Goal: Task Accomplishment & Management: Complete application form

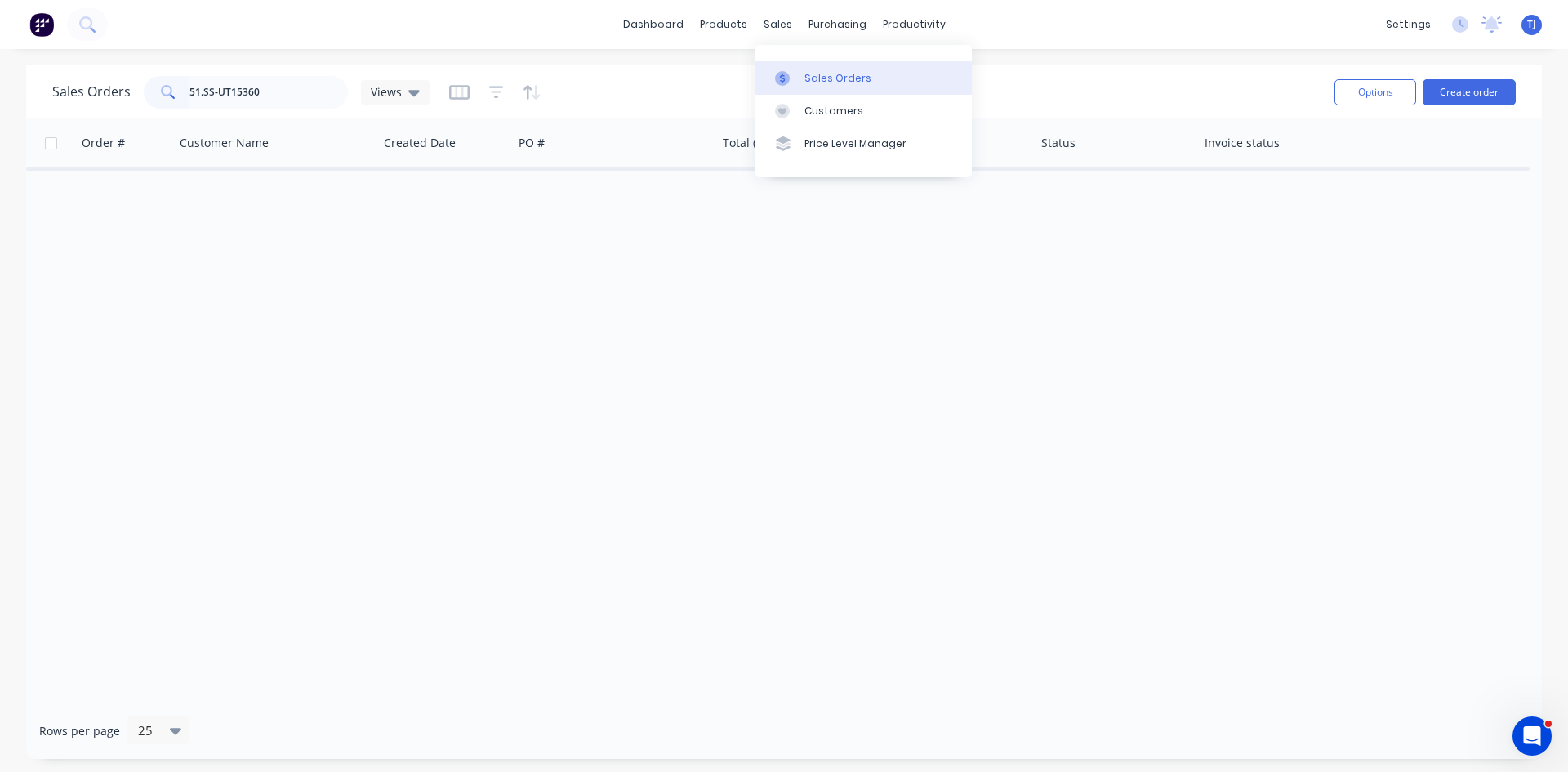
click at [802, 72] on link "Sales Orders" at bounding box center [864, 77] width 216 height 33
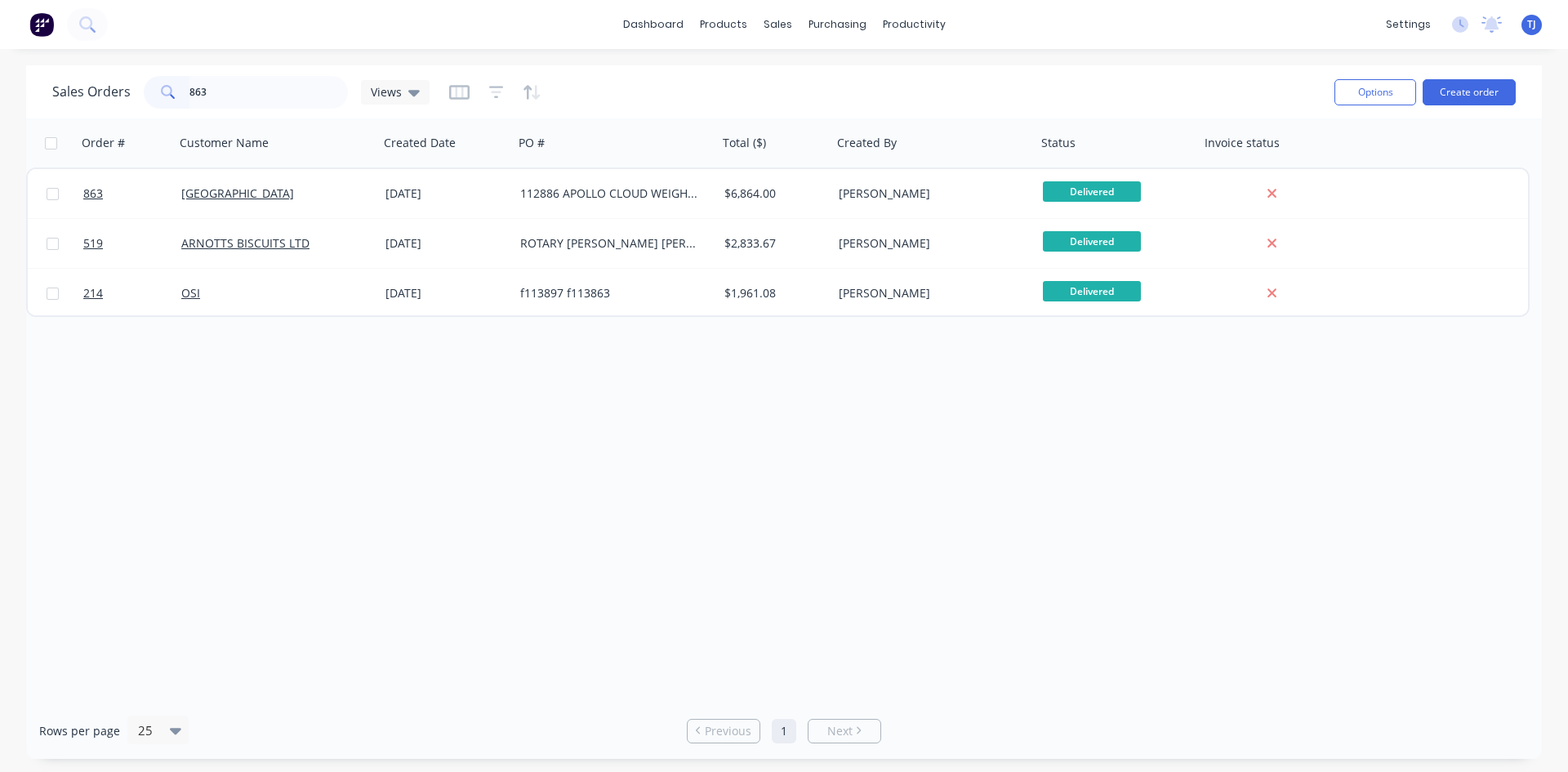
type input "863"
click at [1465, 97] on button "Create order" at bounding box center [1470, 92] width 93 height 26
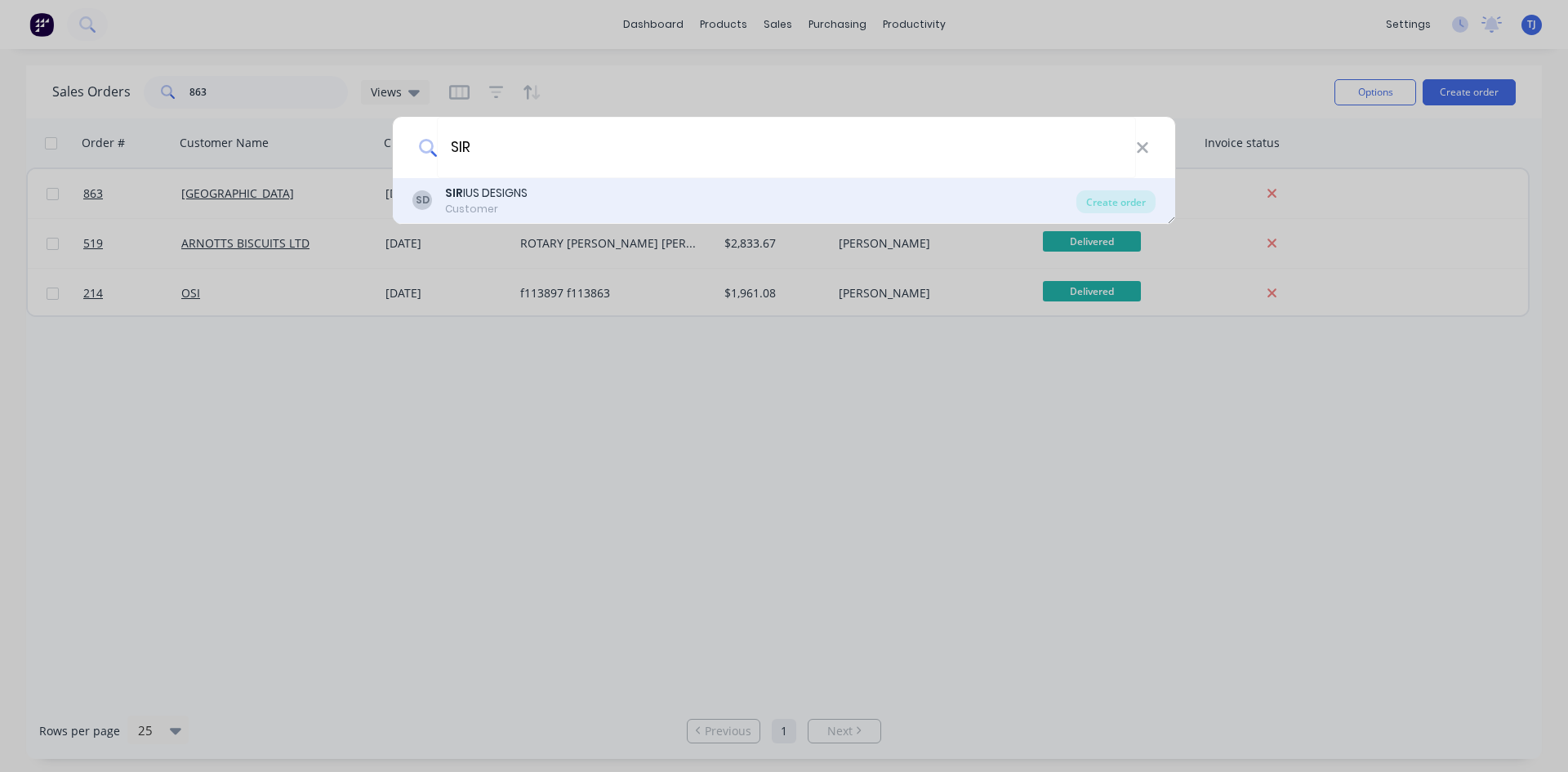
type input "SIR"
click at [556, 194] on div "SD SIR IUS DESIGNS Customer" at bounding box center [745, 200] width 664 height 32
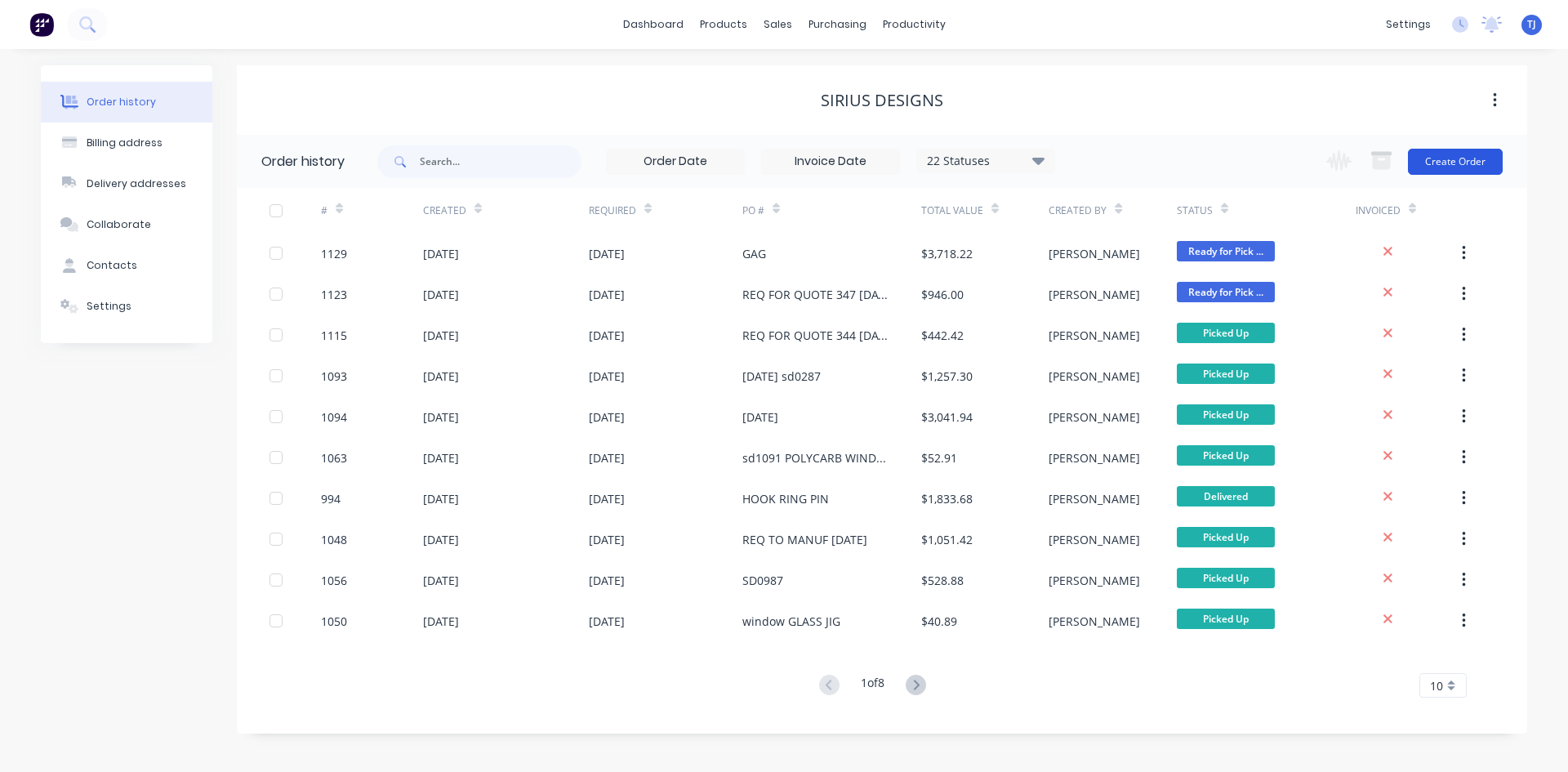
click at [1445, 165] on button "Create Order" at bounding box center [1456, 162] width 95 height 26
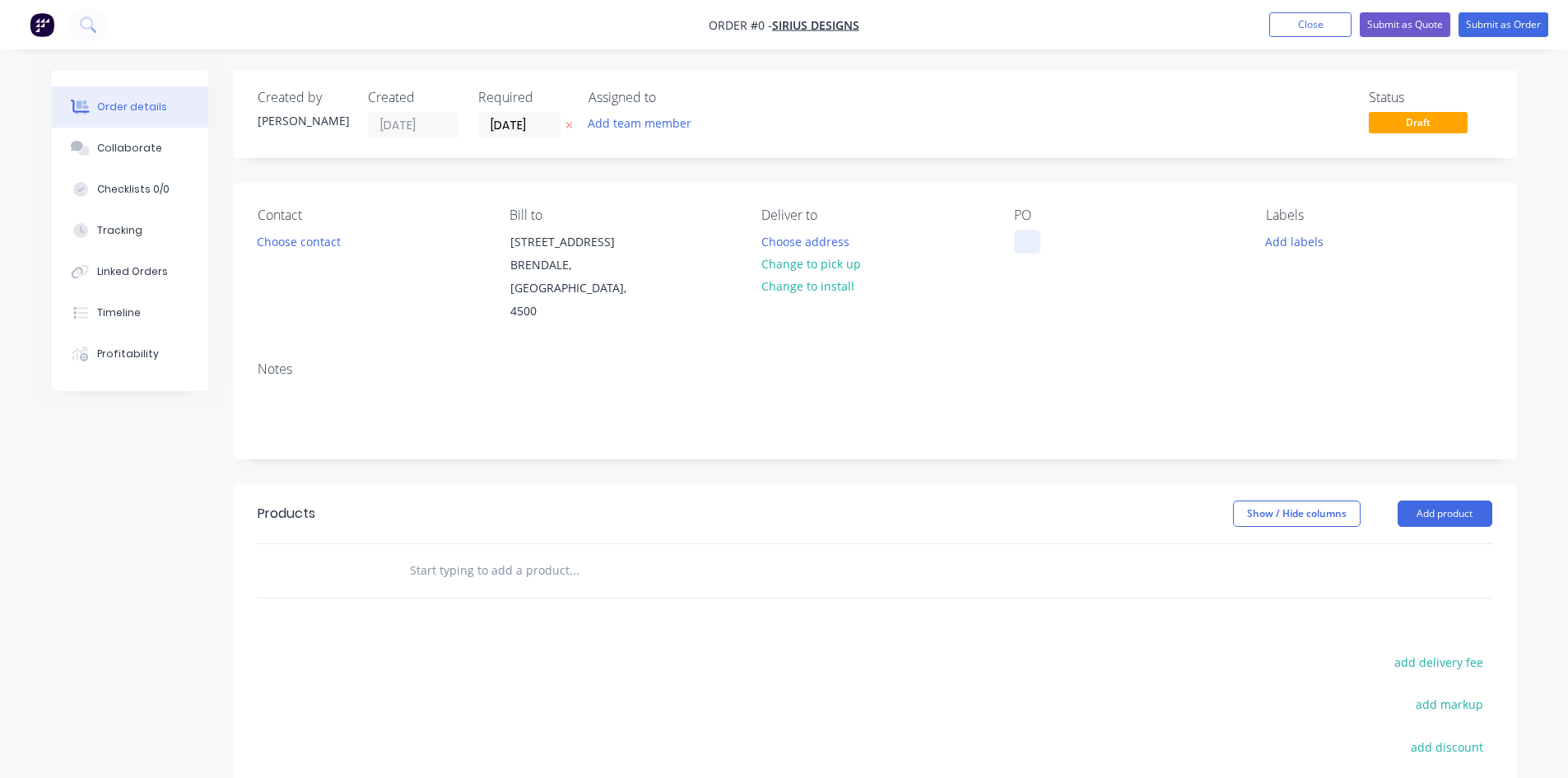
click at [1029, 244] on div at bounding box center [1027, 242] width 26 height 24
click at [1470, 490] on div "Order details Collaborate Checklists 0/0 Tracking Linked Orders Timeline Profit…" at bounding box center [784, 544] width 1498 height 949
click at [1466, 501] on button "Add product" at bounding box center [1444, 514] width 95 height 26
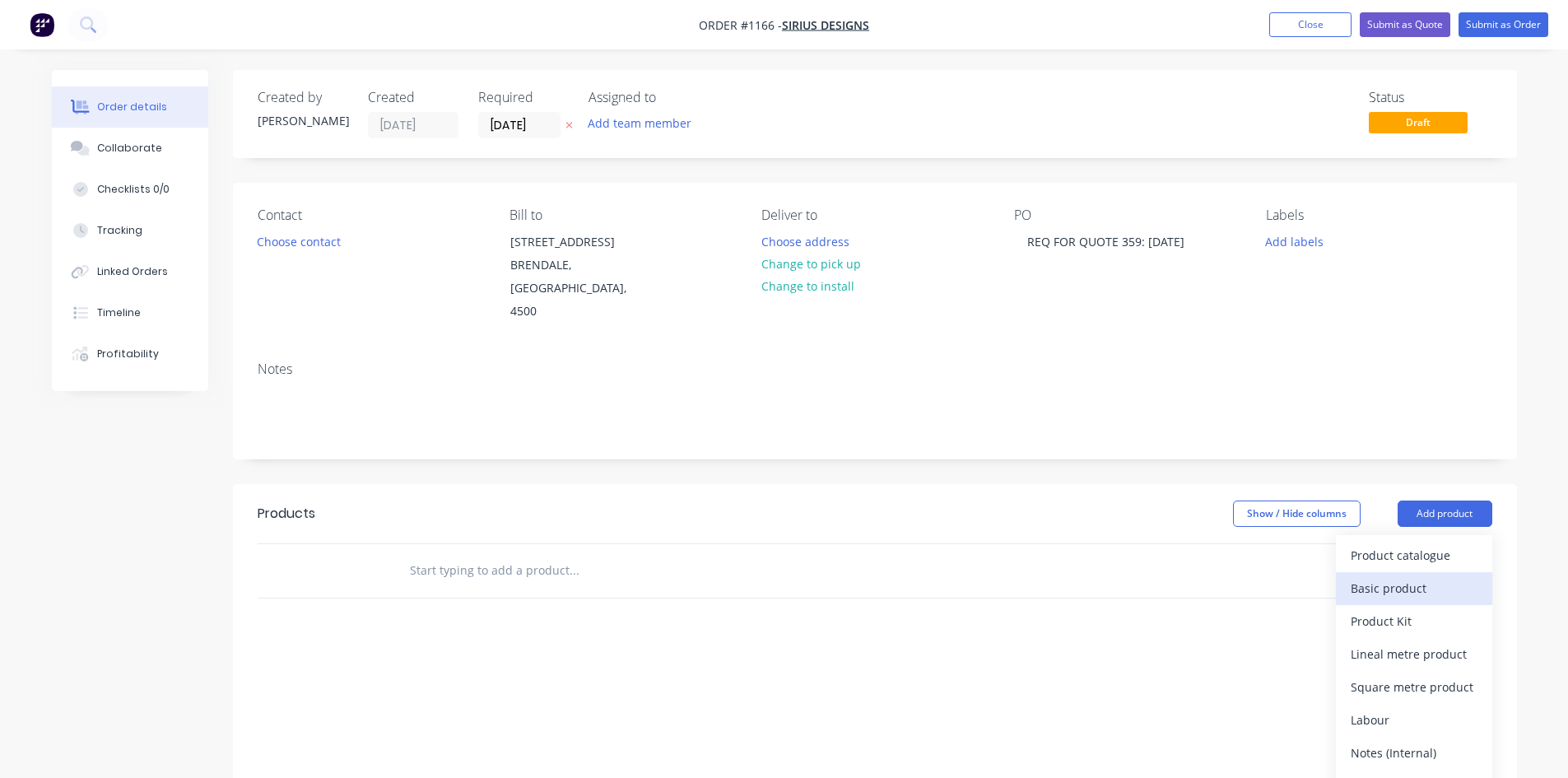
click at [1420, 576] on div "Basic product" at bounding box center [1413, 588] width 127 height 24
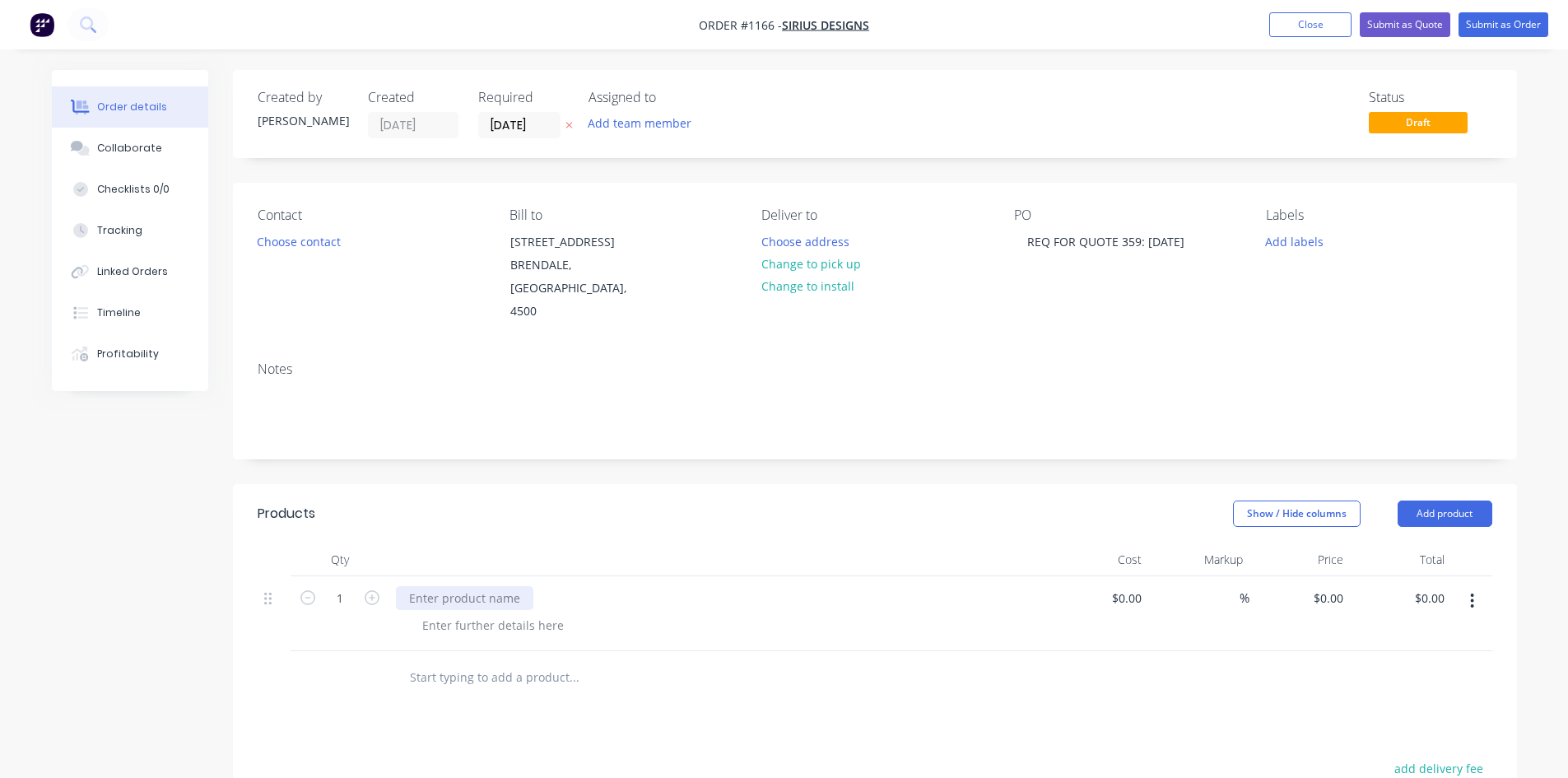
click at [477, 586] on div at bounding box center [465, 598] width 138 height 24
click at [349, 586] on input "1" at bounding box center [340, 598] width 43 height 25
type input "40"
click at [514, 614] on div at bounding box center [493, 626] width 168 height 24
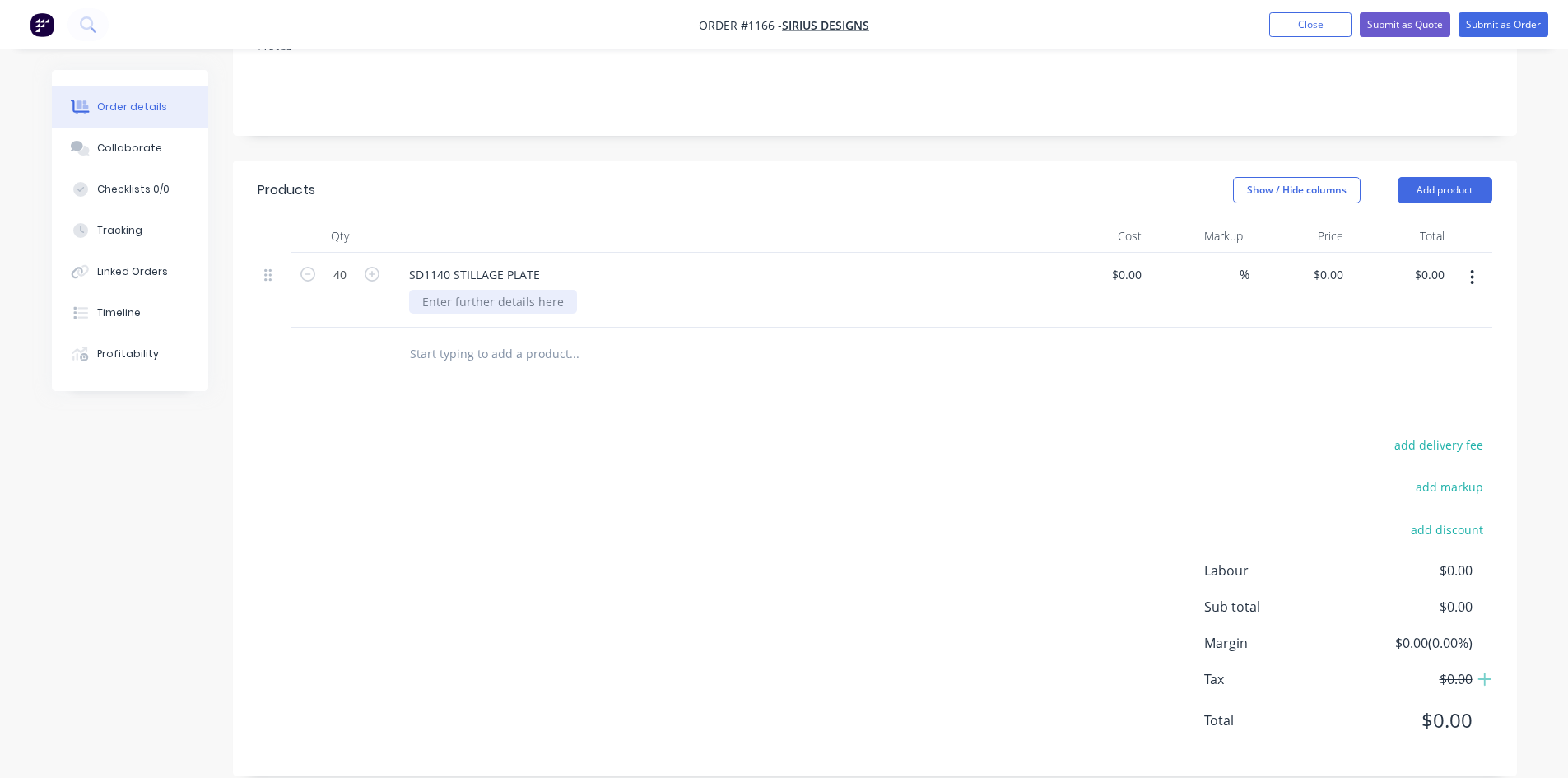
click at [516, 290] on div at bounding box center [493, 302] width 168 height 24
click at [1451, 177] on button "Add product" at bounding box center [1444, 190] width 95 height 26
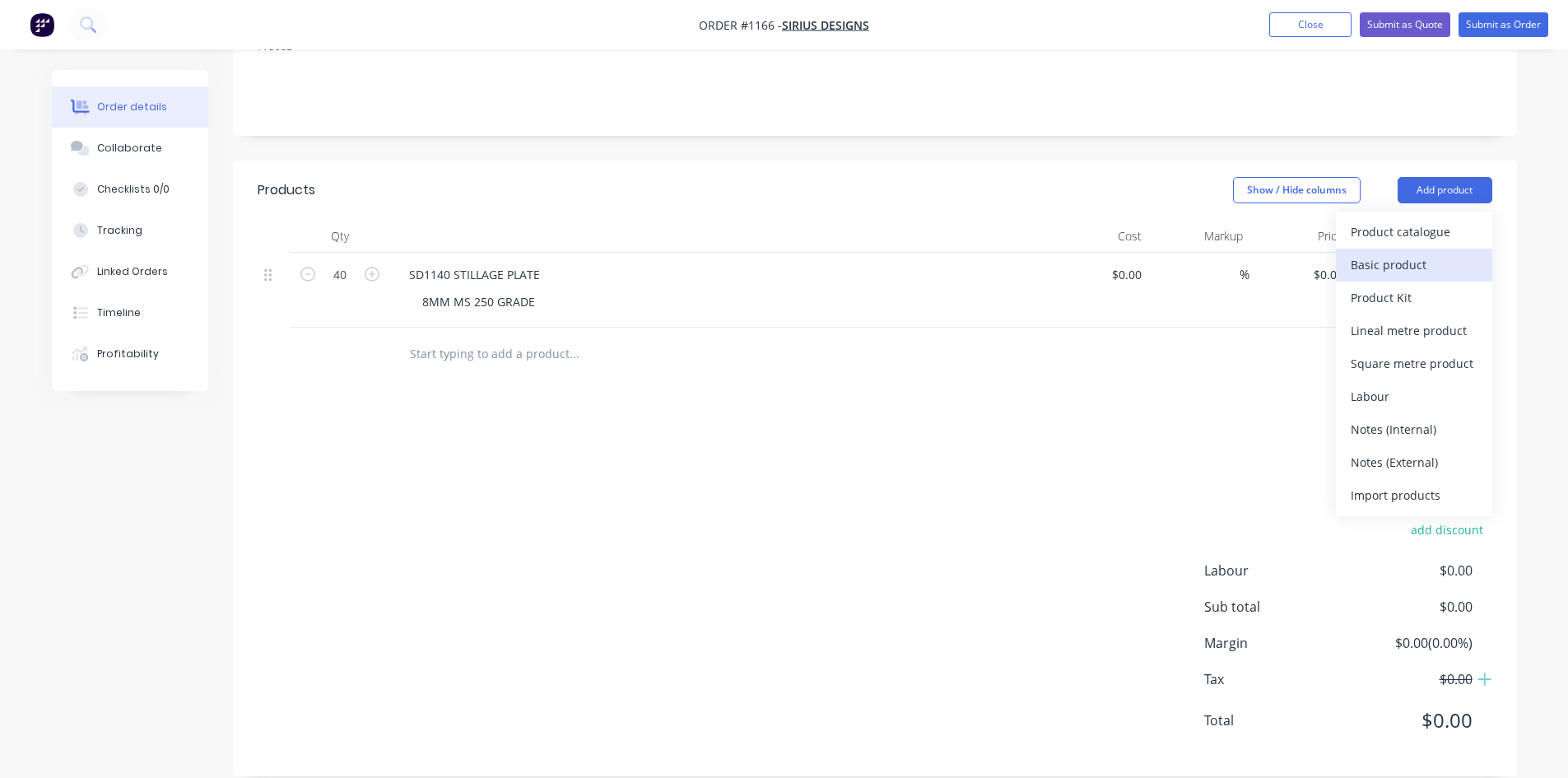
click at [1422, 253] on div "Basic product" at bounding box center [1413, 265] width 127 height 24
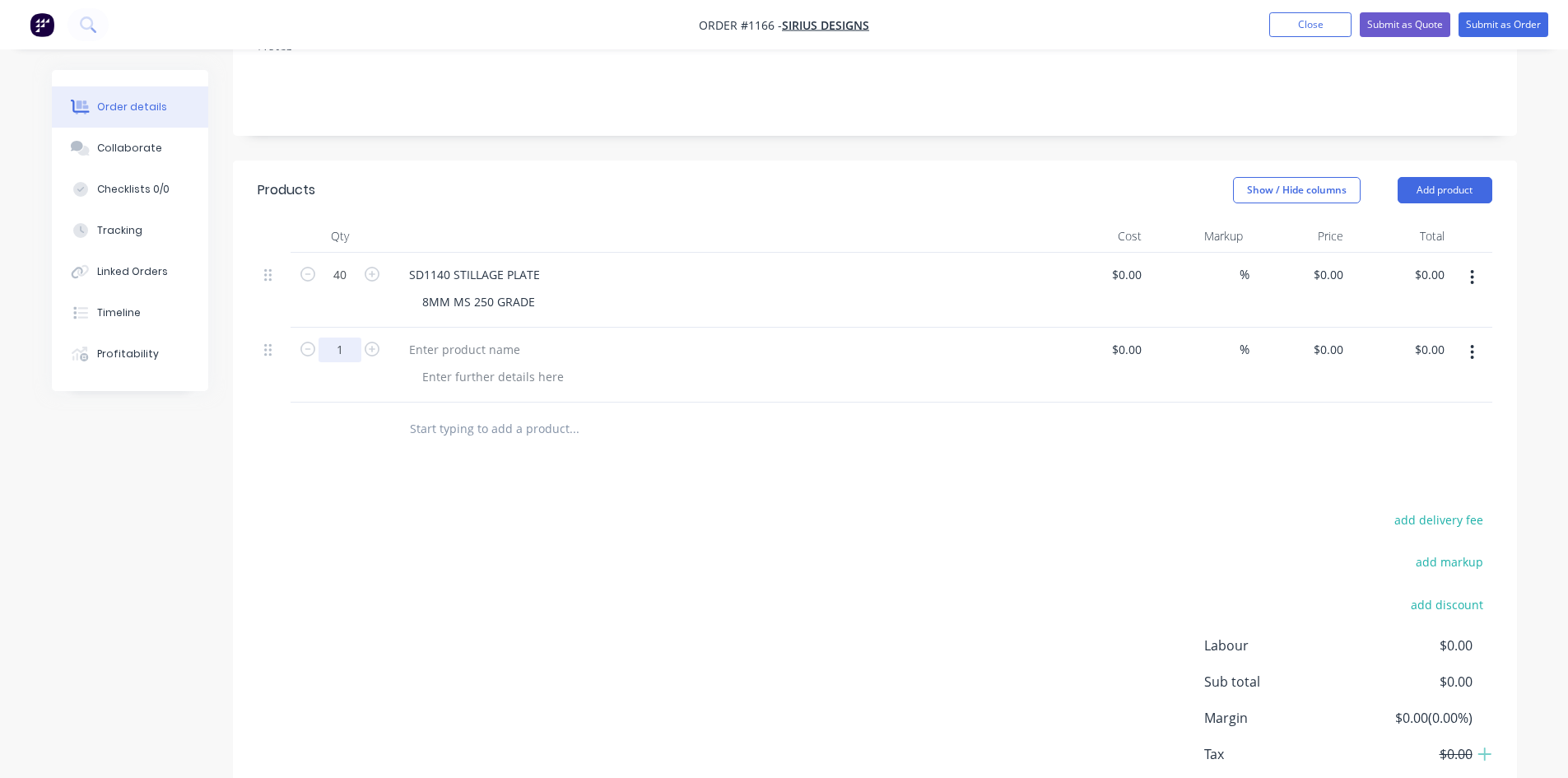
click at [344, 287] on input "1" at bounding box center [340, 275] width 43 height 25
type input "100"
click at [476, 338] on div at bounding box center [465, 350] width 138 height 24
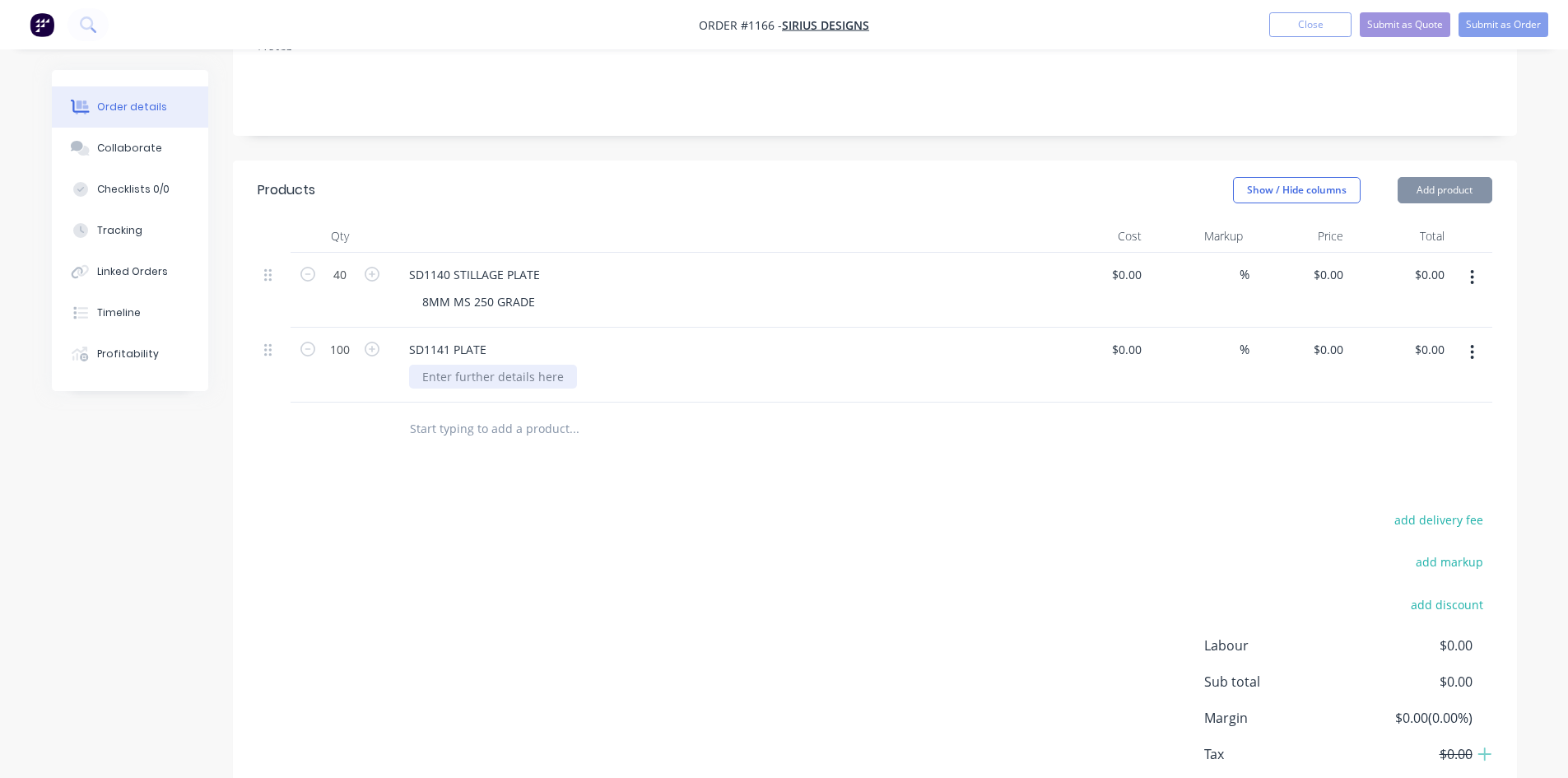
click at [455, 365] on div at bounding box center [493, 377] width 168 height 24
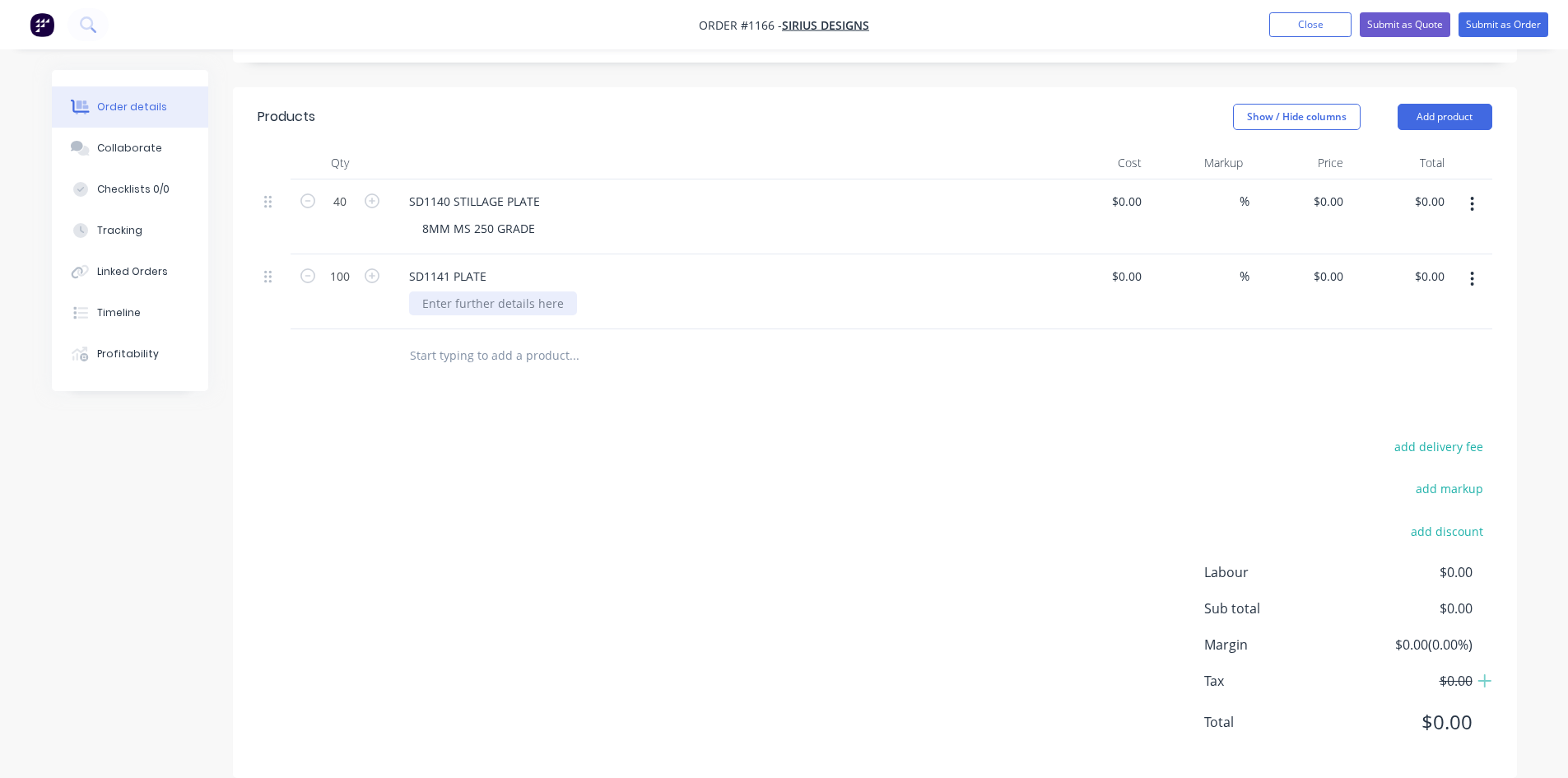
scroll to position [399, 0]
click at [481, 290] on div at bounding box center [493, 302] width 168 height 24
click at [1529, 20] on button "Submit as Order" at bounding box center [1503, 24] width 90 height 25
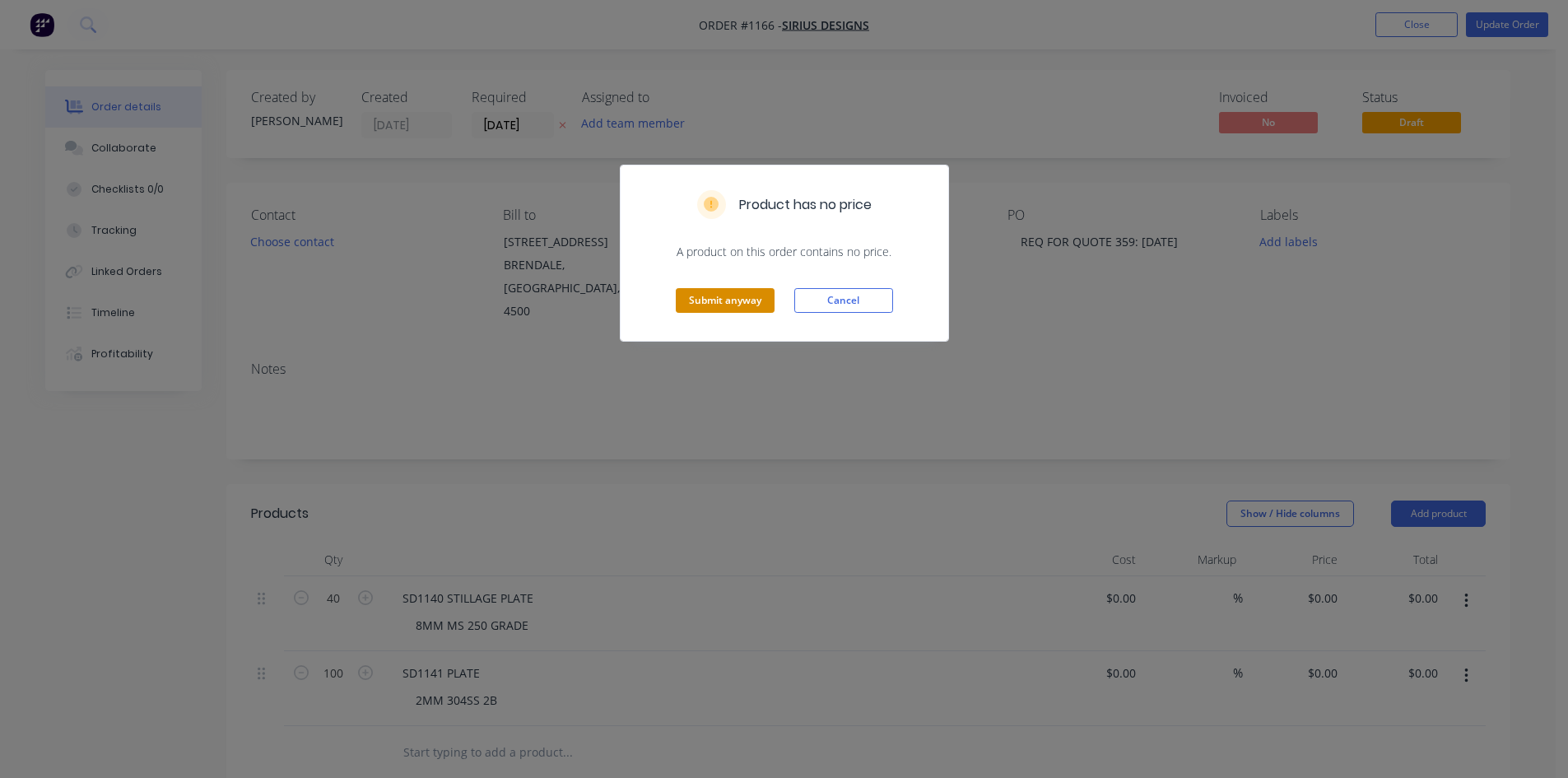
click at [726, 296] on button "Submit anyway" at bounding box center [725, 300] width 99 height 25
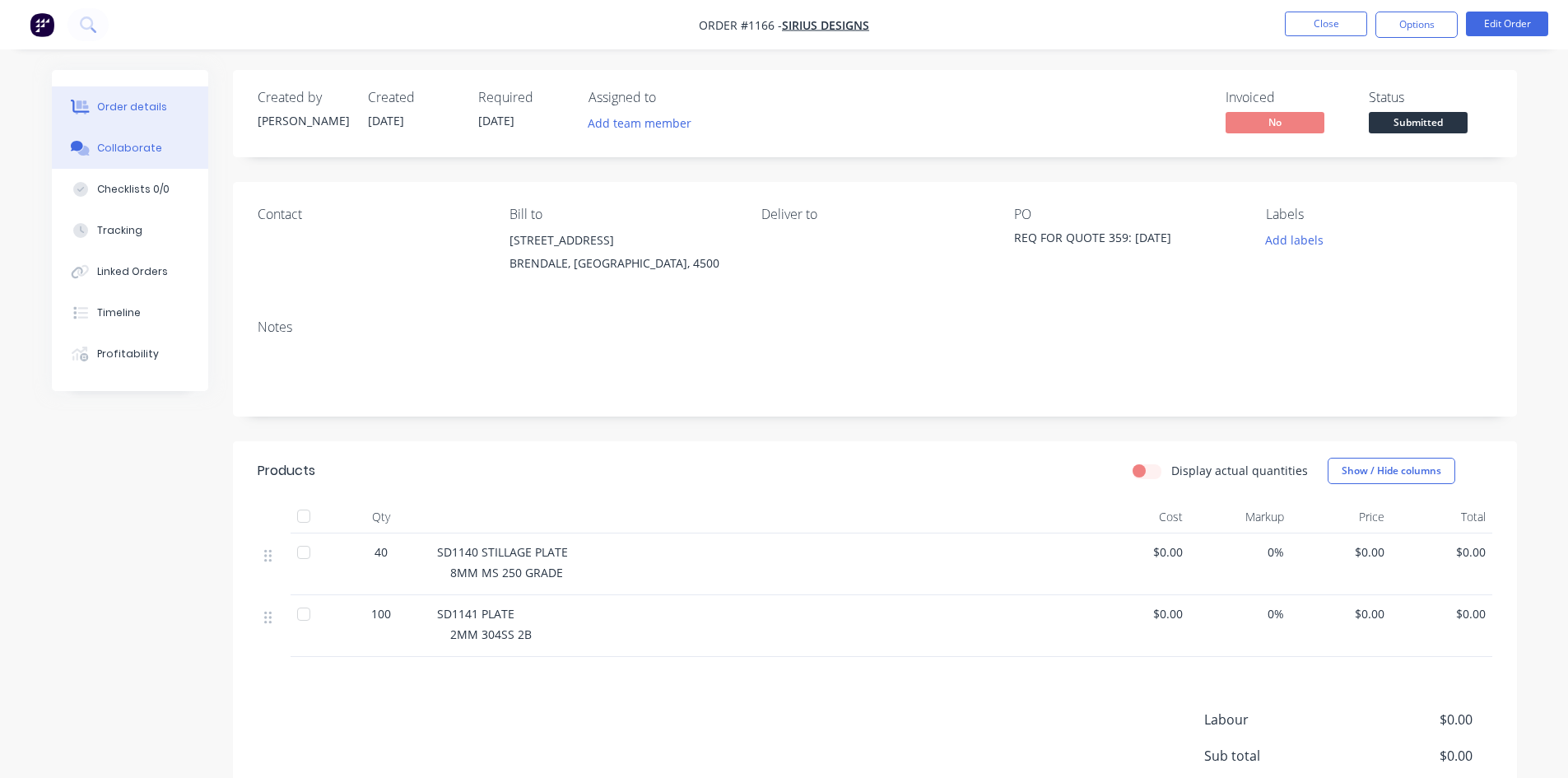
click at [142, 147] on div "Collaborate" at bounding box center [129, 148] width 65 height 15
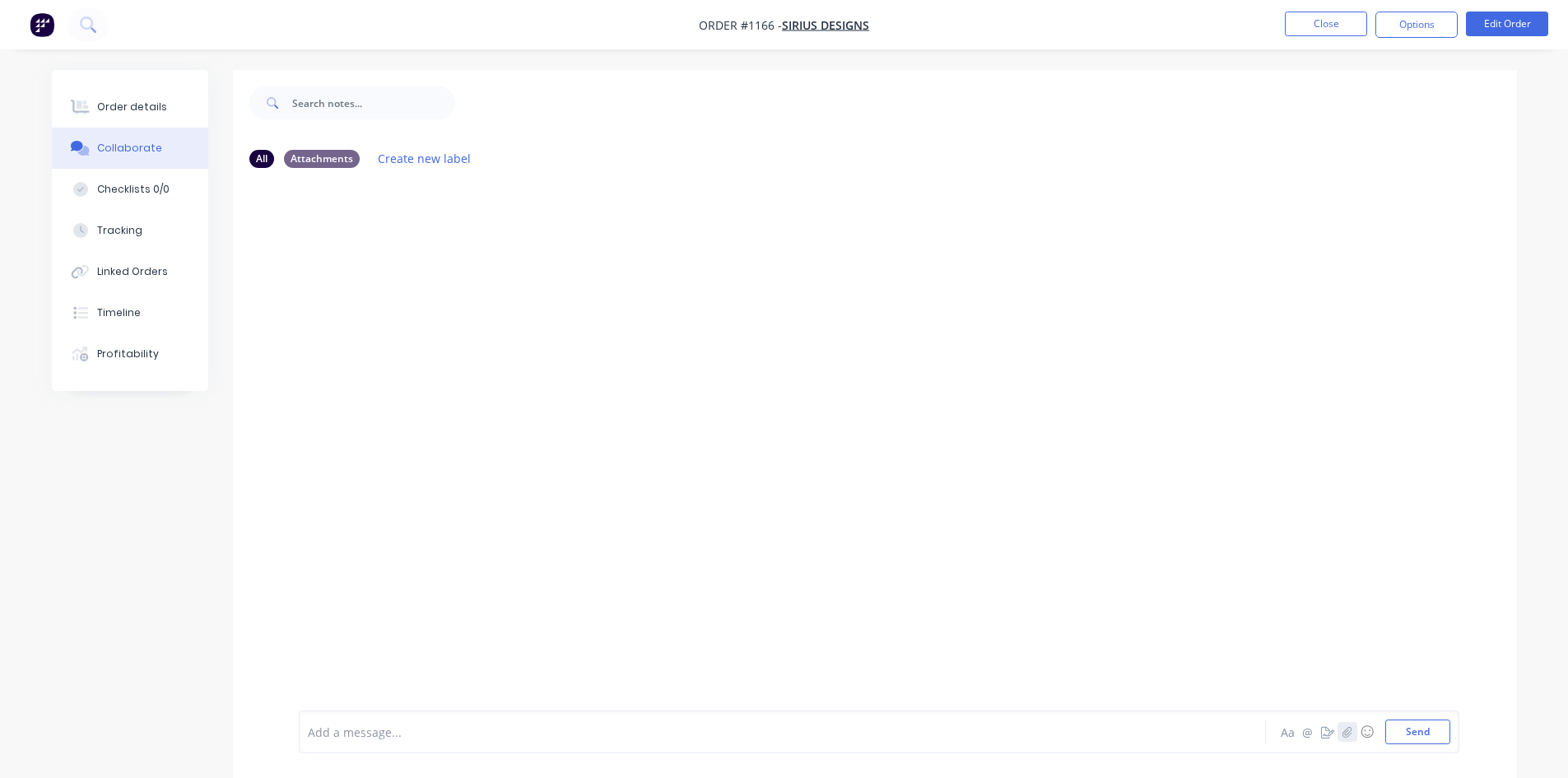
click at [1343, 734] on icon "button" at bounding box center [1346, 732] width 10 height 12
click at [1437, 735] on button "Send" at bounding box center [1417, 732] width 65 height 25
click at [127, 105] on div "Order details" at bounding box center [132, 107] width 70 height 15
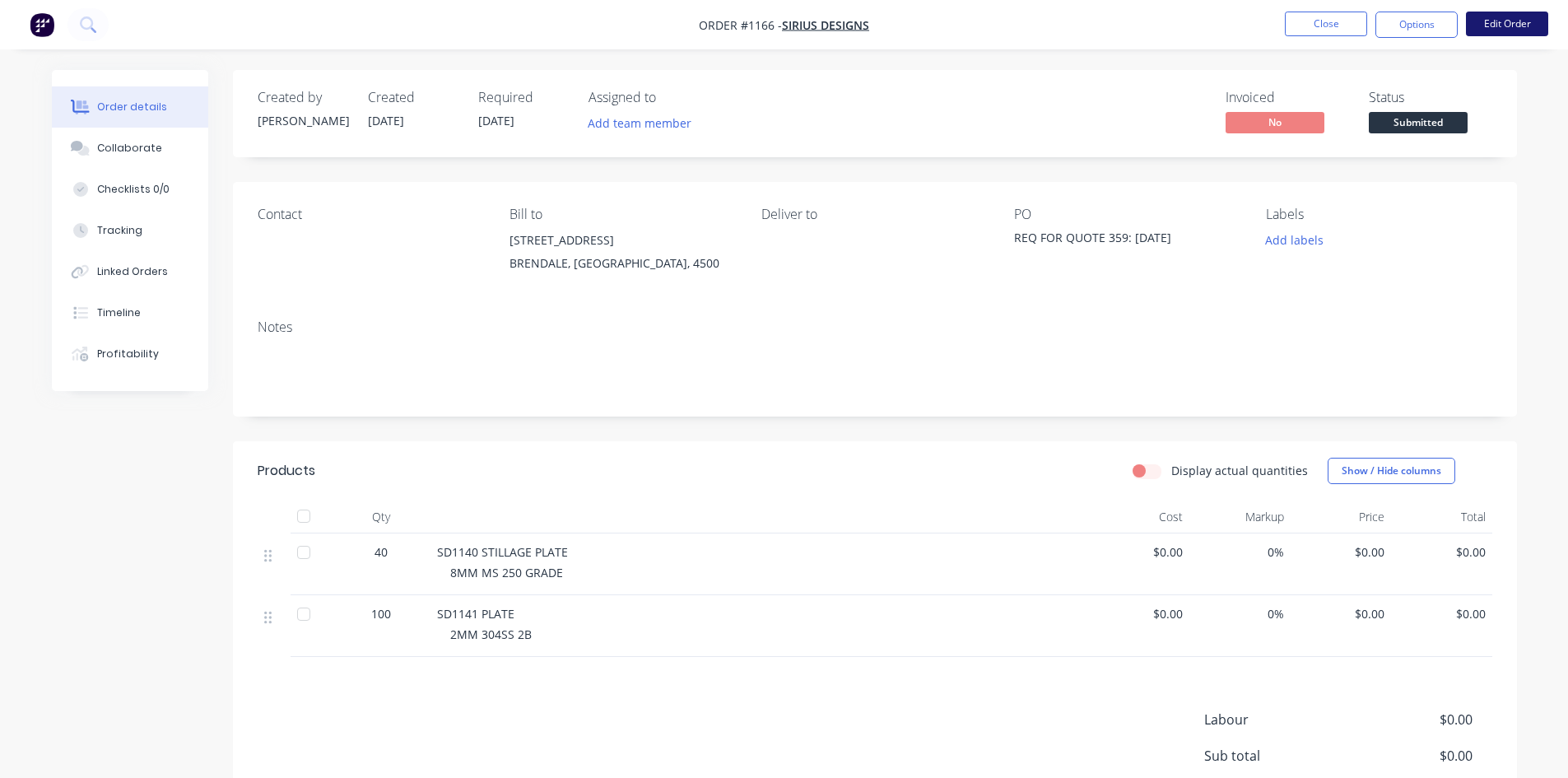
click at [1517, 18] on button "Edit Order" at bounding box center [1507, 24] width 82 height 25
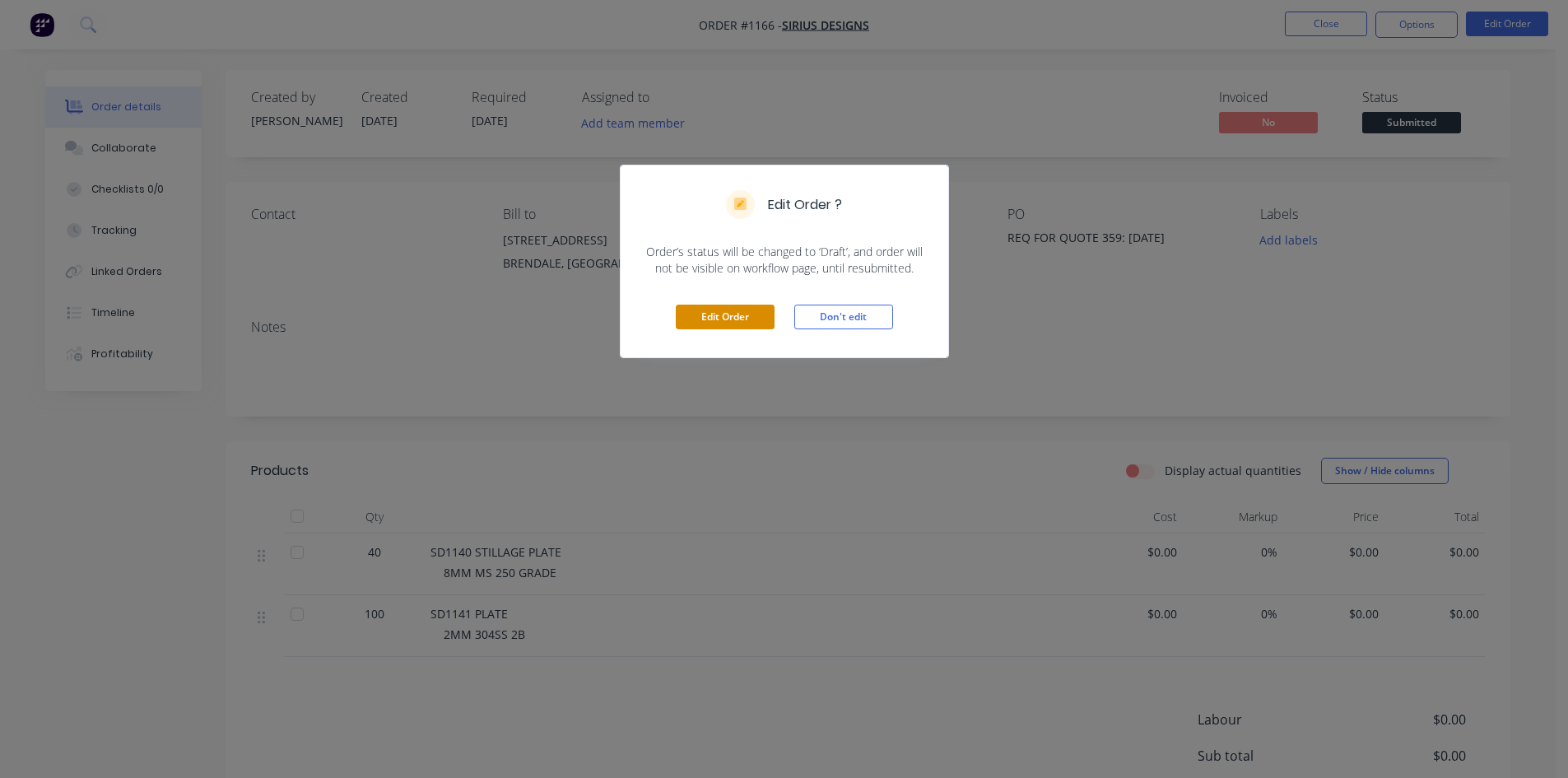
click at [712, 317] on button "Edit Order" at bounding box center [725, 317] width 99 height 25
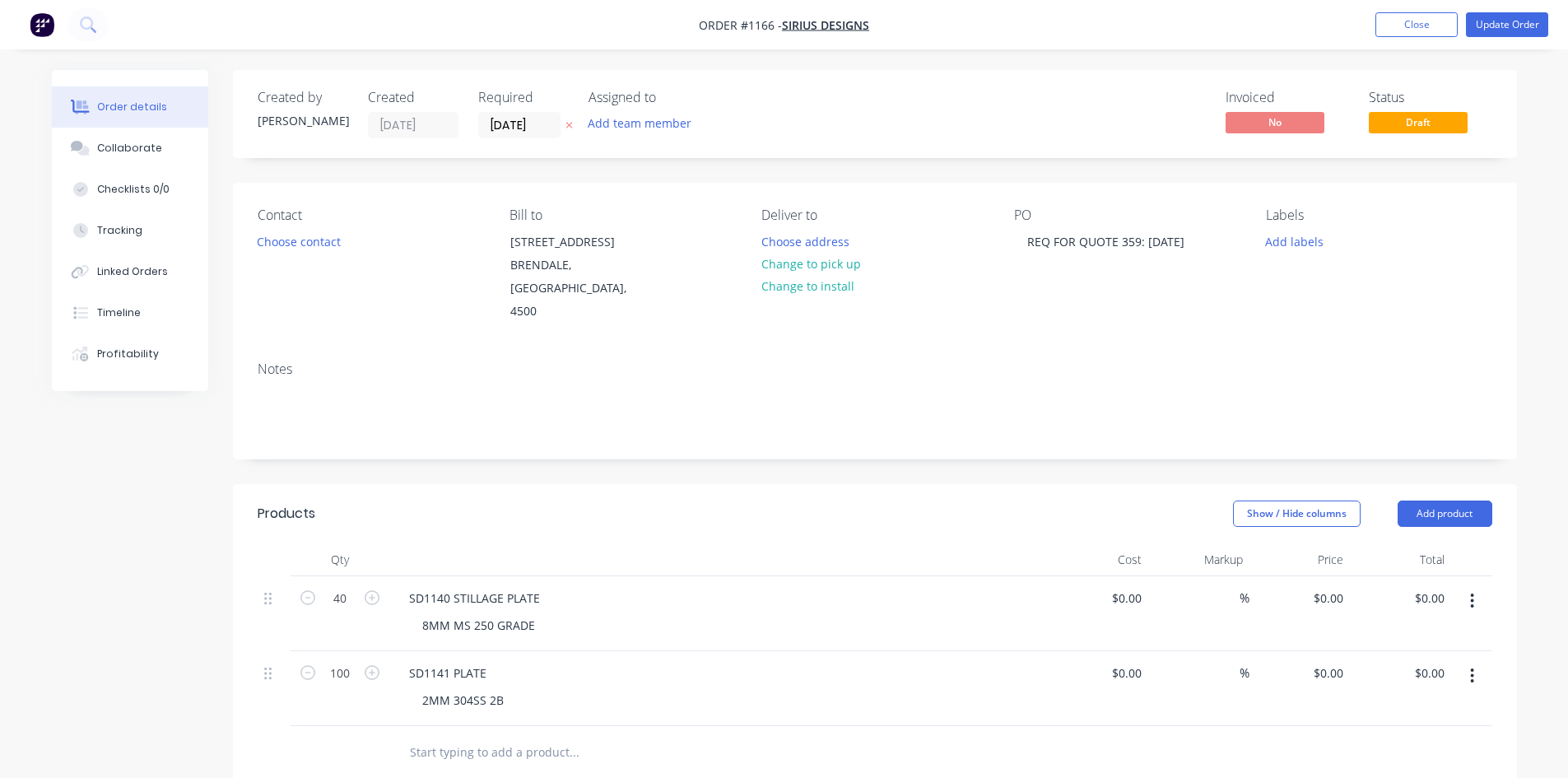
click at [1472, 667] on icon "button" at bounding box center [1472, 676] width 4 height 18
click at [1430, 707] on div "Save to catalogue" at bounding box center [1413, 719] width 127 height 24
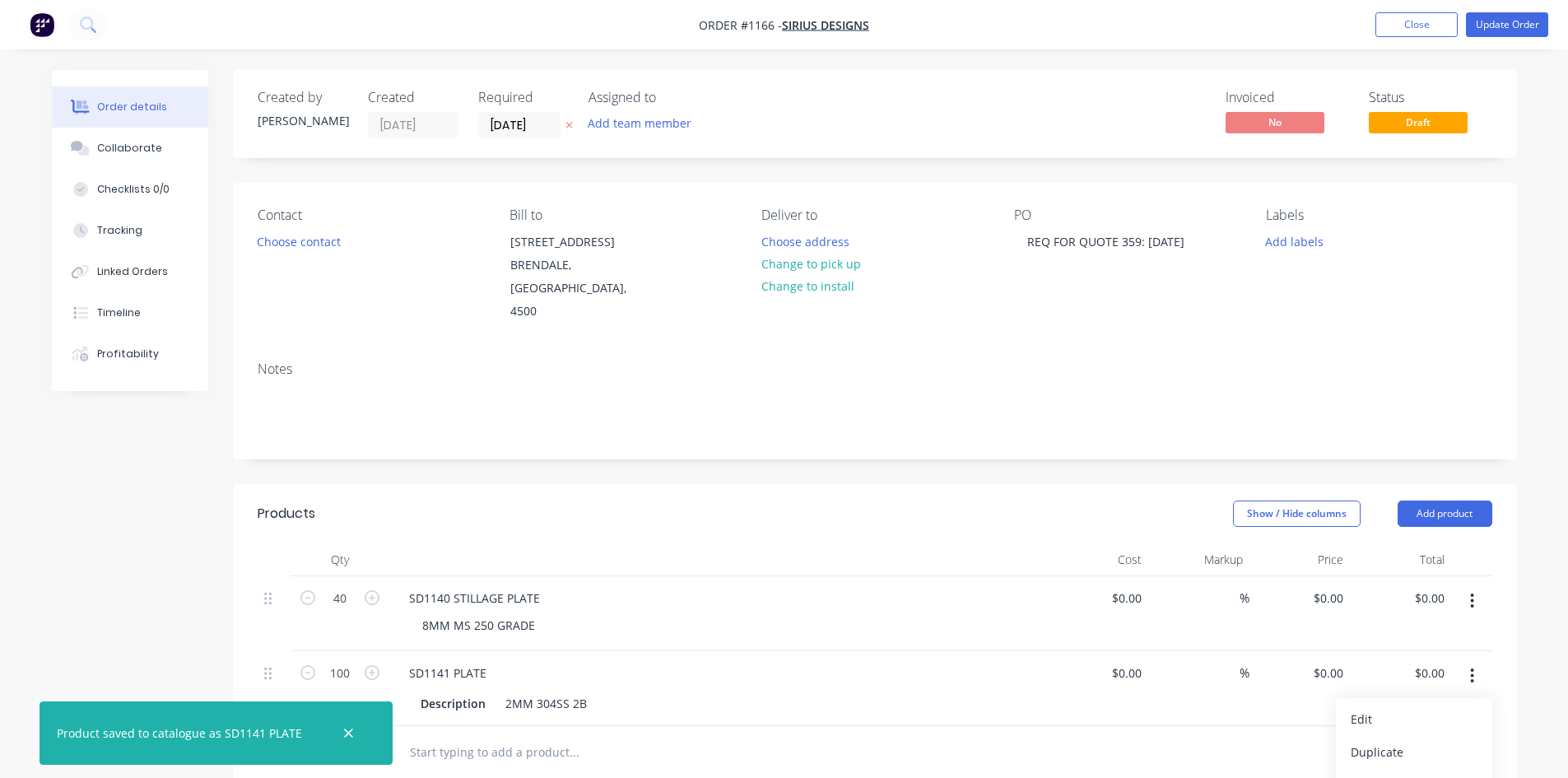
click at [1470, 592] on icon "button" at bounding box center [1472, 601] width 4 height 18
click at [1423, 632] on div "Save to catalogue" at bounding box center [1413, 644] width 127 height 24
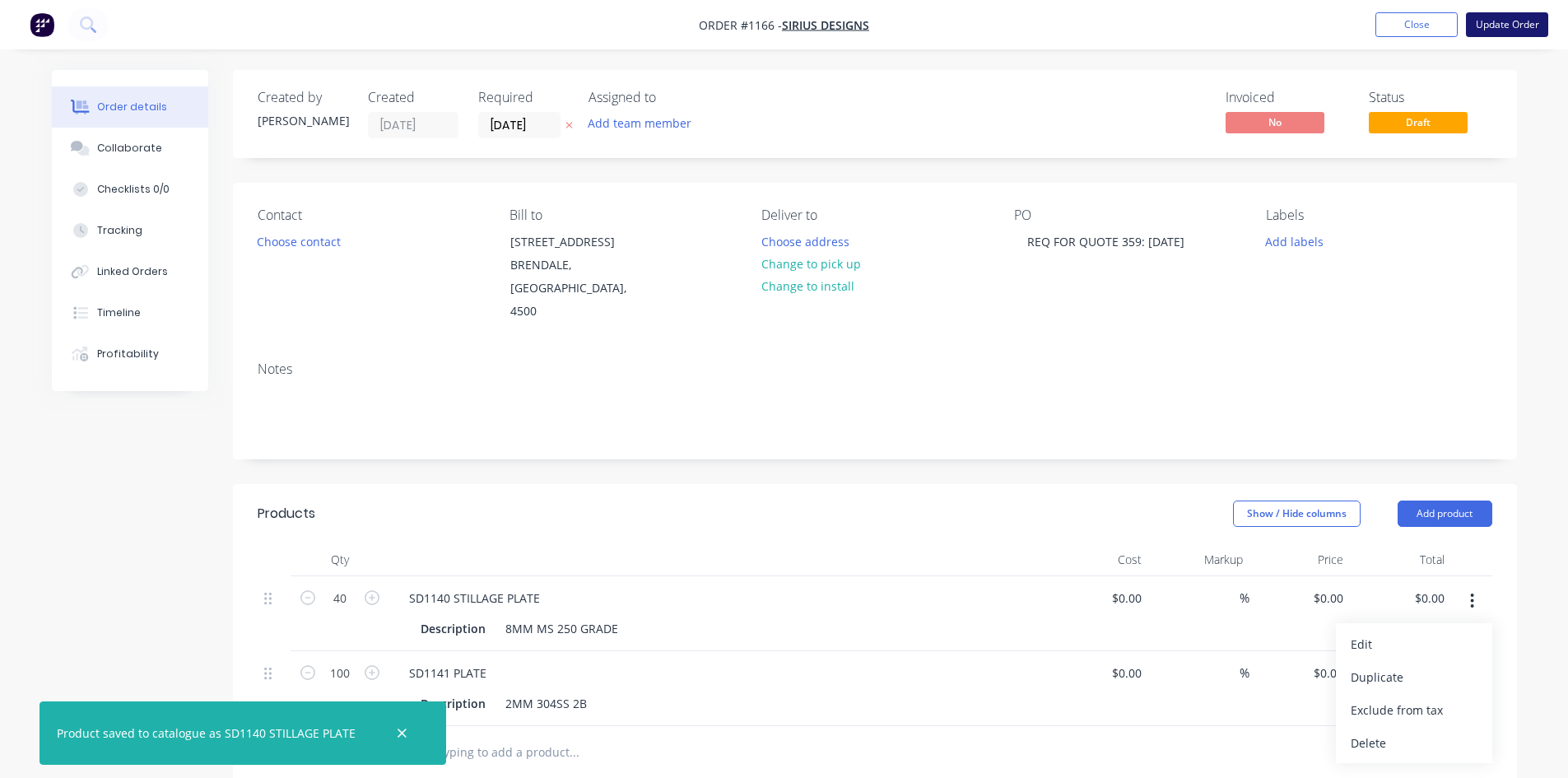
click at [1509, 21] on button "Update Order" at bounding box center [1507, 24] width 82 height 25
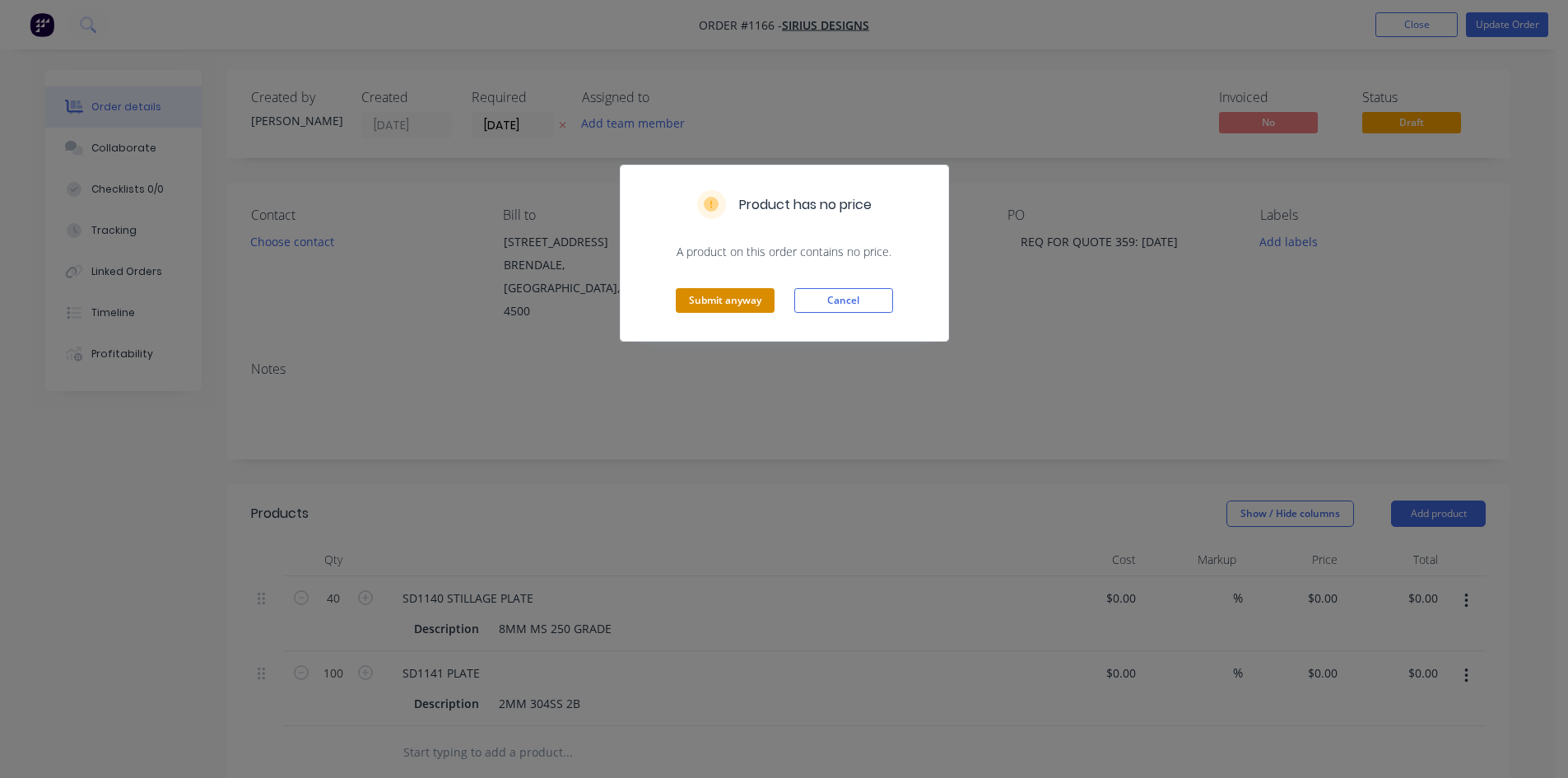
click at [749, 302] on button "Submit anyway" at bounding box center [725, 300] width 99 height 25
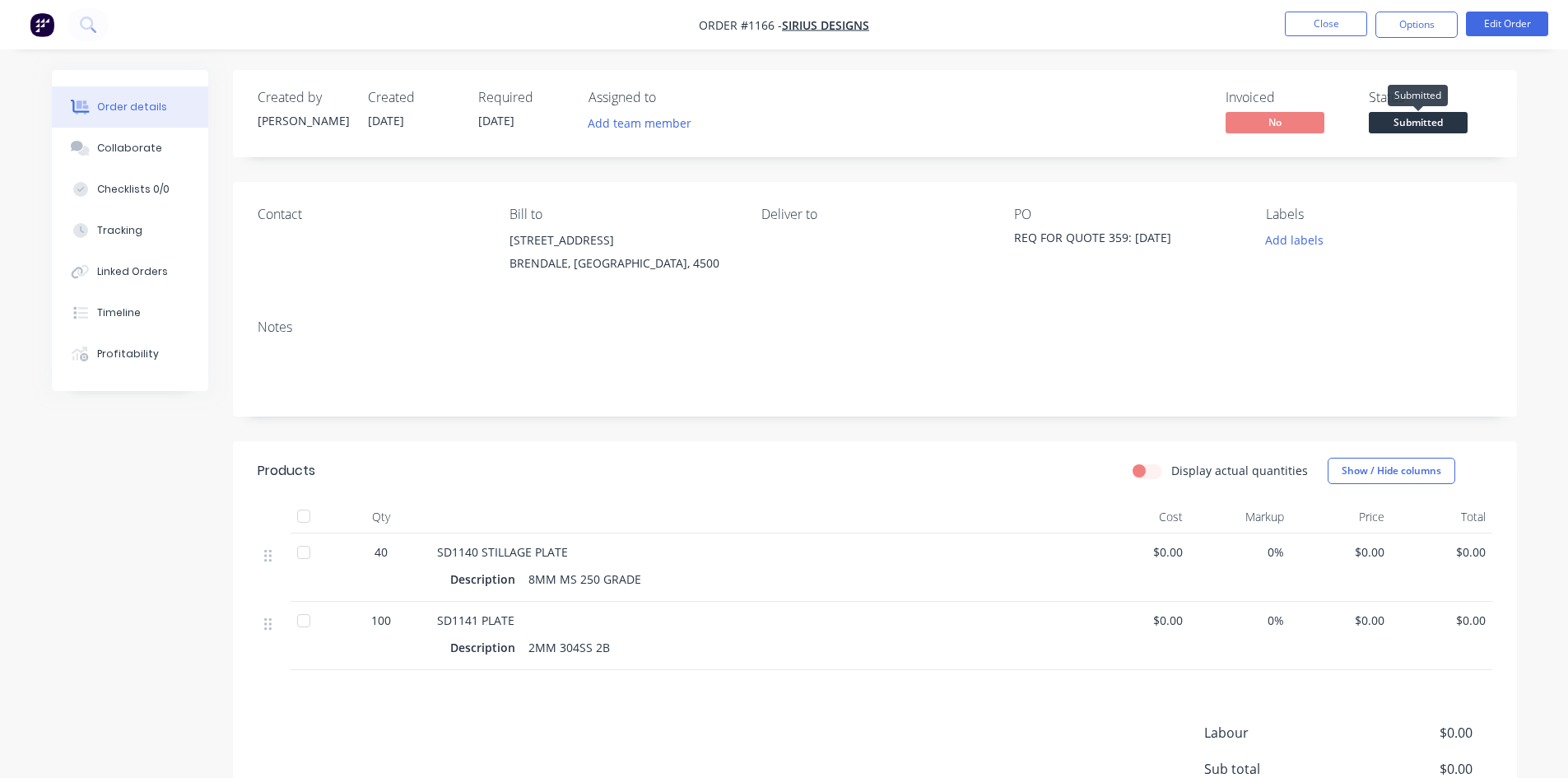
click at [1431, 124] on span "Submitted" at bounding box center [1418, 122] width 99 height 21
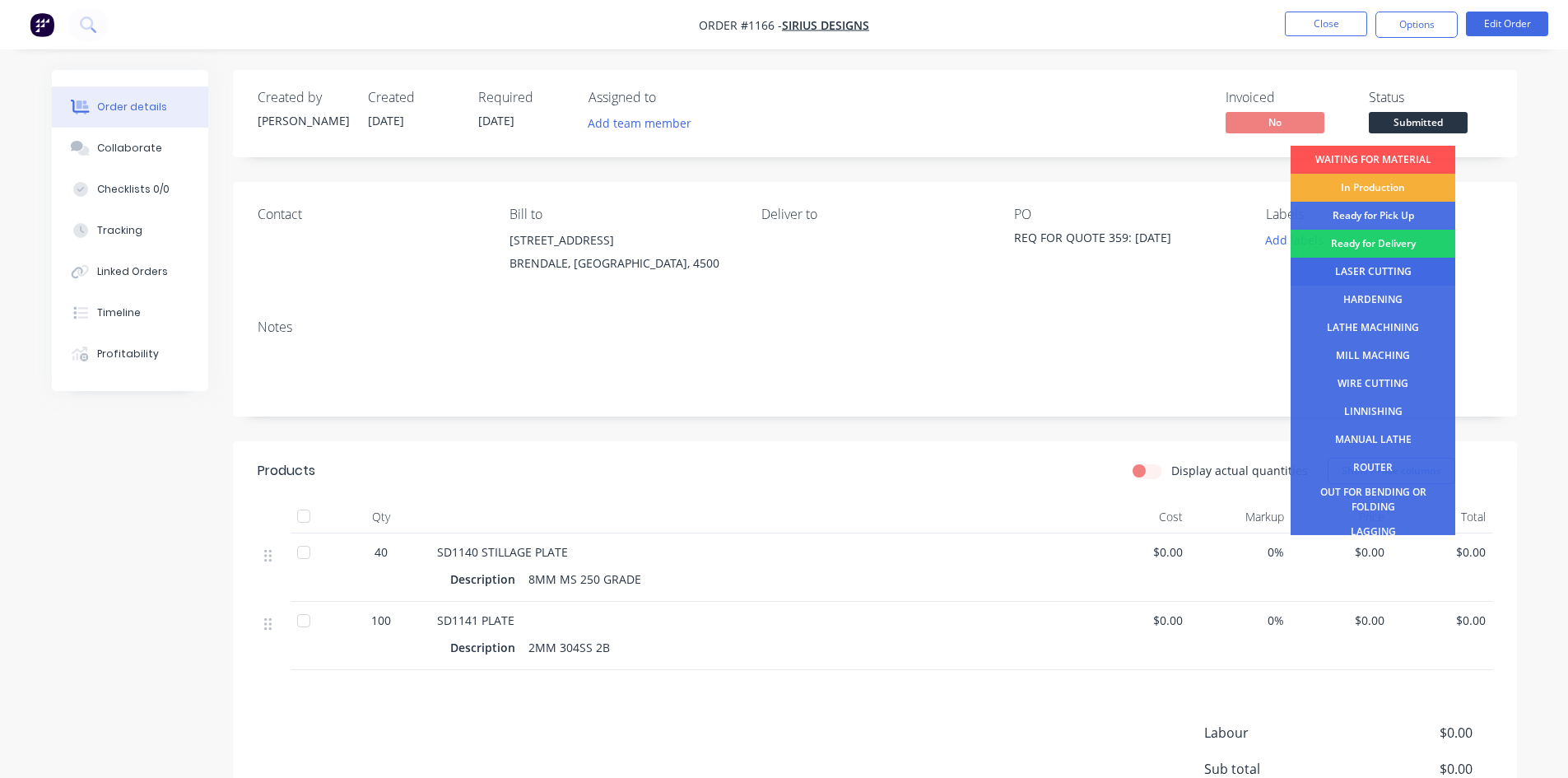
click at [1383, 272] on div "LASER CUTTING" at bounding box center [1372, 272] width 165 height 28
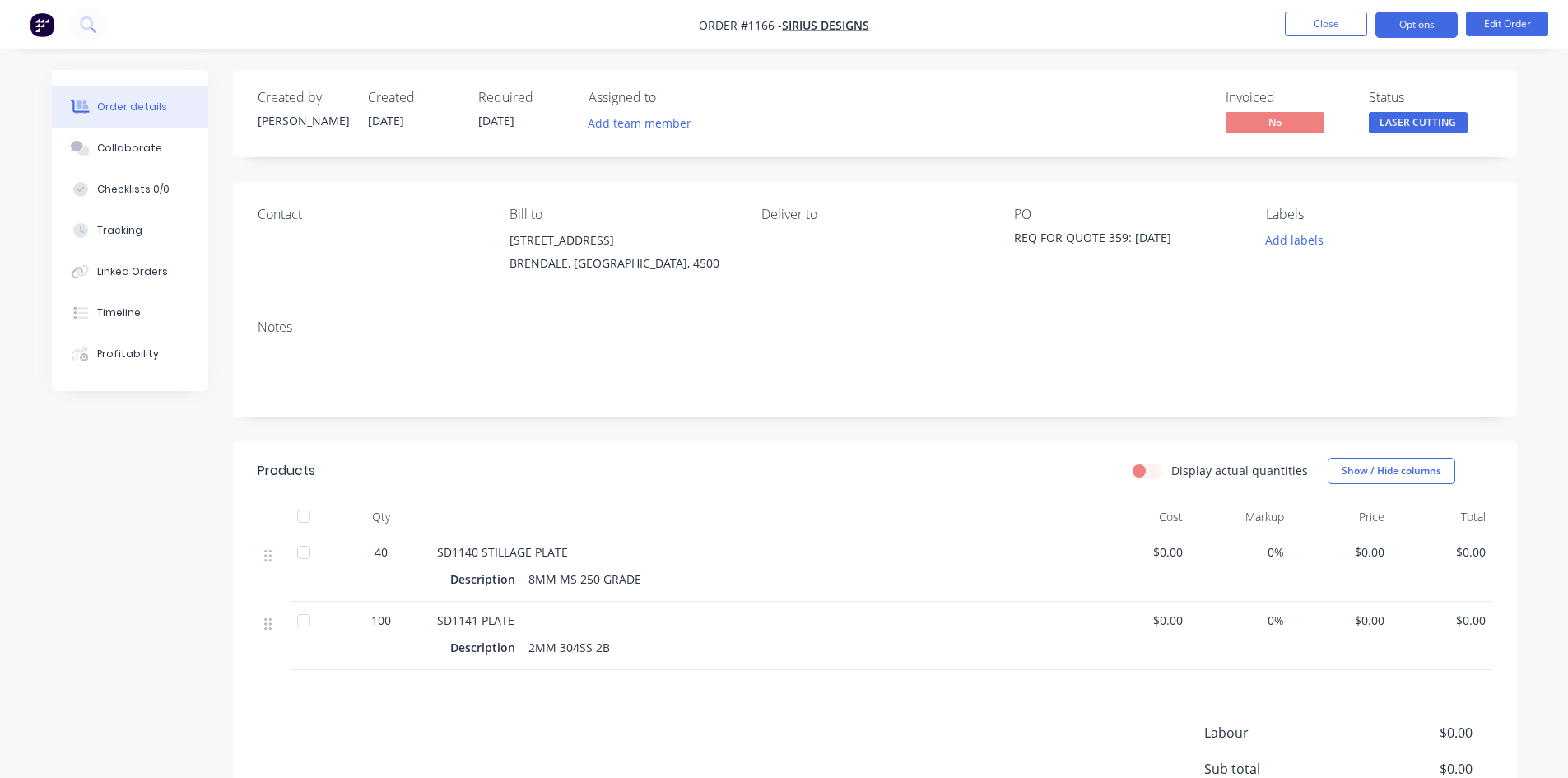
click at [1412, 28] on button "Options" at bounding box center [1416, 25] width 82 height 26
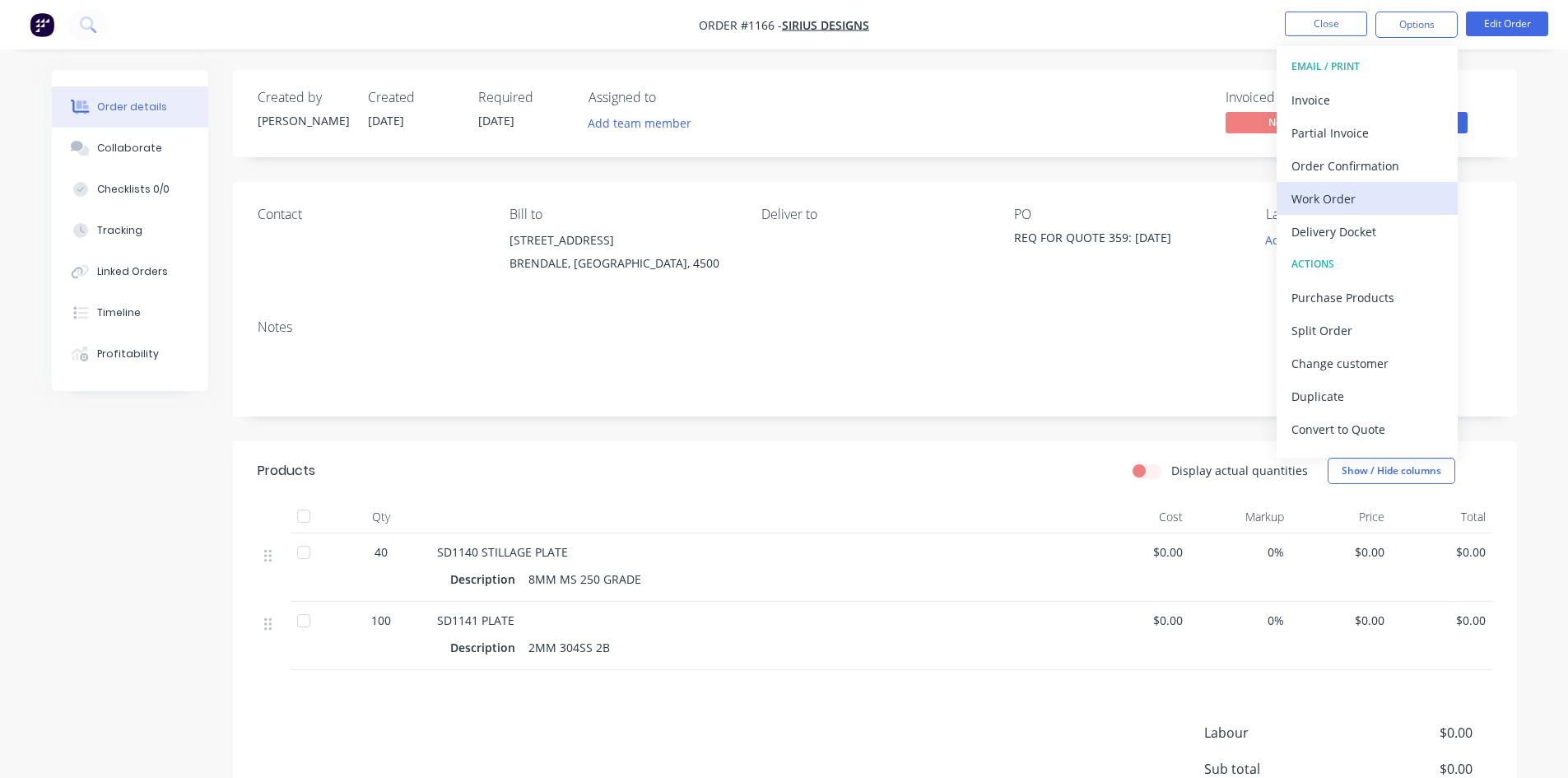
click at [1336, 191] on div "Work Order" at bounding box center [1367, 199] width 152 height 24
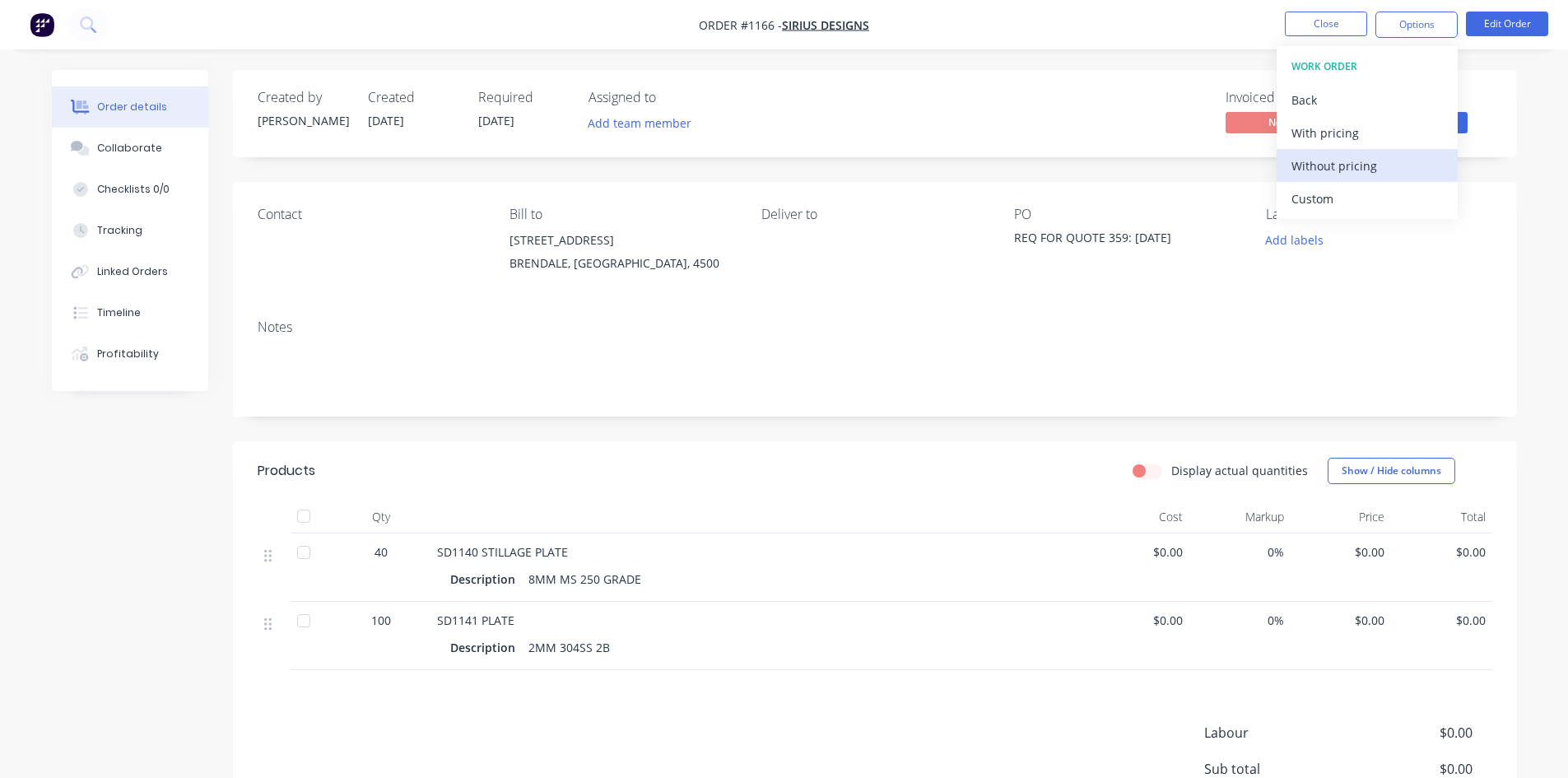
click at [1332, 171] on div "Without pricing" at bounding box center [1367, 166] width 152 height 24
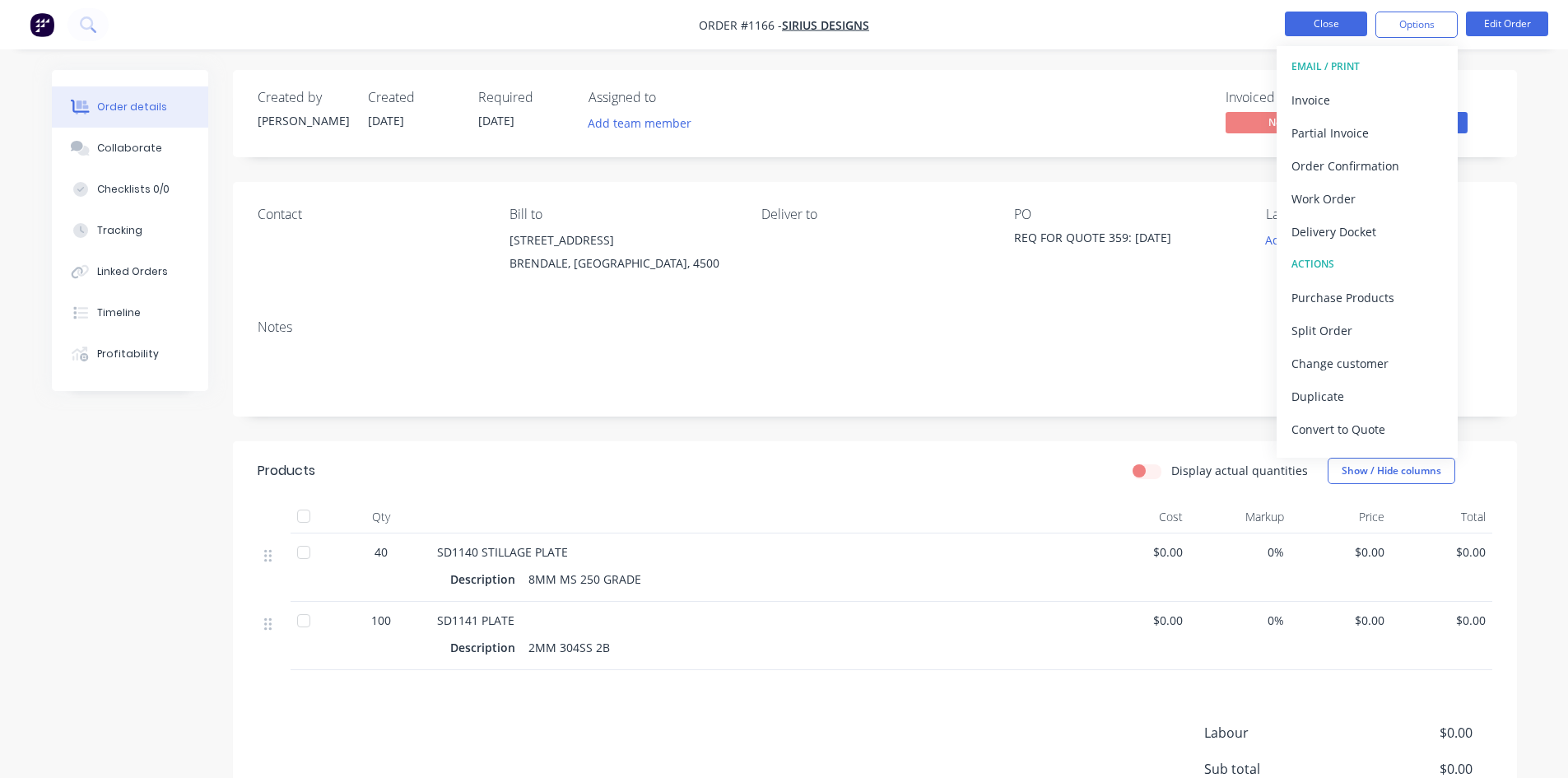
click at [1307, 32] on button "Close" at bounding box center [1326, 24] width 82 height 25
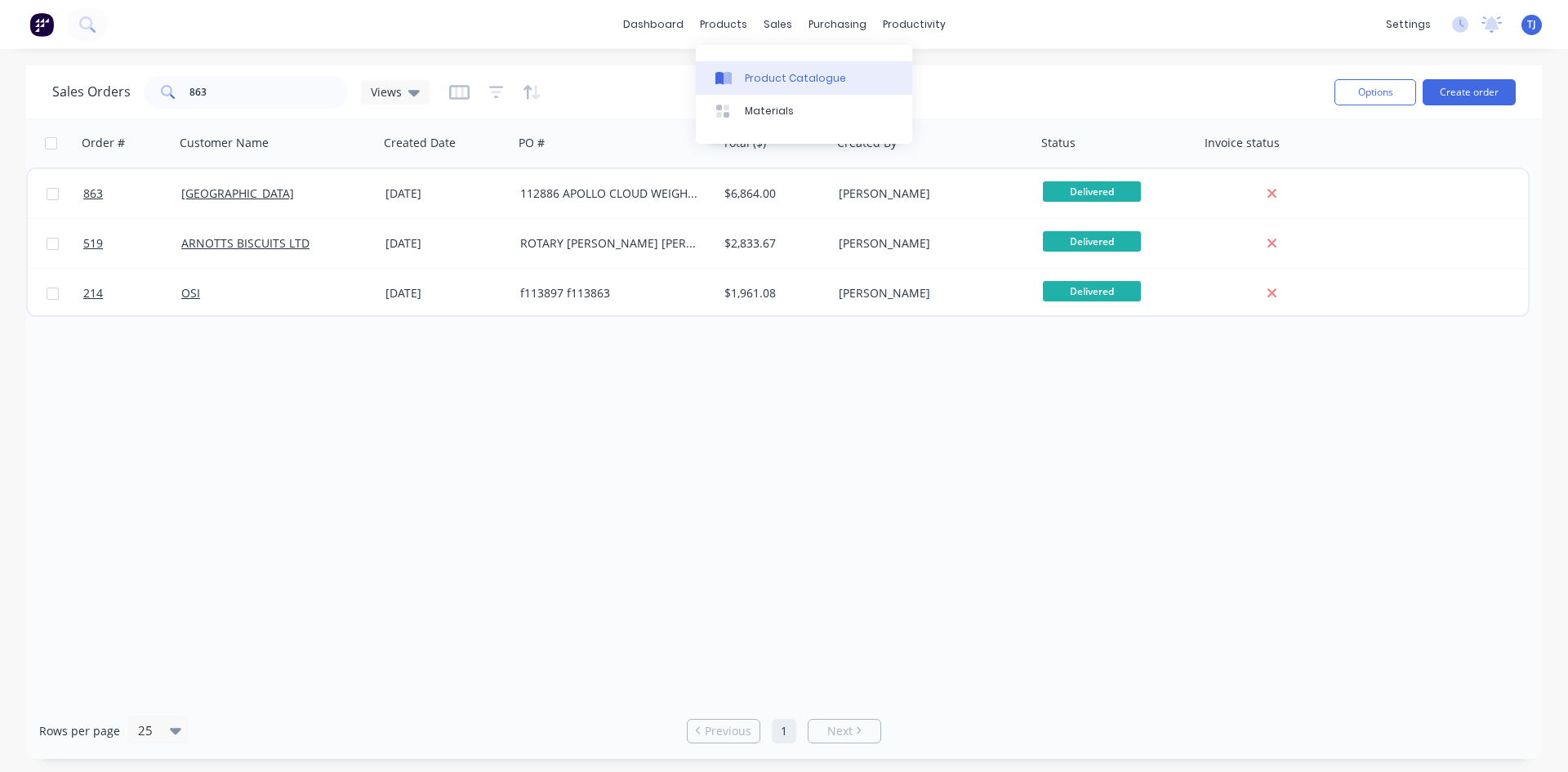
click at [755, 74] on div "Product Catalogue" at bounding box center [795, 78] width 101 height 15
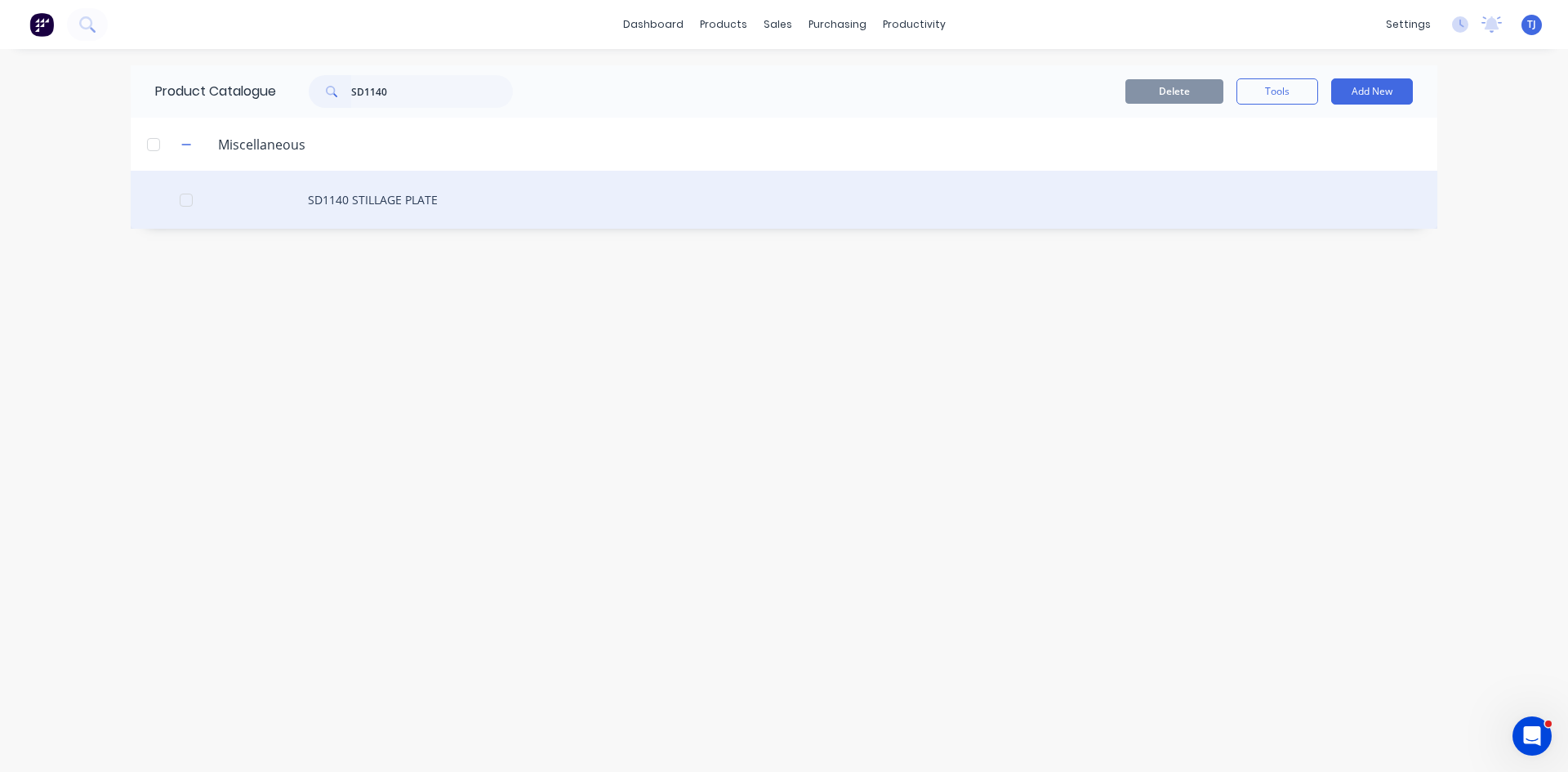
type input "SD1140"
click at [392, 193] on div "SD1140 STILLAGE PLATE" at bounding box center [784, 199] width 1307 height 58
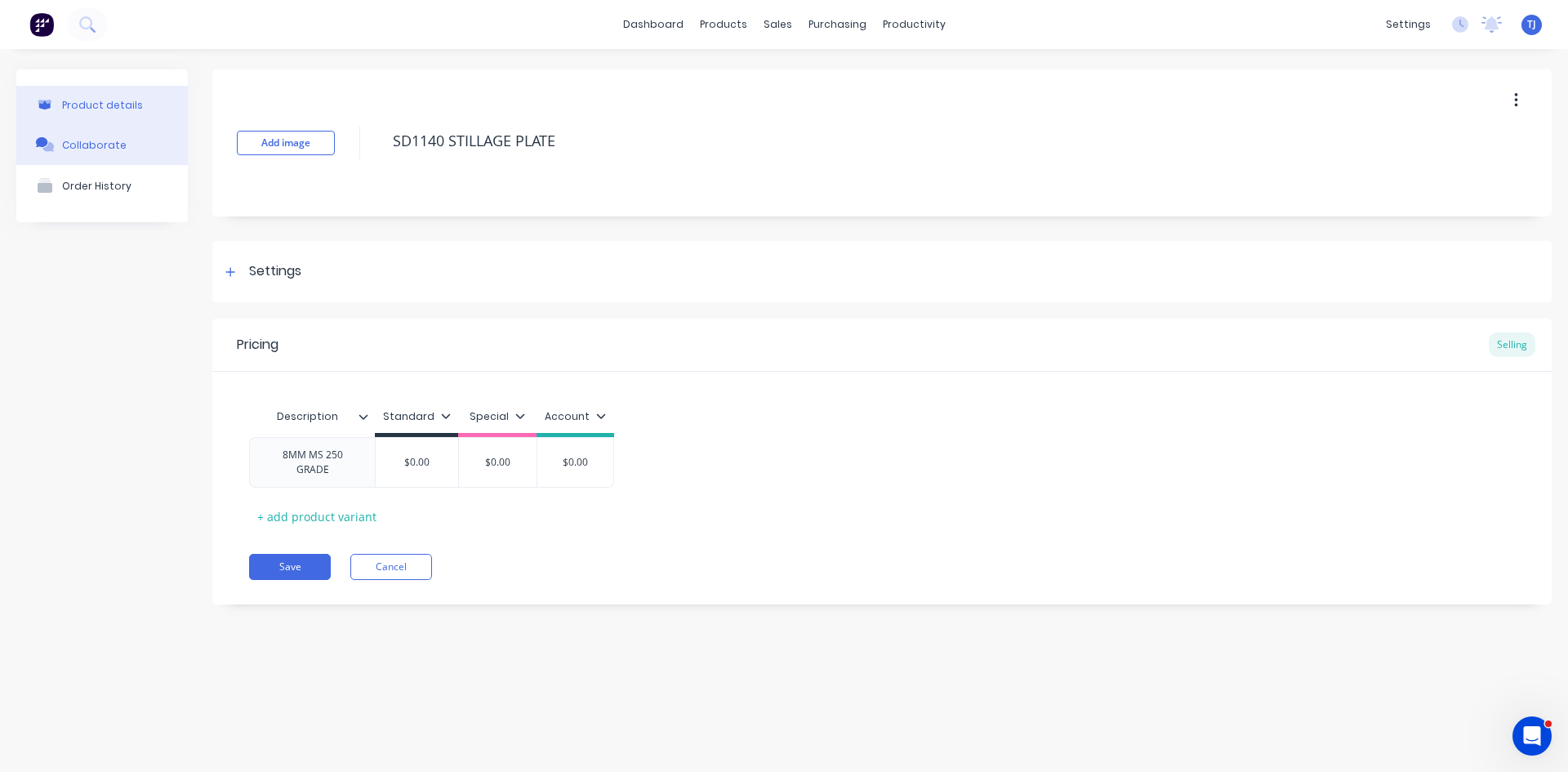
type textarea "x"
click at [118, 148] on div "Collaborate" at bounding box center [94, 145] width 64 height 12
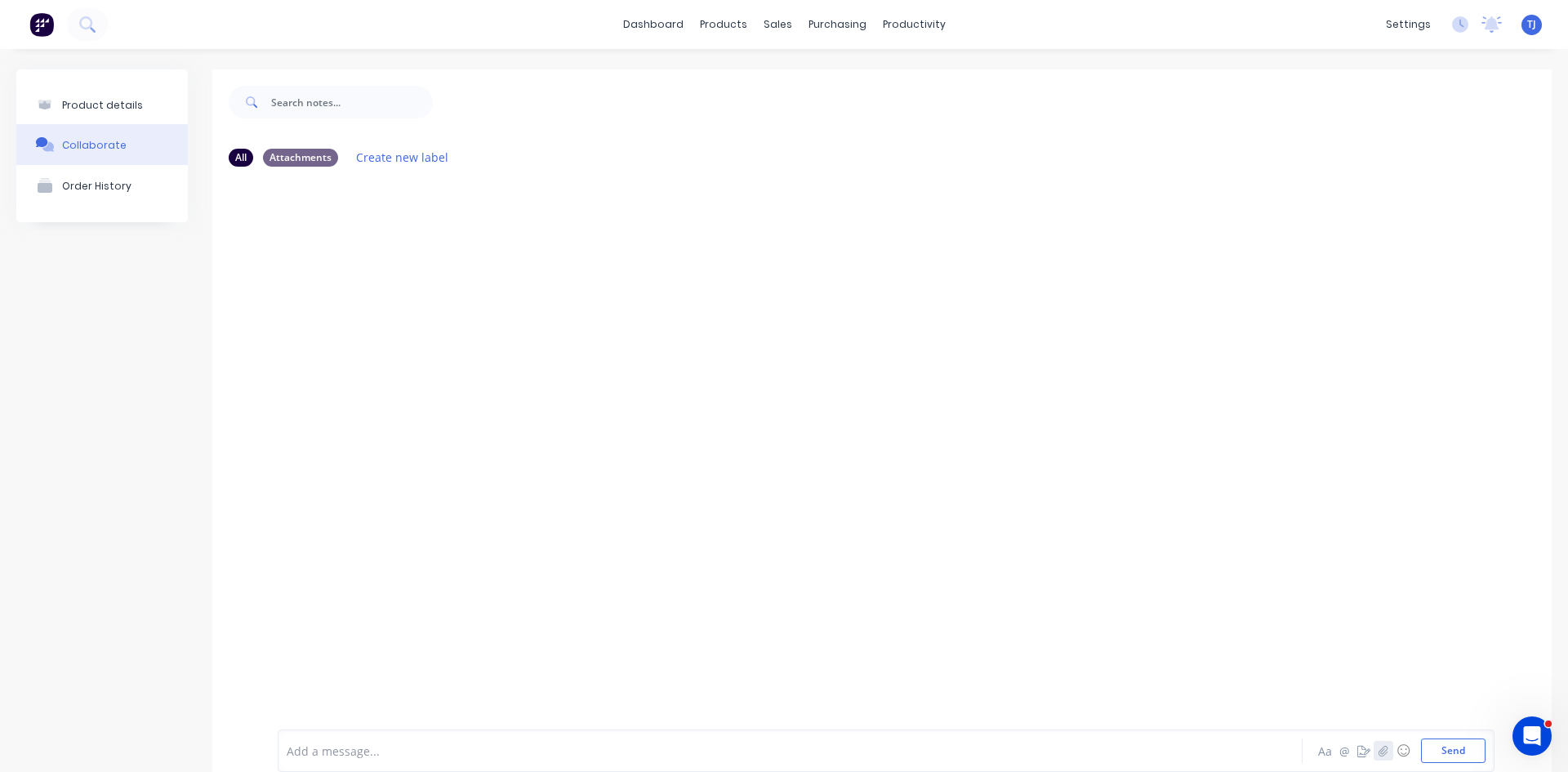
click at [1379, 748] on icon "button" at bounding box center [1384, 751] width 10 height 12
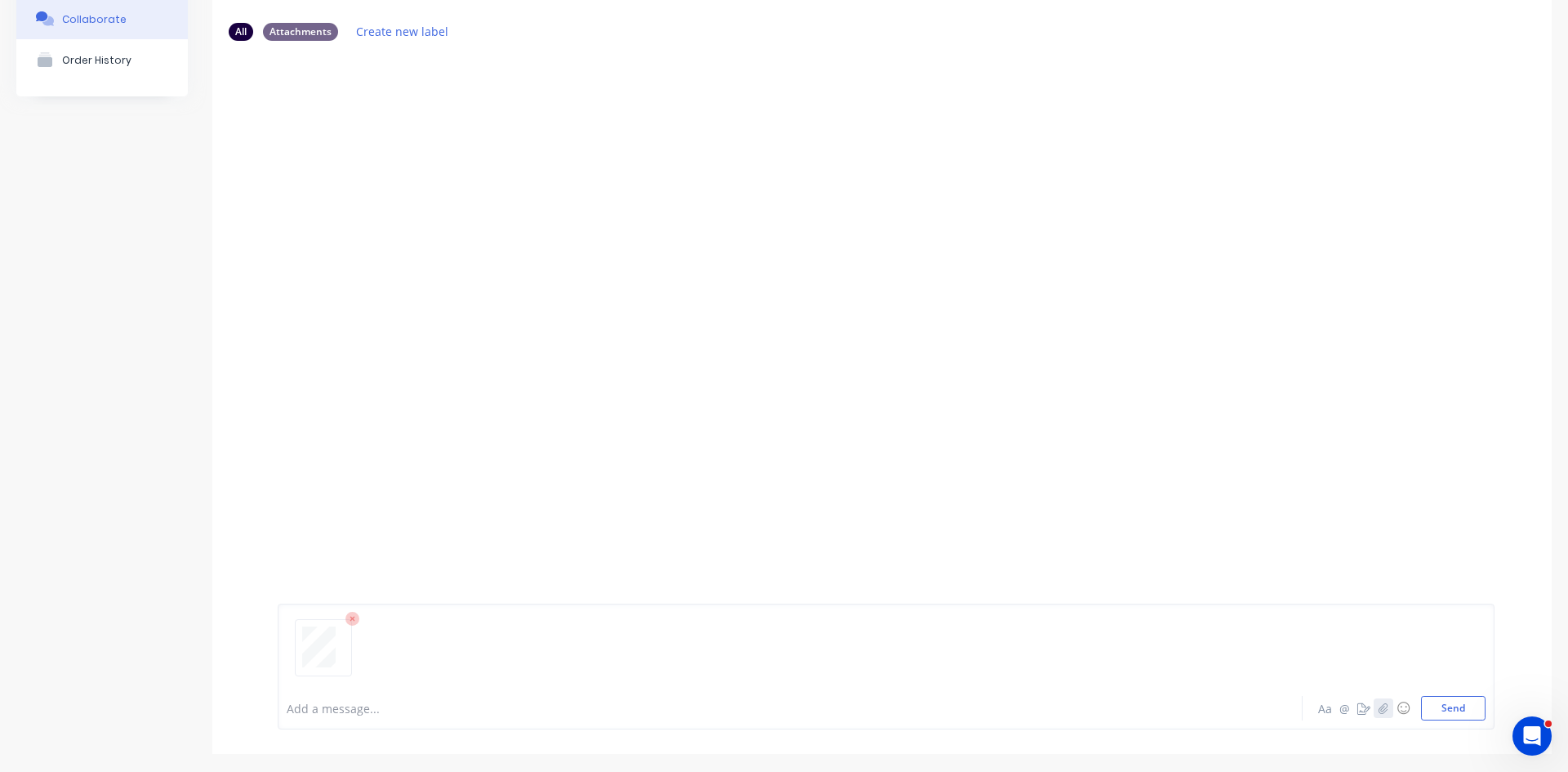
scroll to position [128, 0]
click at [1447, 708] on button "Send" at bounding box center [1453, 706] width 64 height 25
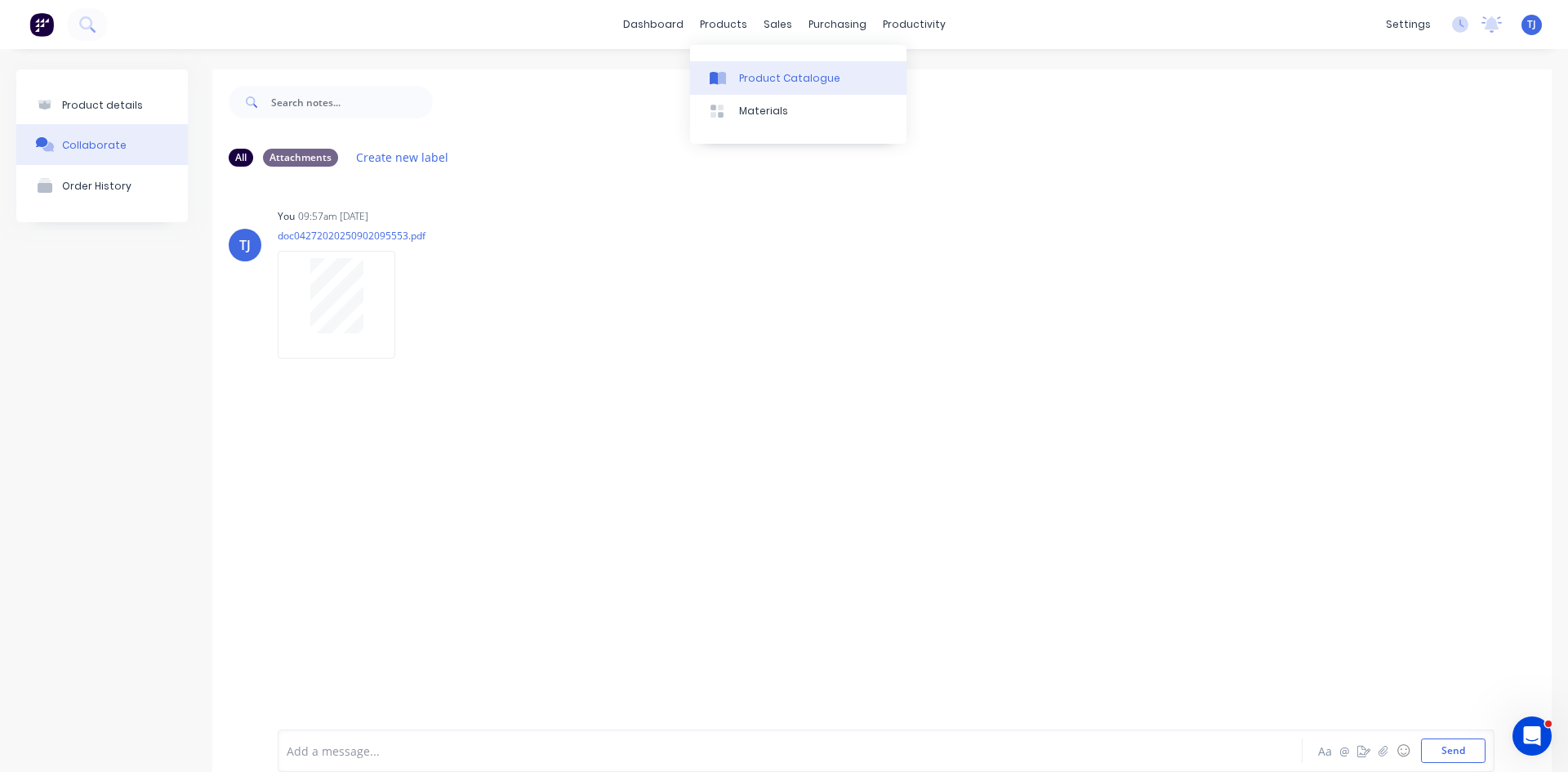
click at [762, 84] on div "Product Catalogue" at bounding box center [789, 78] width 101 height 15
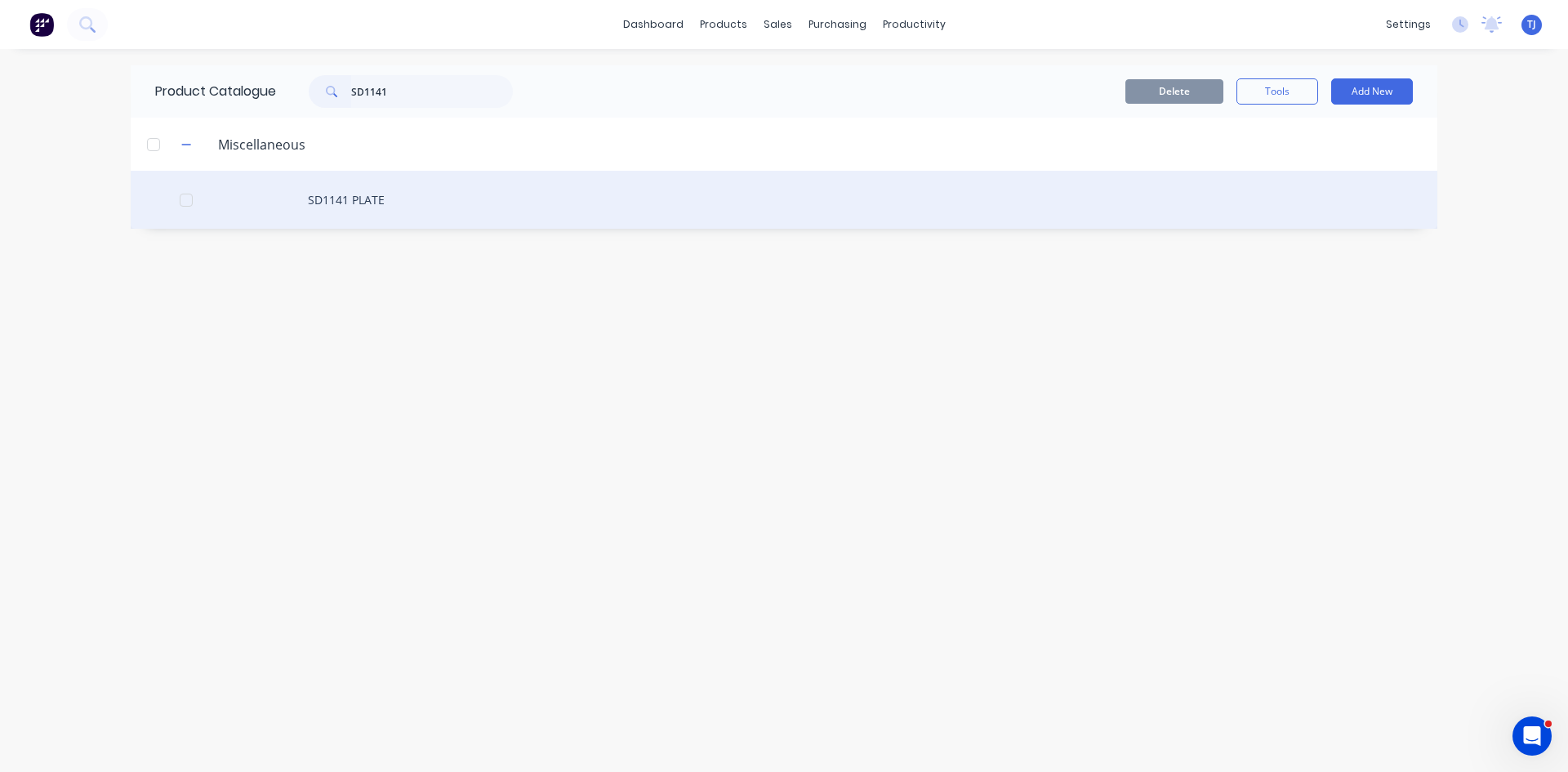
type input "SD1141"
click at [351, 201] on div "SD1141 PLATE" at bounding box center [784, 199] width 1307 height 58
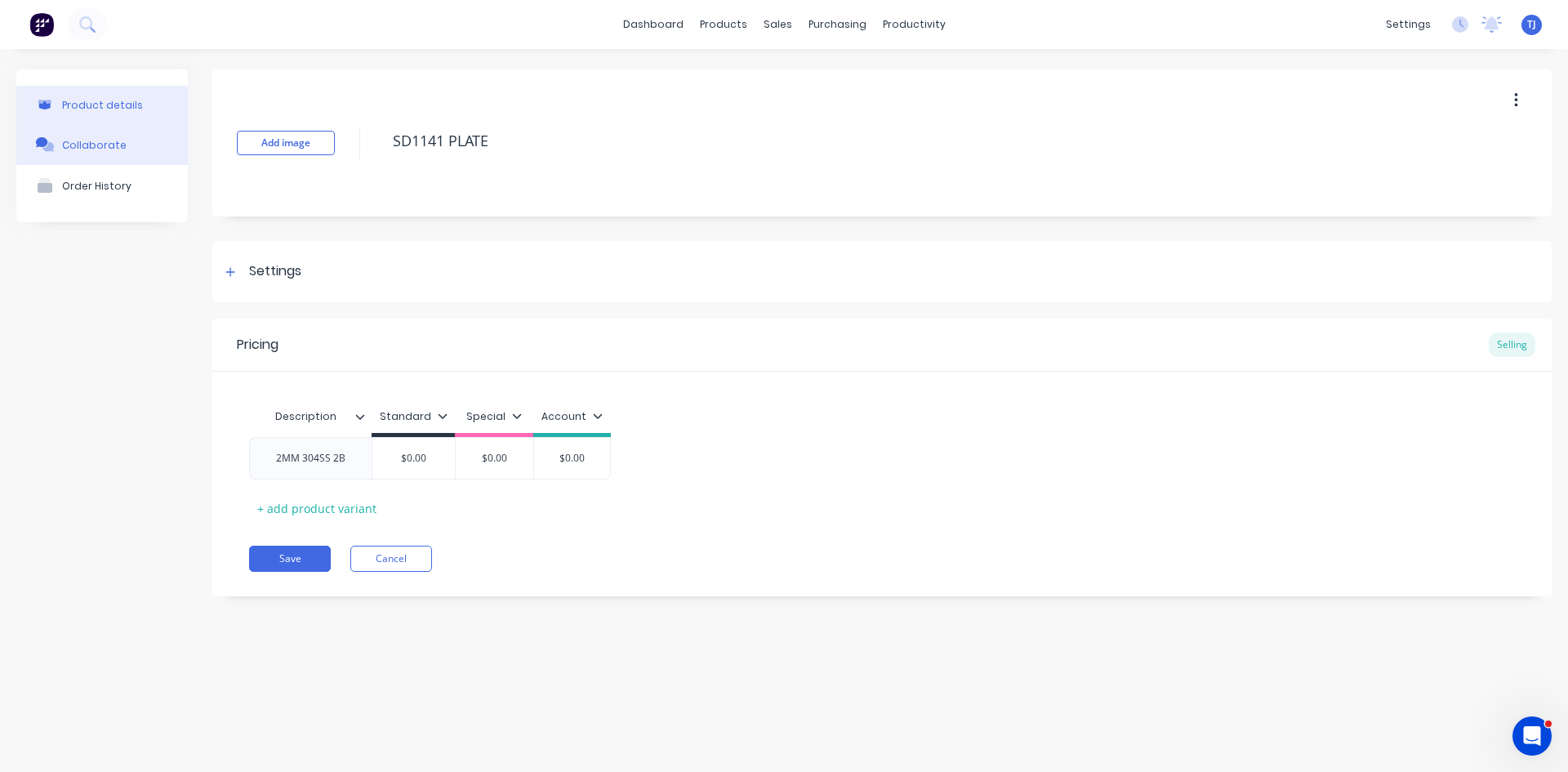
click at [115, 146] on div "Collaborate" at bounding box center [94, 145] width 64 height 12
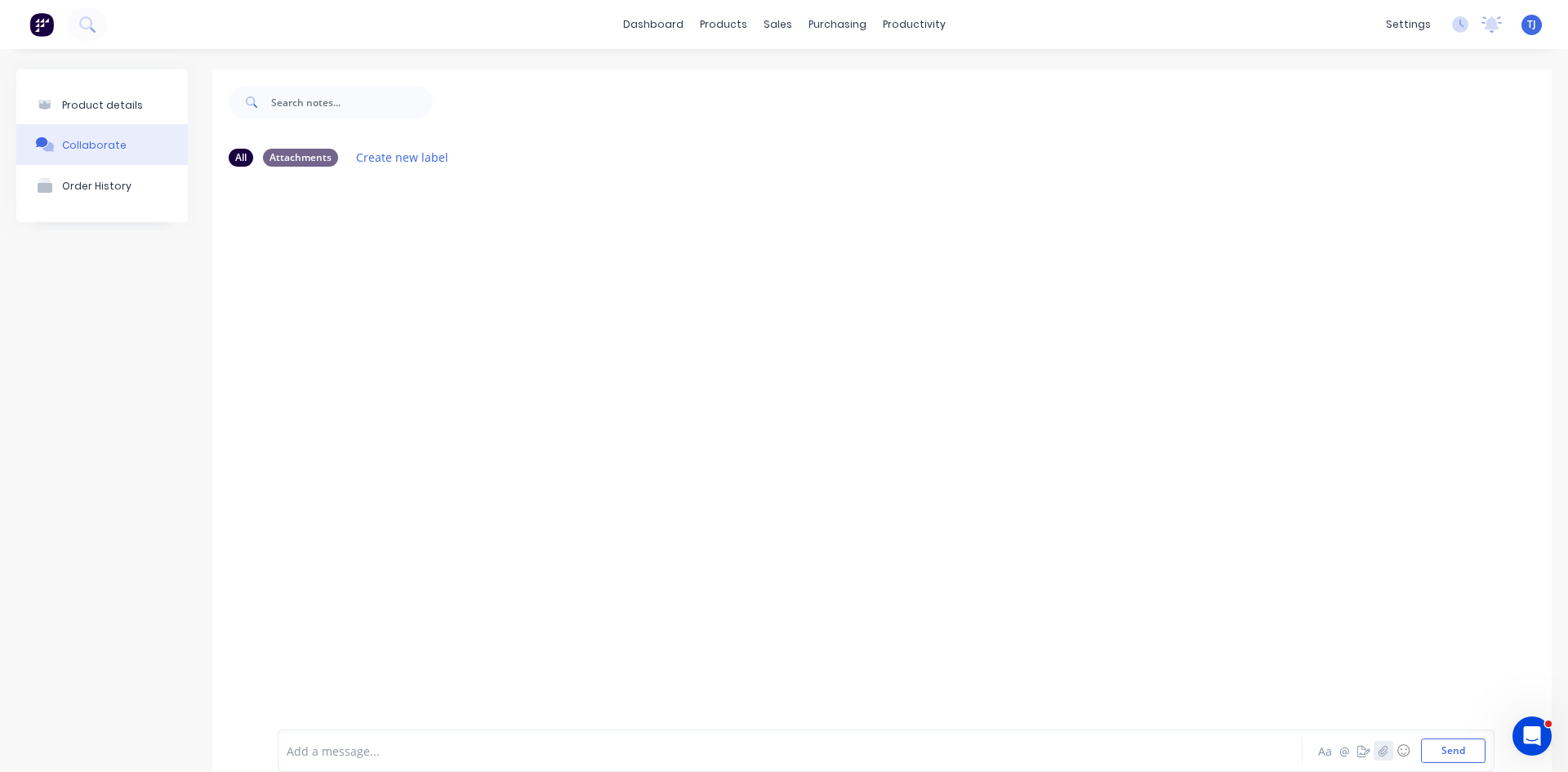
click at [1379, 749] on icon "button" at bounding box center [1384, 751] width 10 height 12
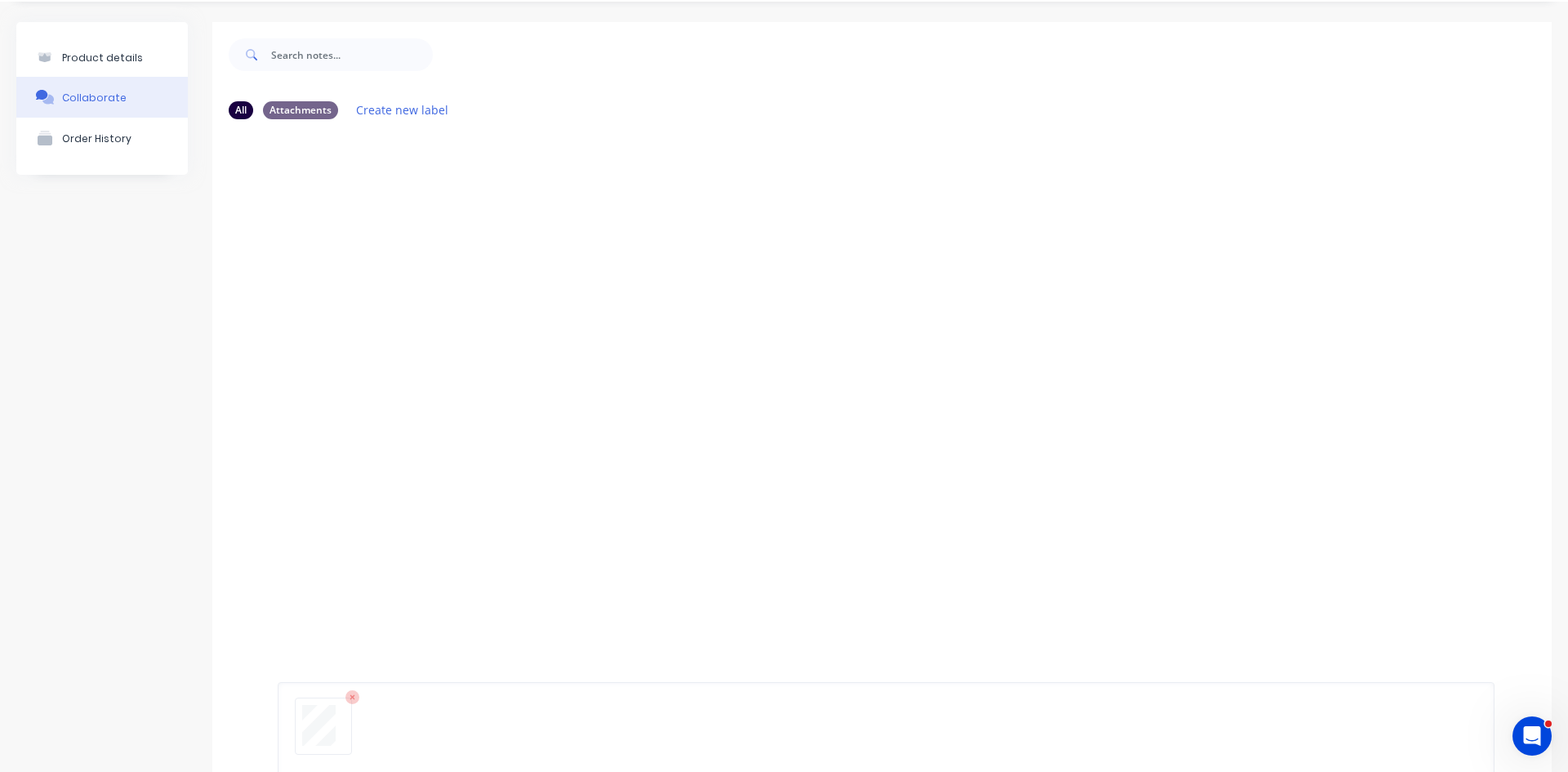
scroll to position [128, 0]
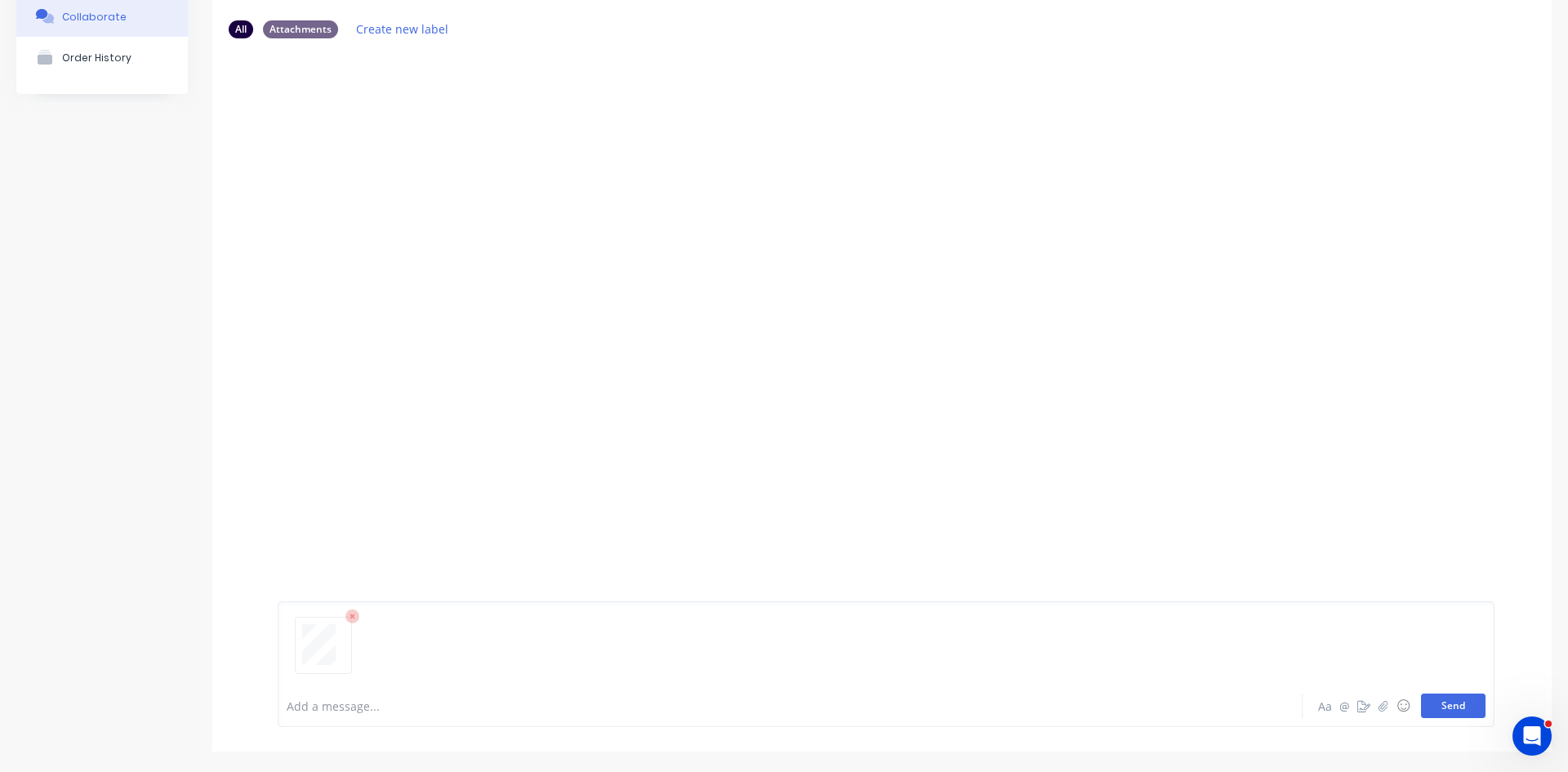
click at [1441, 708] on button "Send" at bounding box center [1453, 706] width 64 height 25
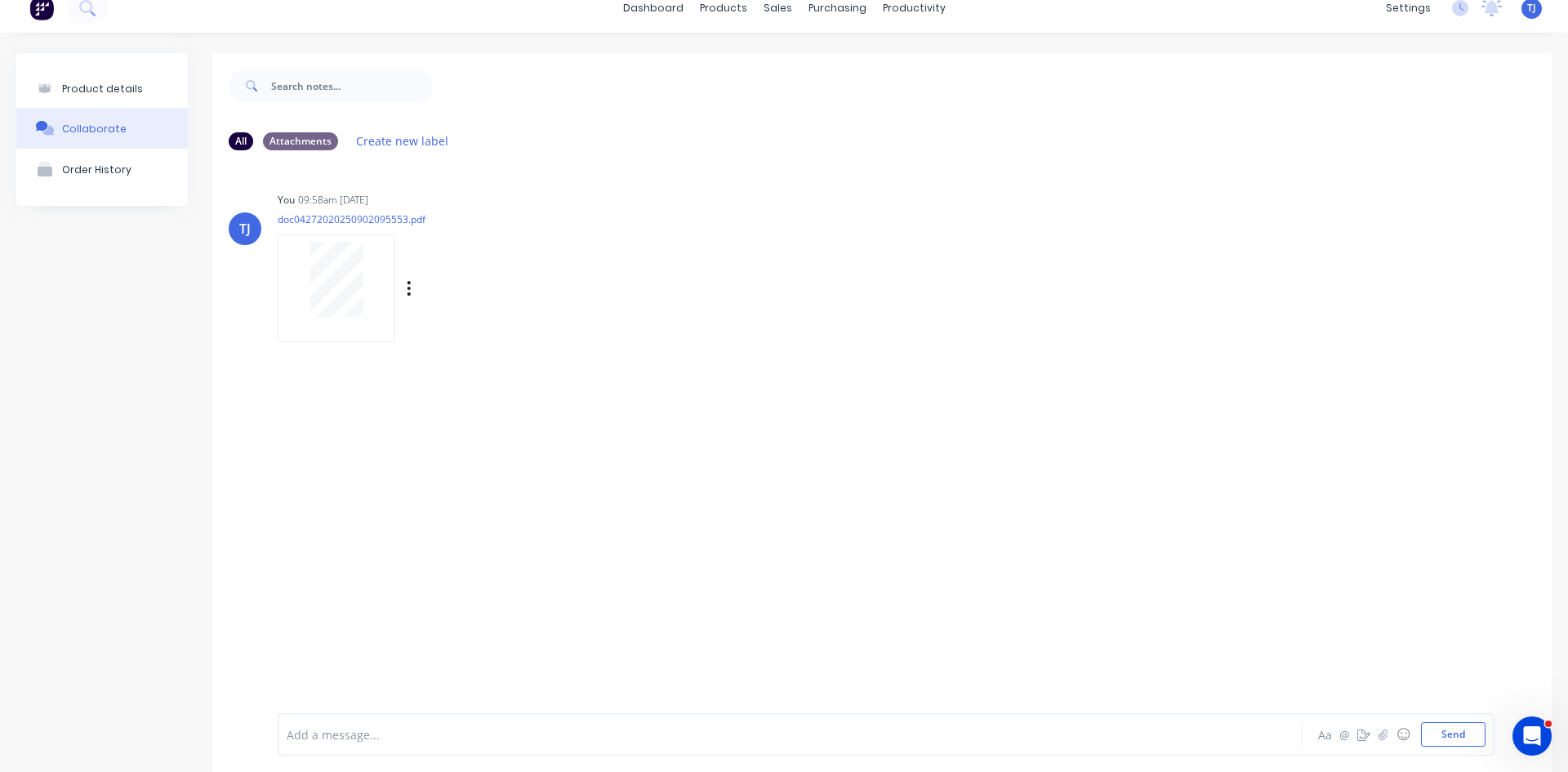
scroll to position [0, 0]
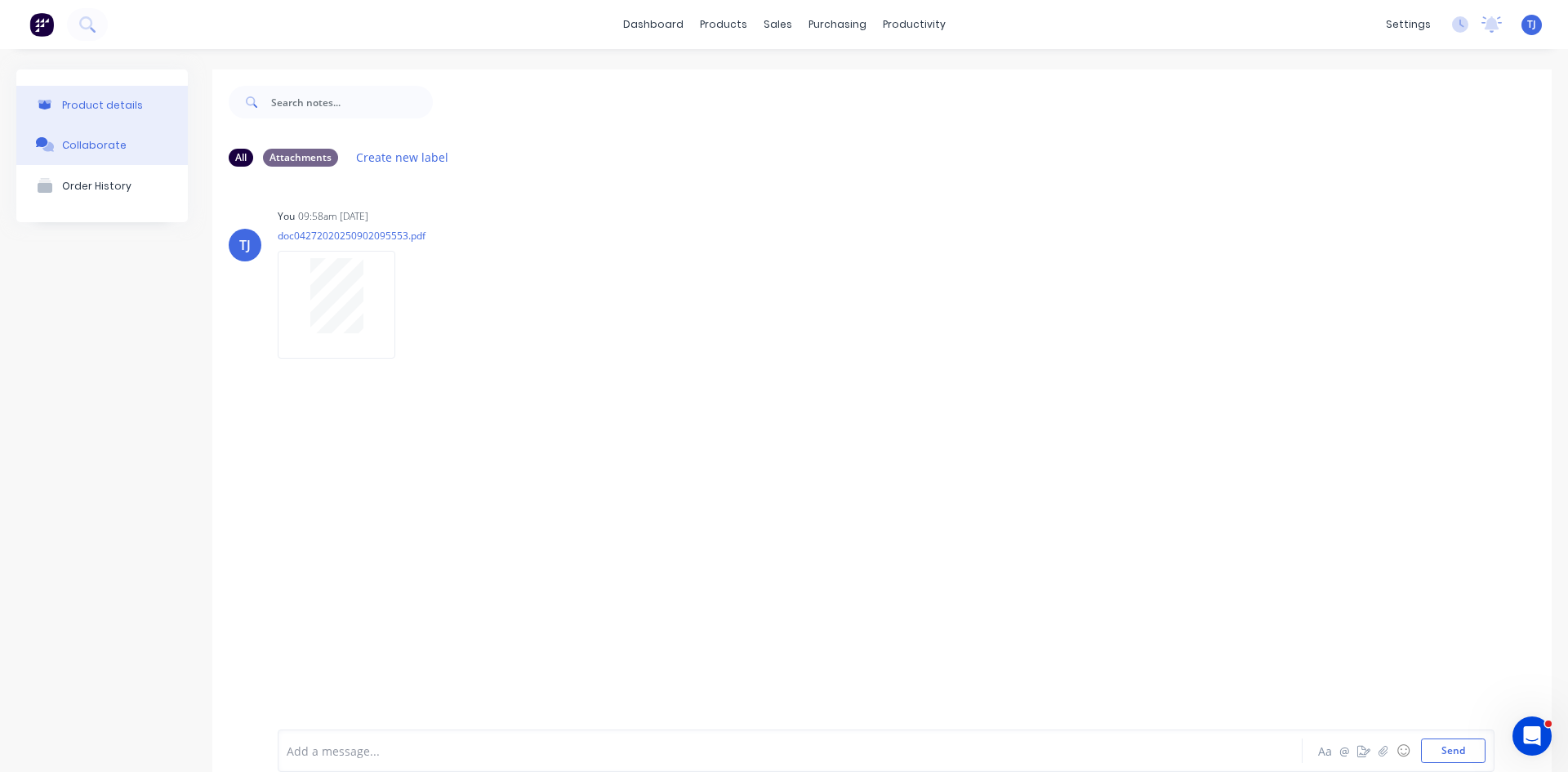
click at [124, 112] on button "Product details" at bounding box center [101, 104] width 172 height 39
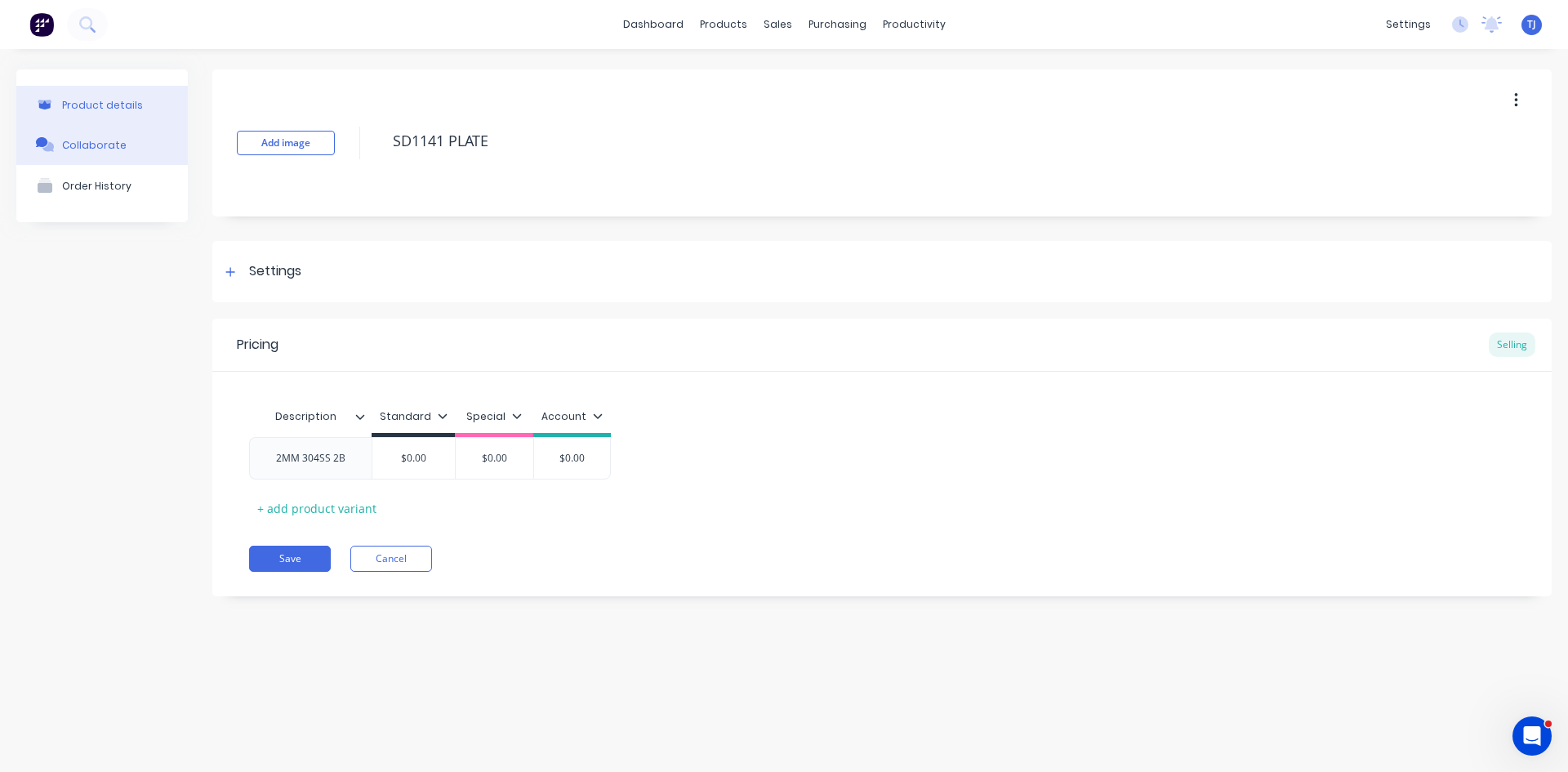
click at [118, 142] on div "Collaborate" at bounding box center [94, 145] width 64 height 12
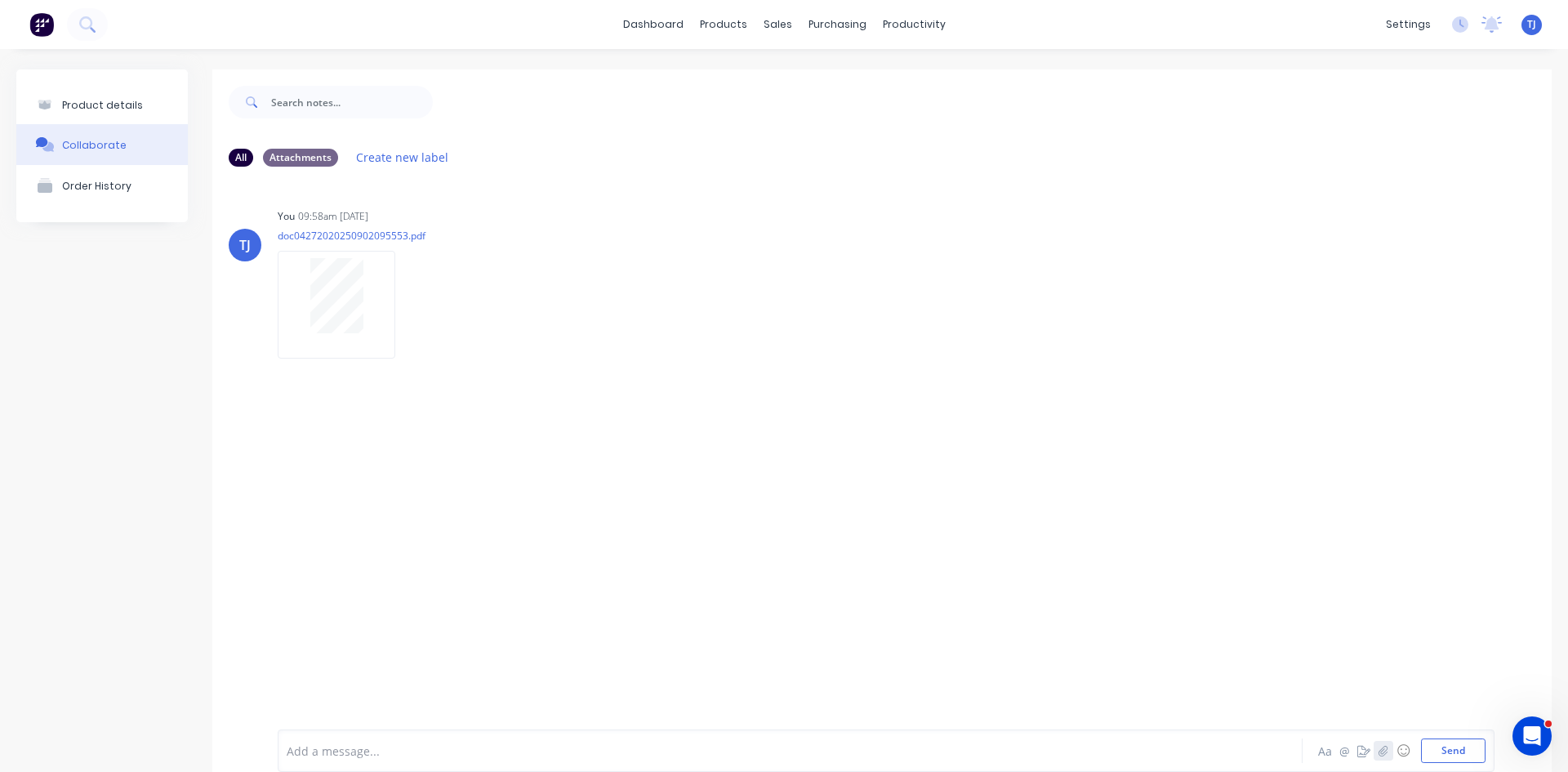
click at [1376, 760] on button "button" at bounding box center [1384, 751] width 20 height 20
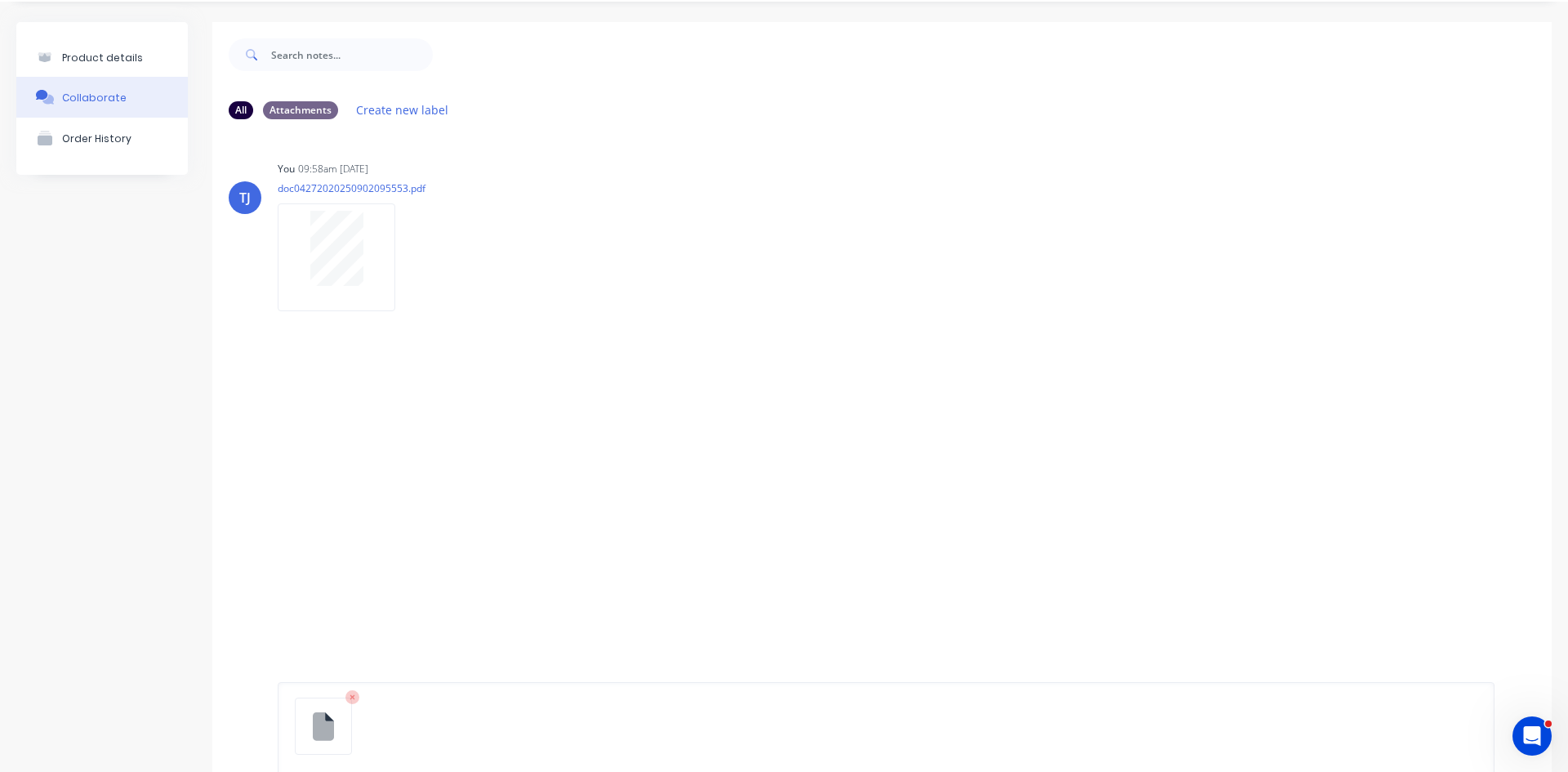
scroll to position [128, 0]
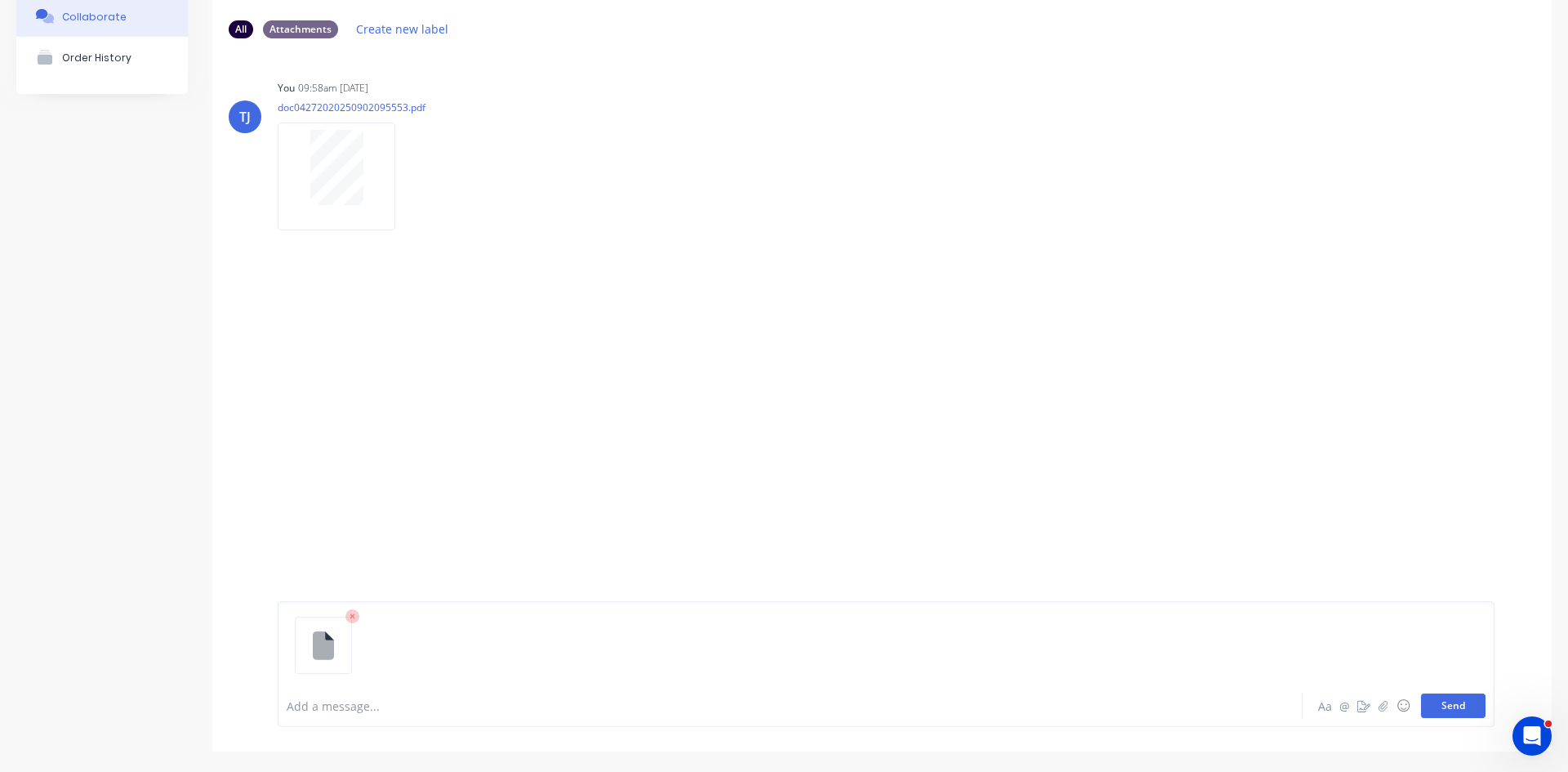
click at [1449, 713] on button "Send" at bounding box center [1453, 706] width 64 height 25
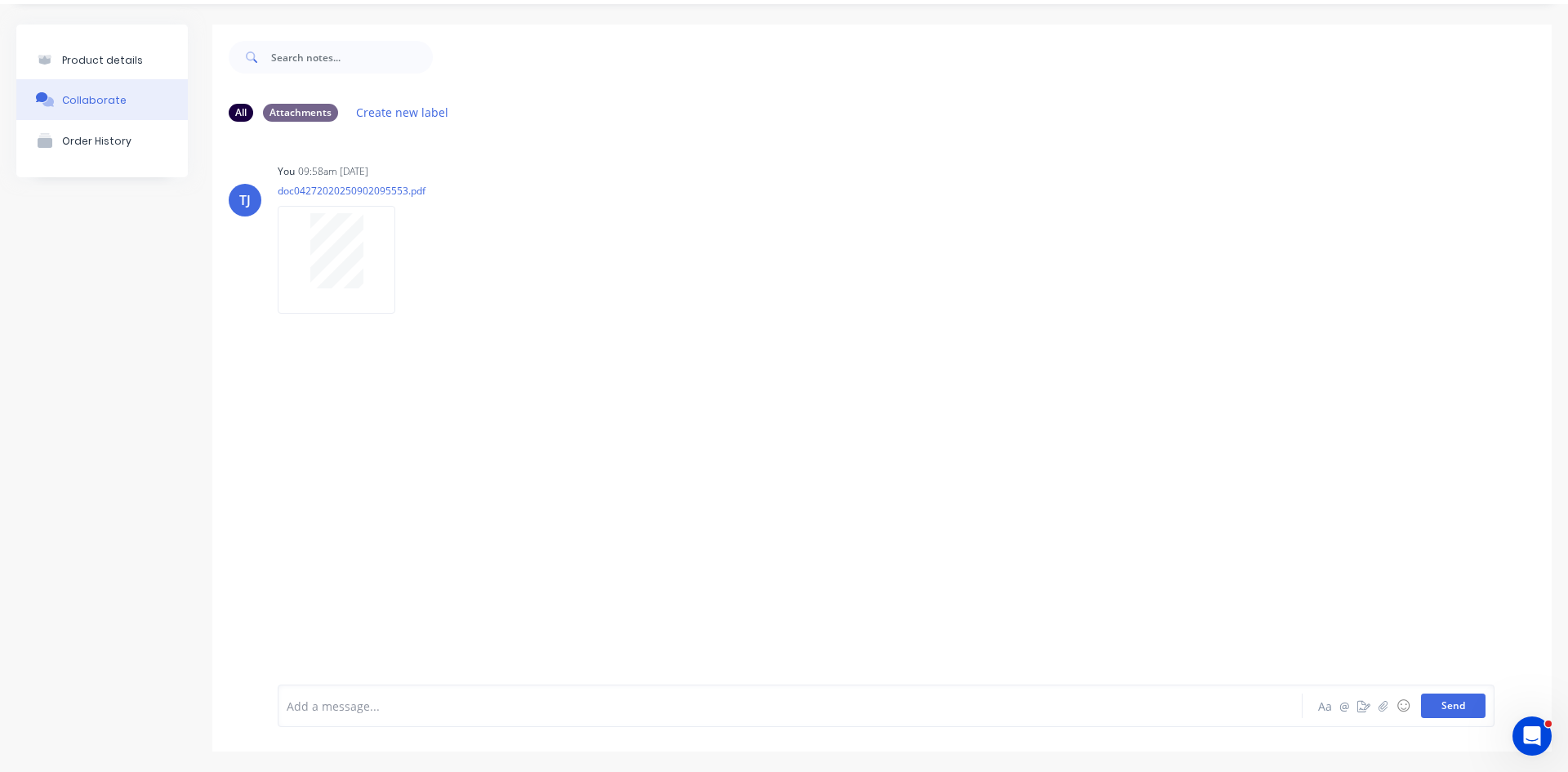
scroll to position [45, 0]
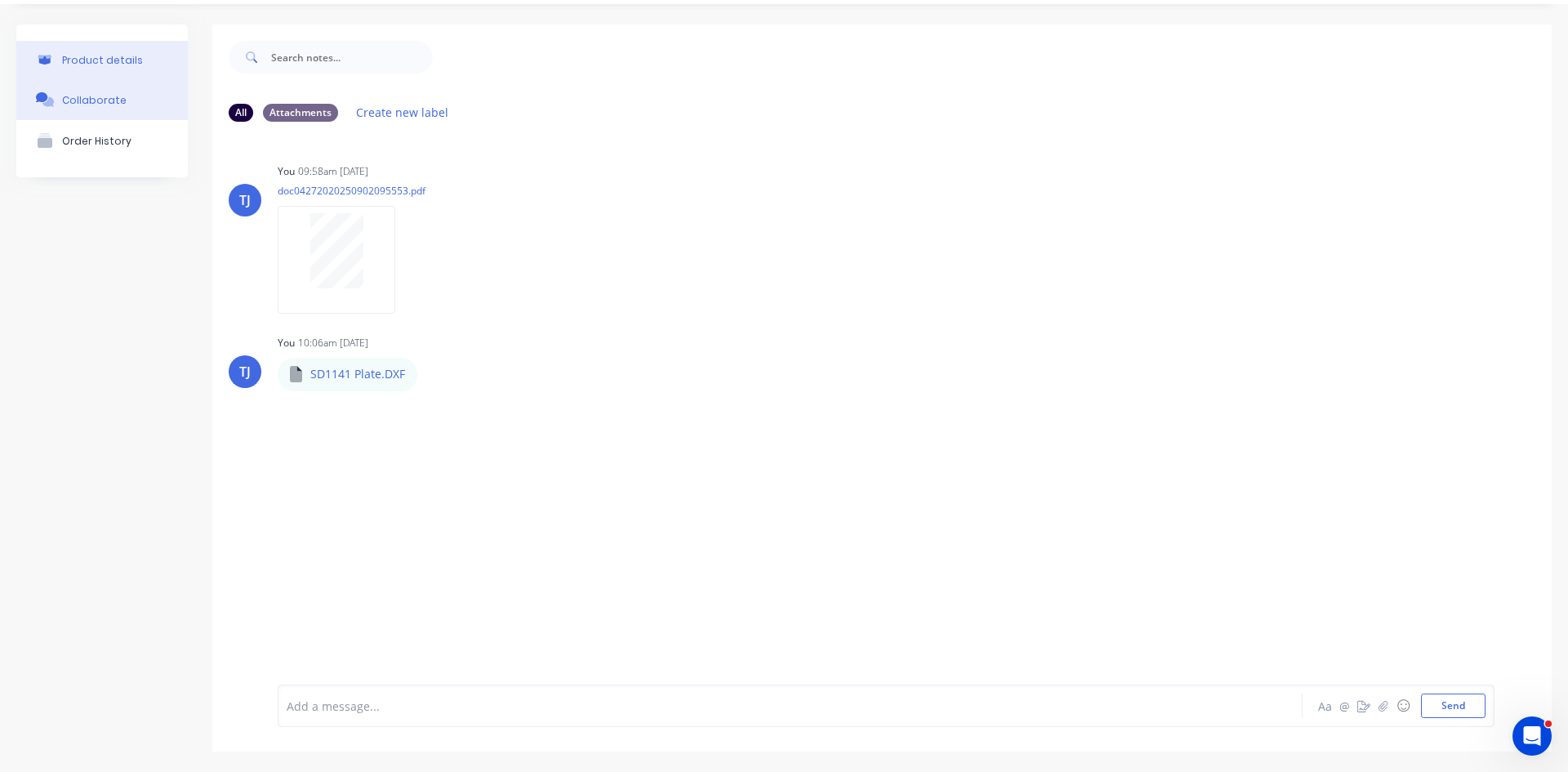
click at [98, 70] on button "Product details" at bounding box center [101, 60] width 172 height 39
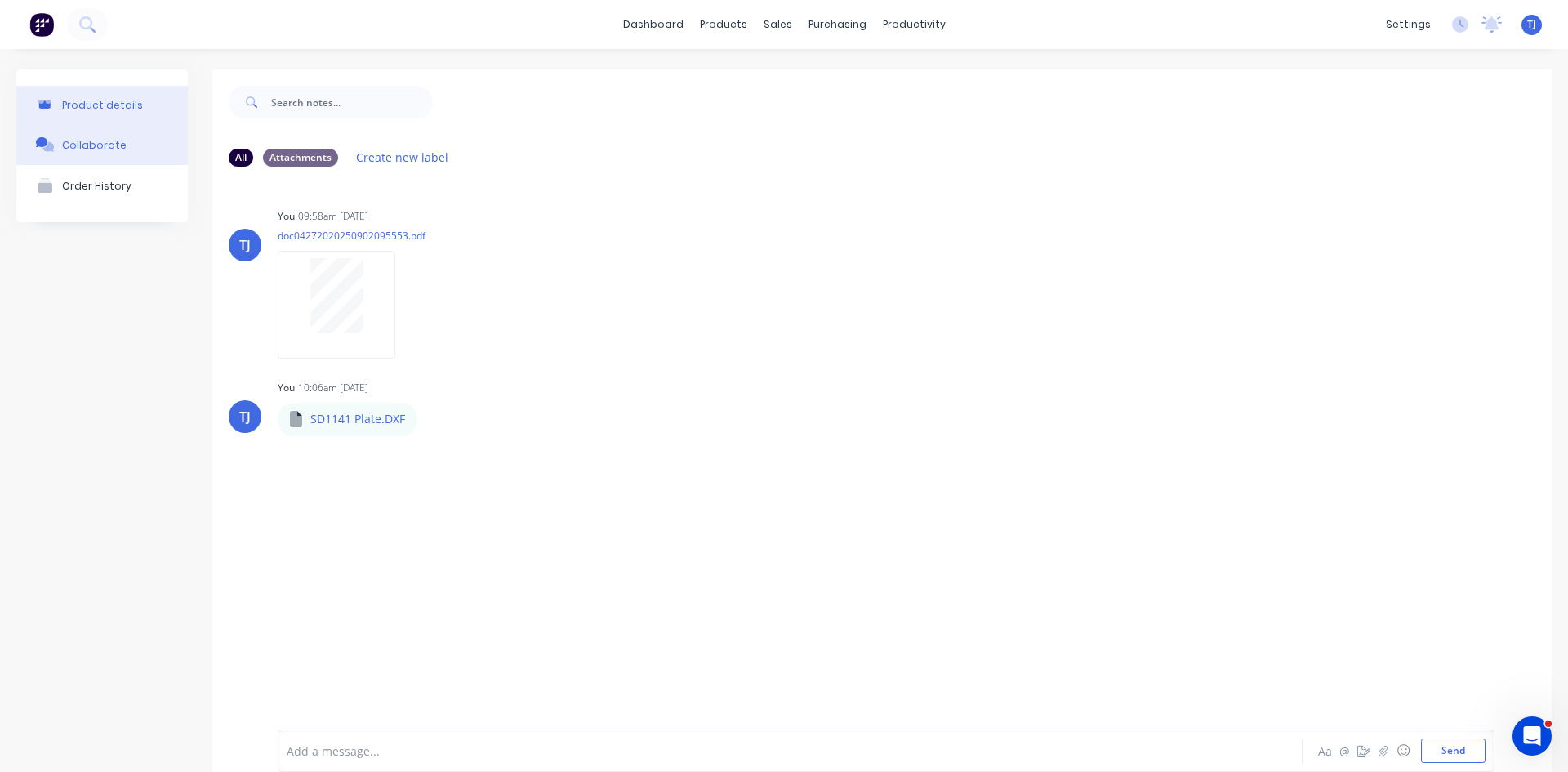
type textarea "x"
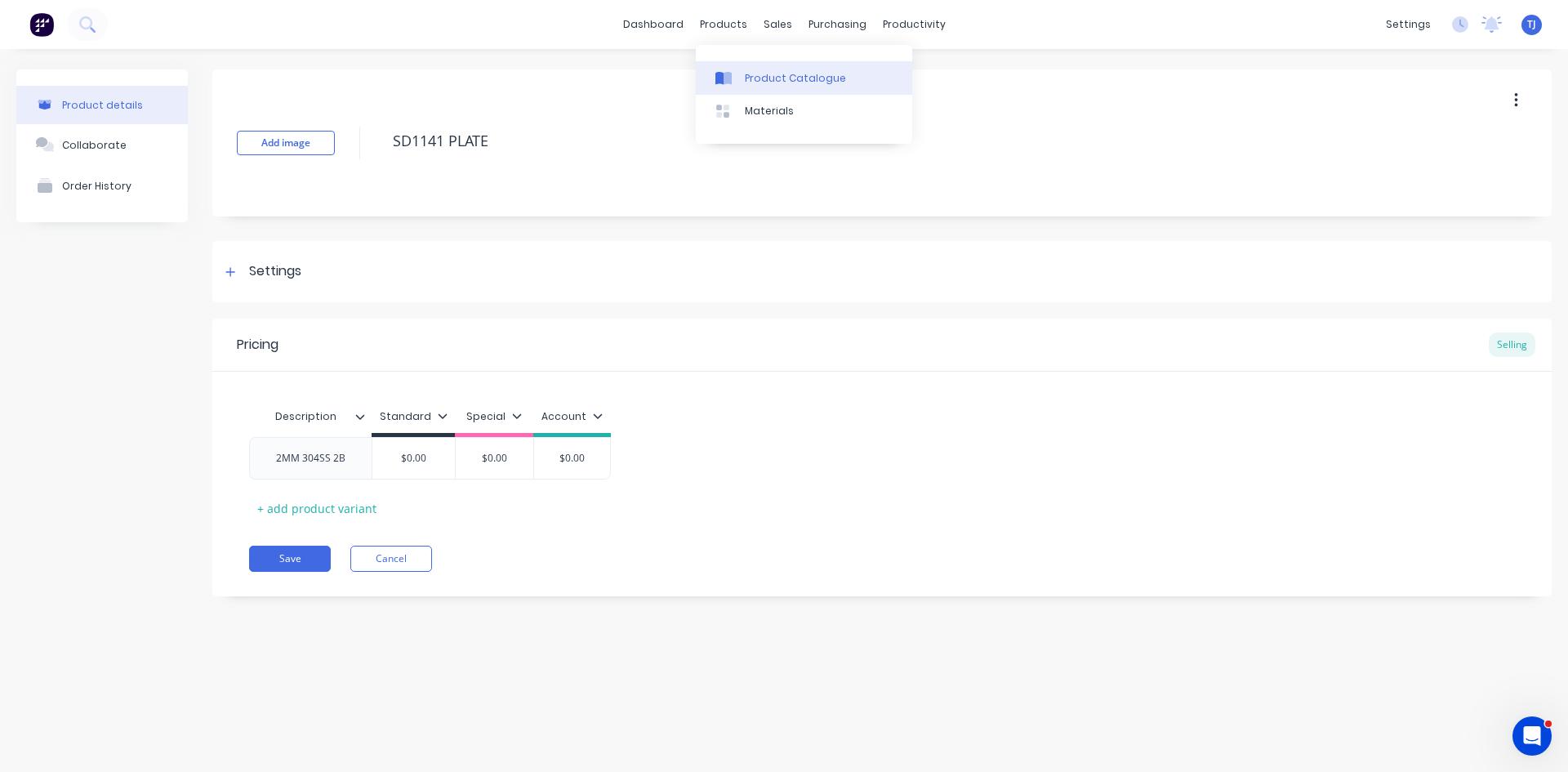
click at [776, 79] on div "Product Catalogue" at bounding box center [795, 78] width 101 height 15
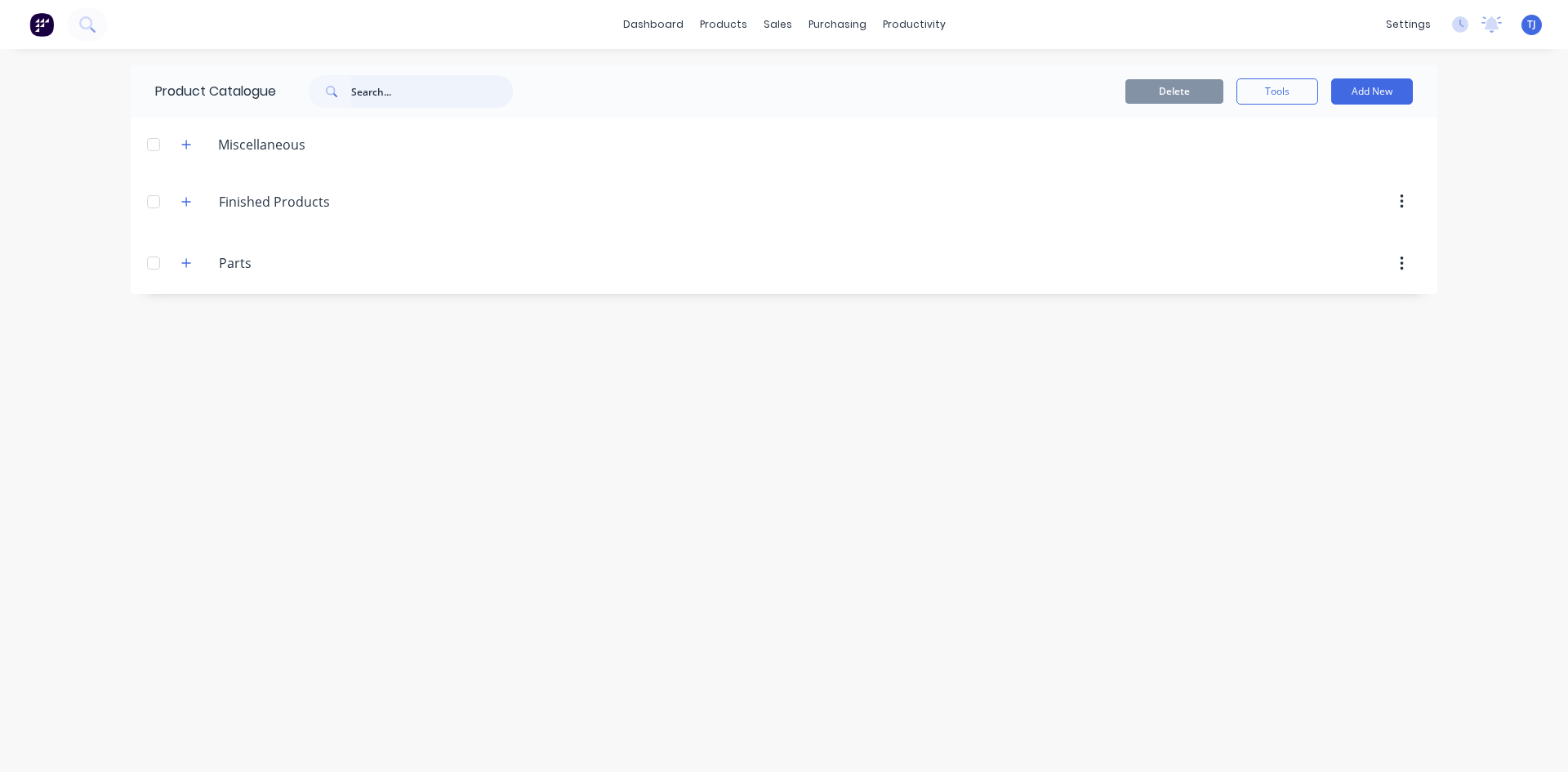
click at [405, 98] on input "text" at bounding box center [431, 91] width 162 height 33
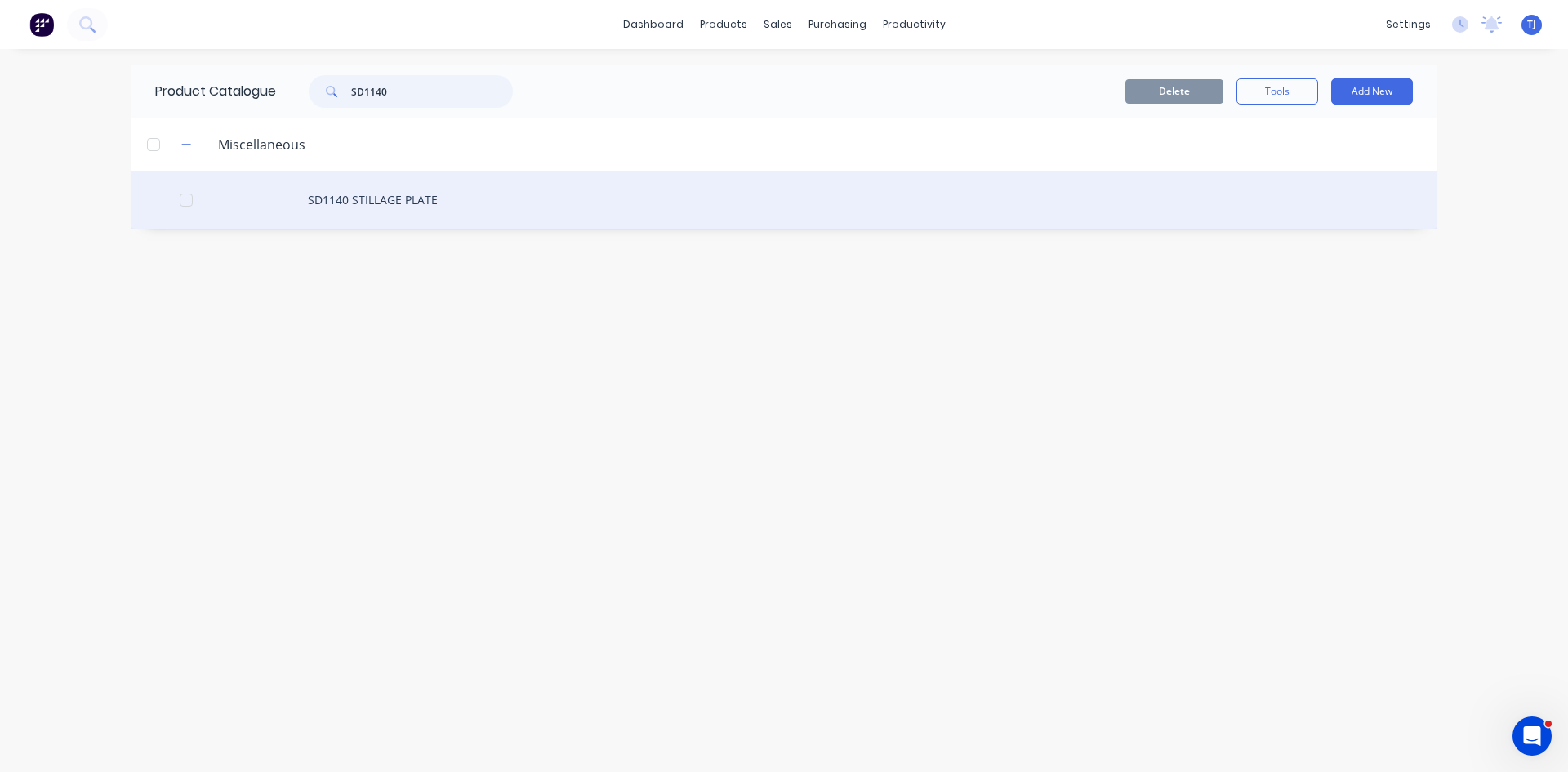
type input "SD1140"
click at [402, 199] on div "SD1140 STILLAGE PLATE" at bounding box center [784, 199] width 1307 height 58
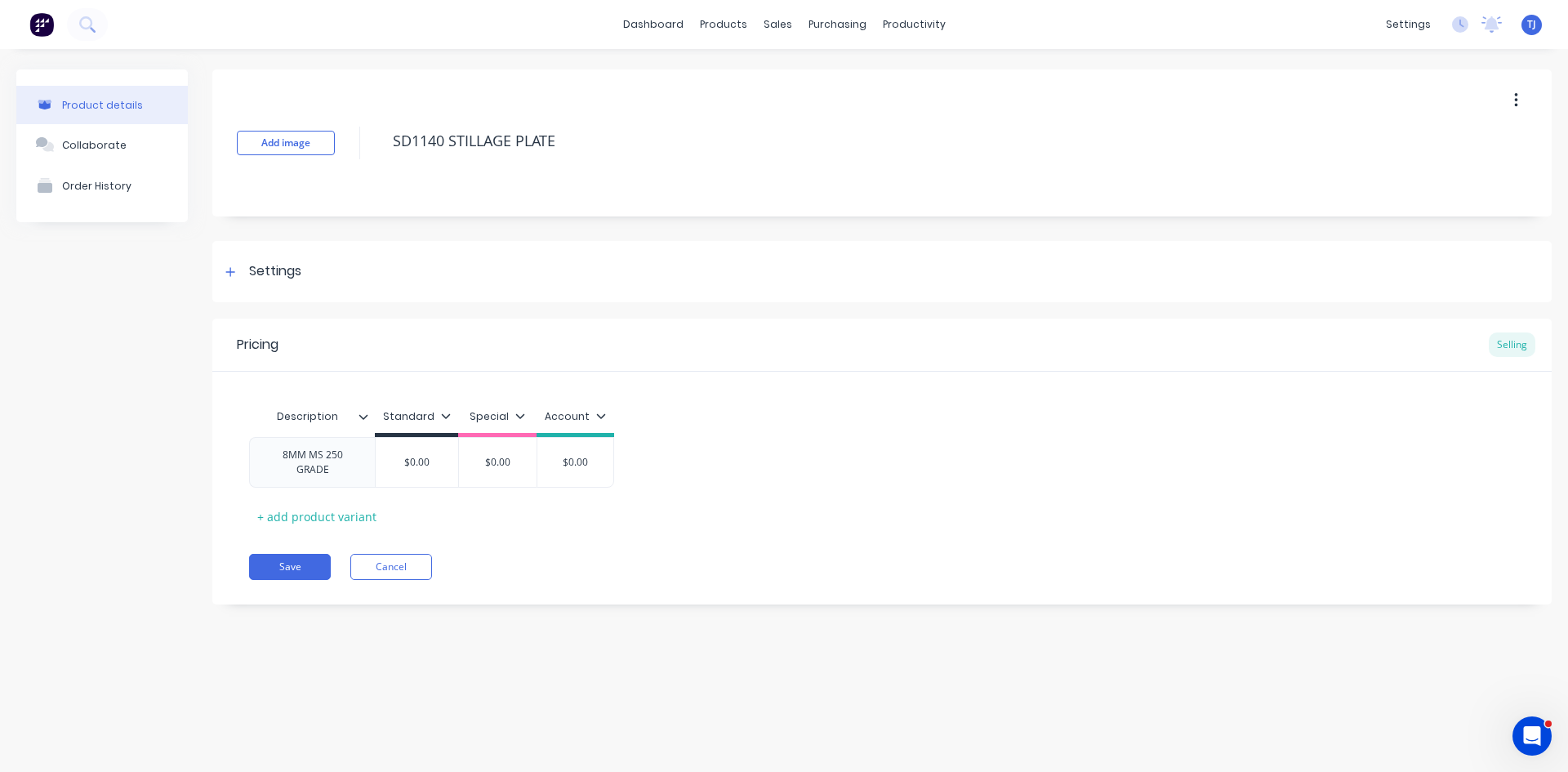
type textarea "x"
click at [113, 139] on div "Collaborate" at bounding box center [94, 145] width 64 height 12
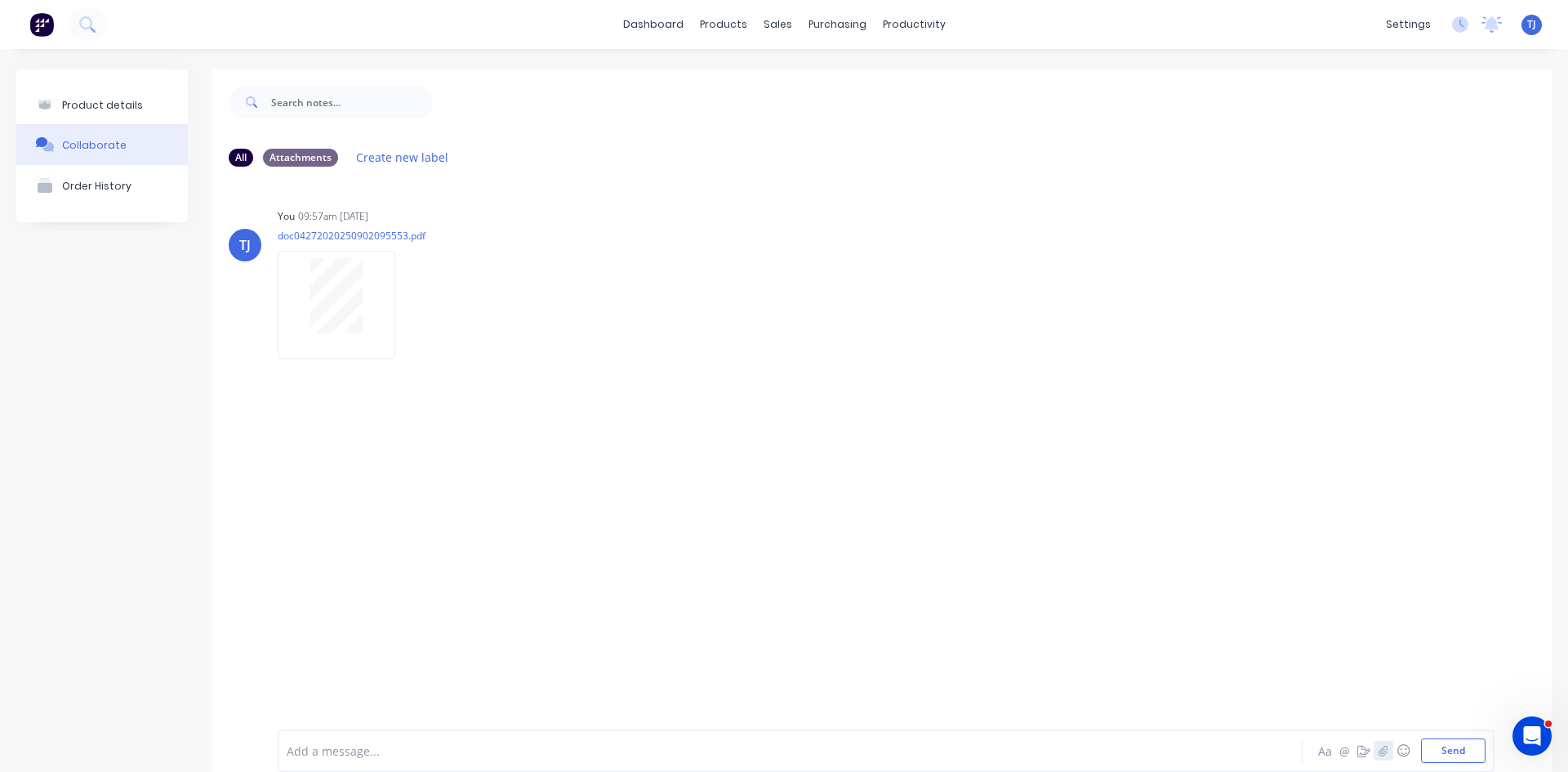
click at [1379, 752] on icon "button" at bounding box center [1384, 751] width 10 height 12
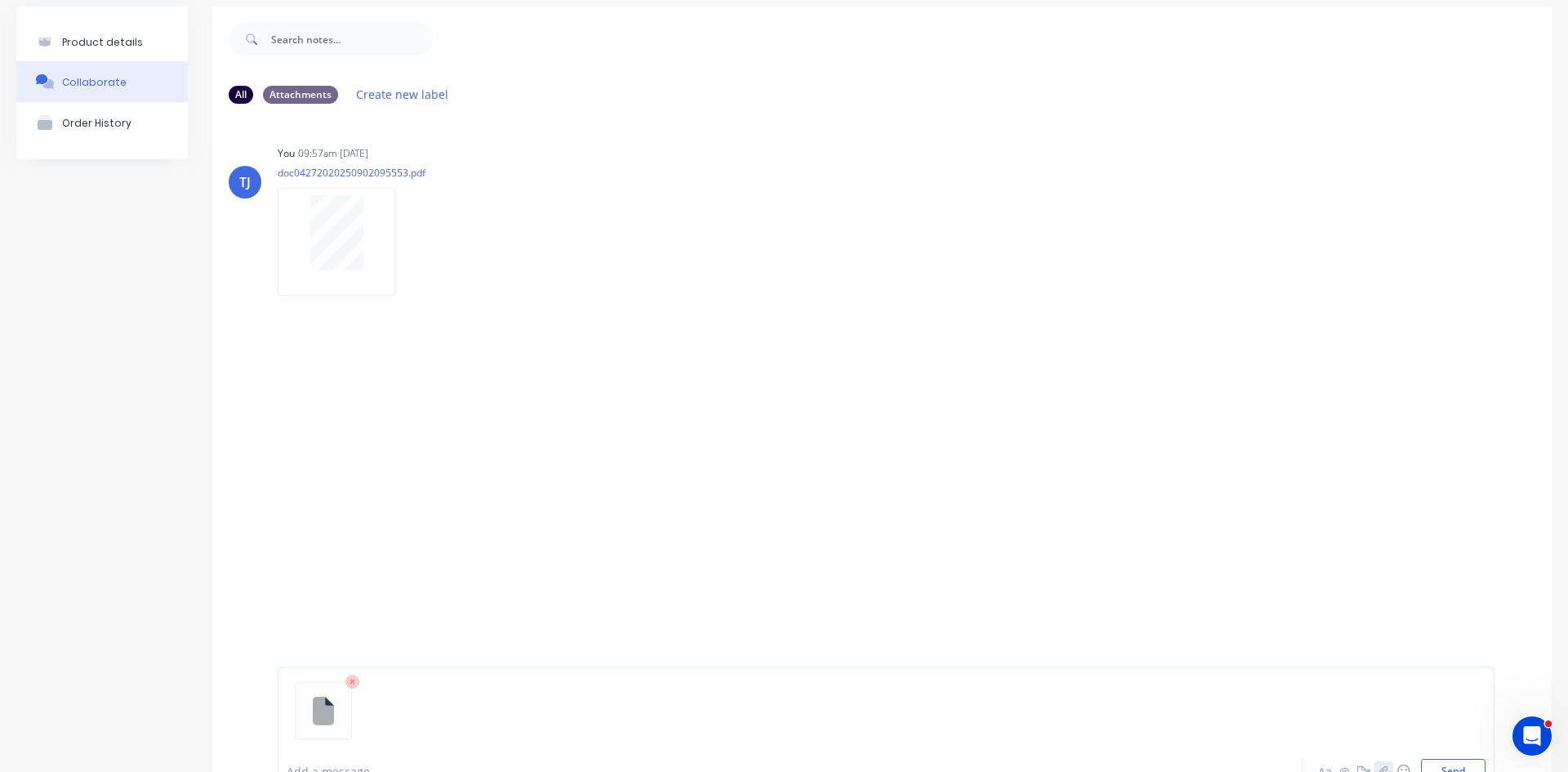
scroll to position [128, 0]
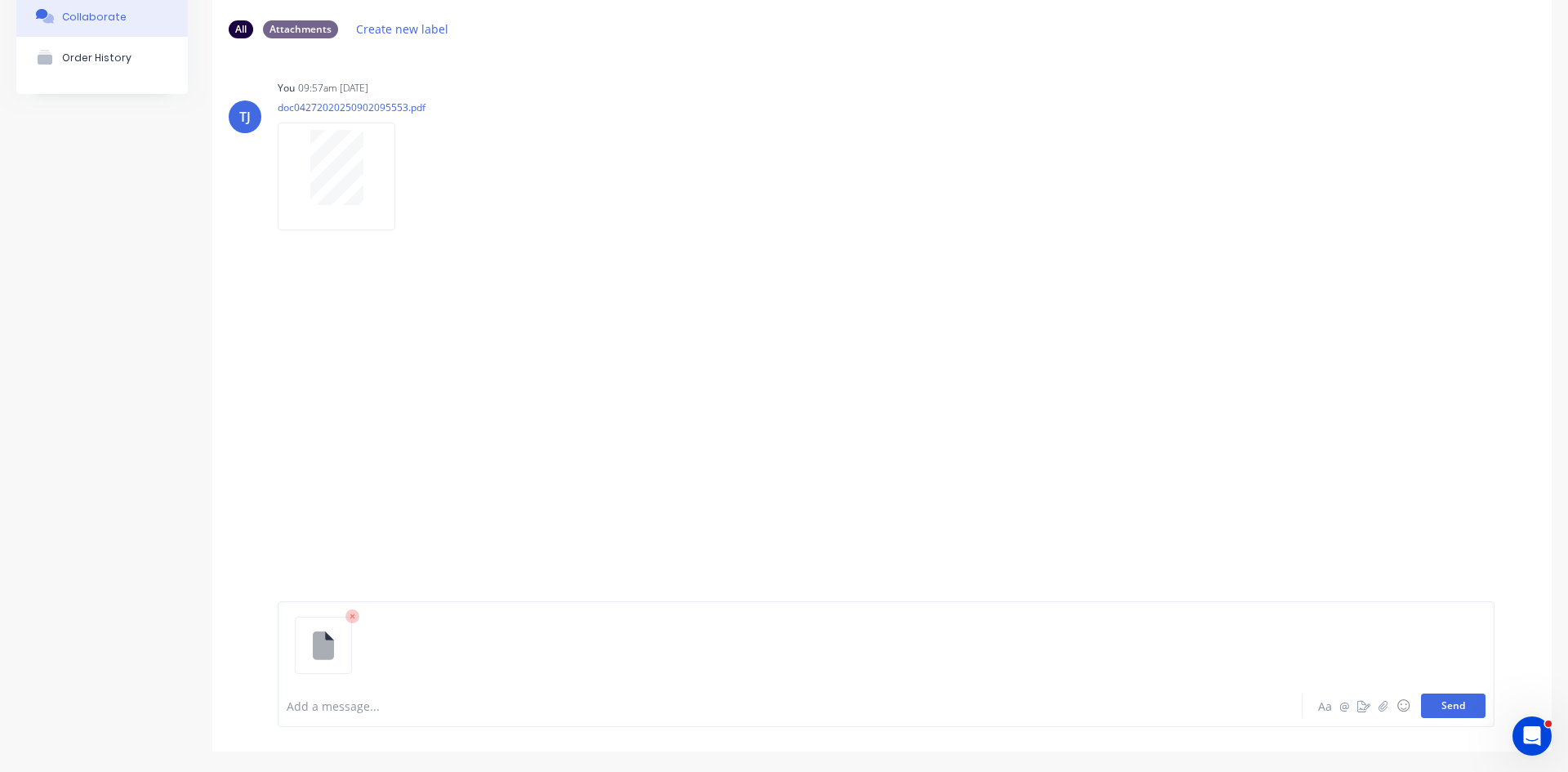
click at [1440, 704] on button "Send" at bounding box center [1453, 706] width 64 height 25
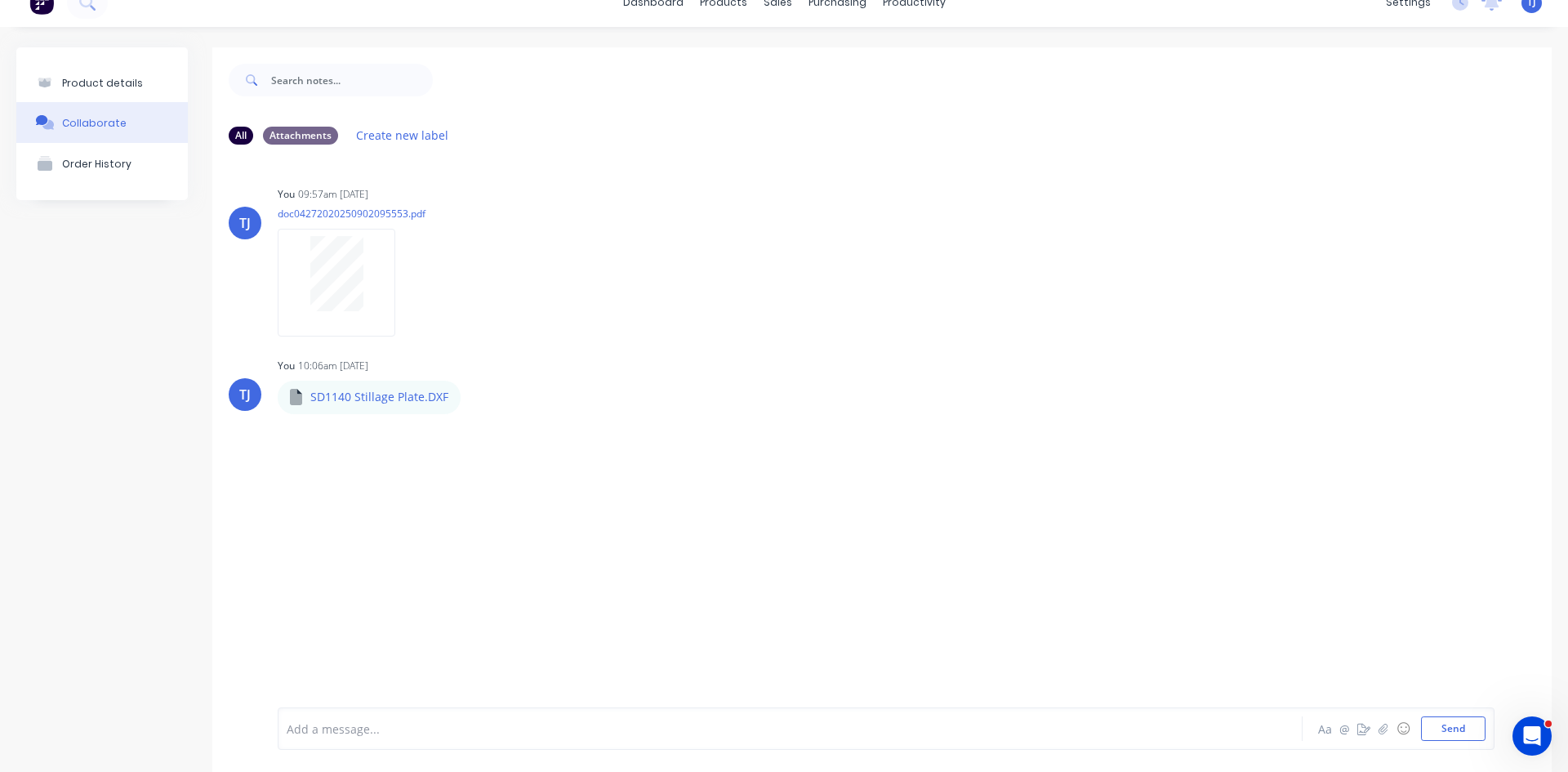
scroll to position [0, 0]
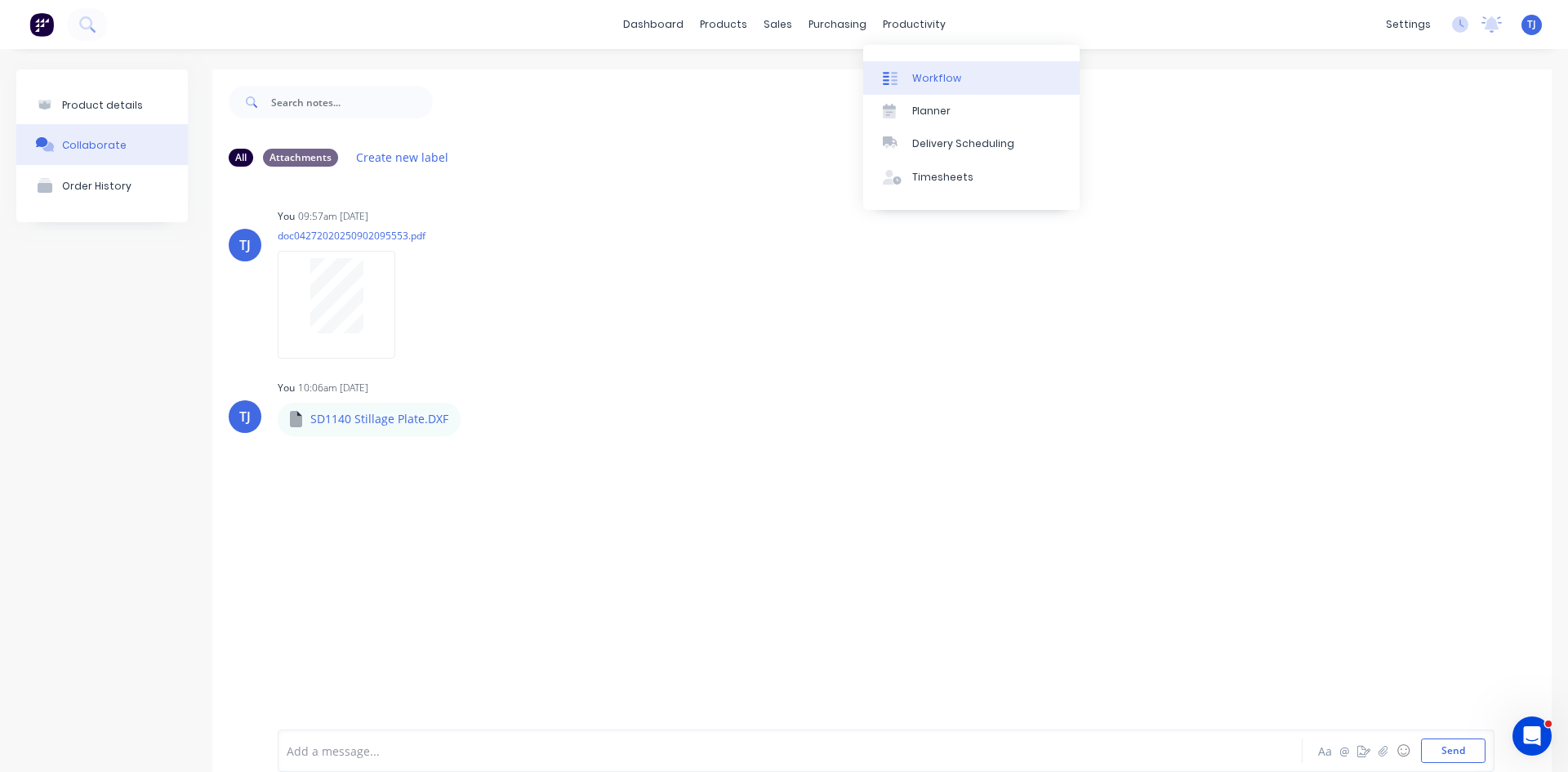
click at [915, 79] on div "Workflow" at bounding box center [936, 78] width 49 height 15
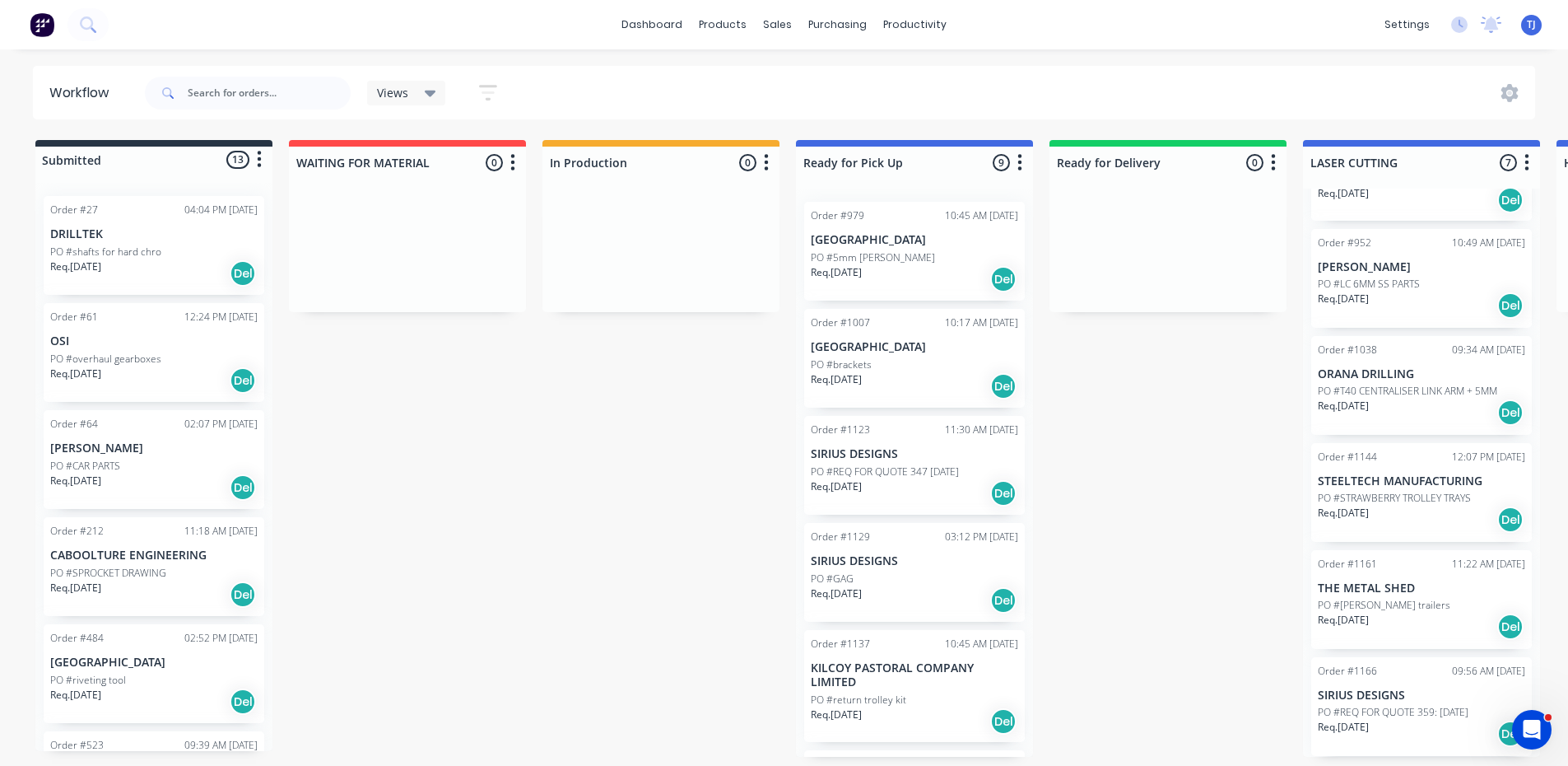
scroll to position [3, 0]
click at [1388, 613] on div "Req. [DATE] Del" at bounding box center [1422, 627] width 208 height 28
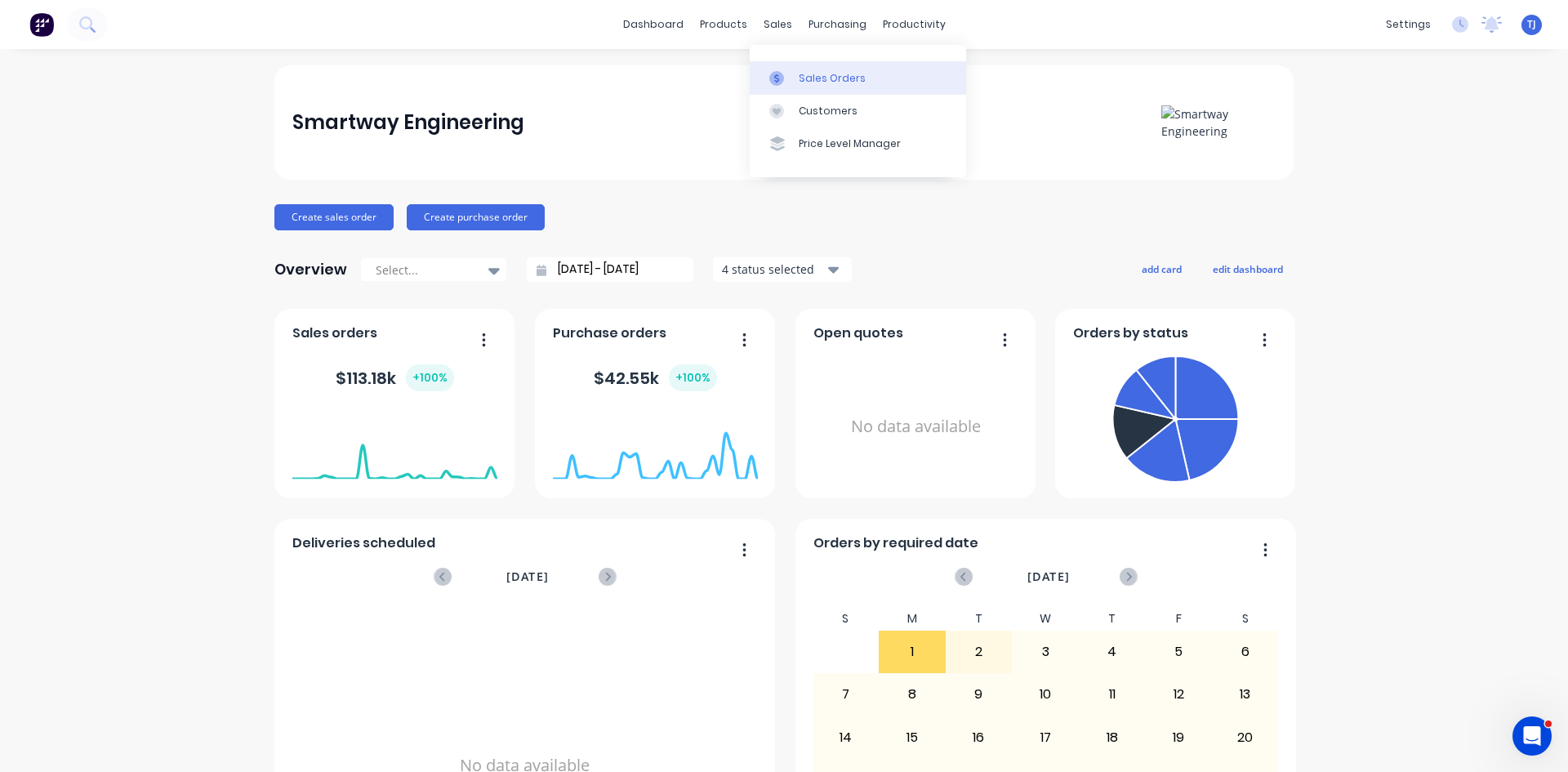
click at [817, 83] on div "Sales Orders" at bounding box center [832, 78] width 67 height 15
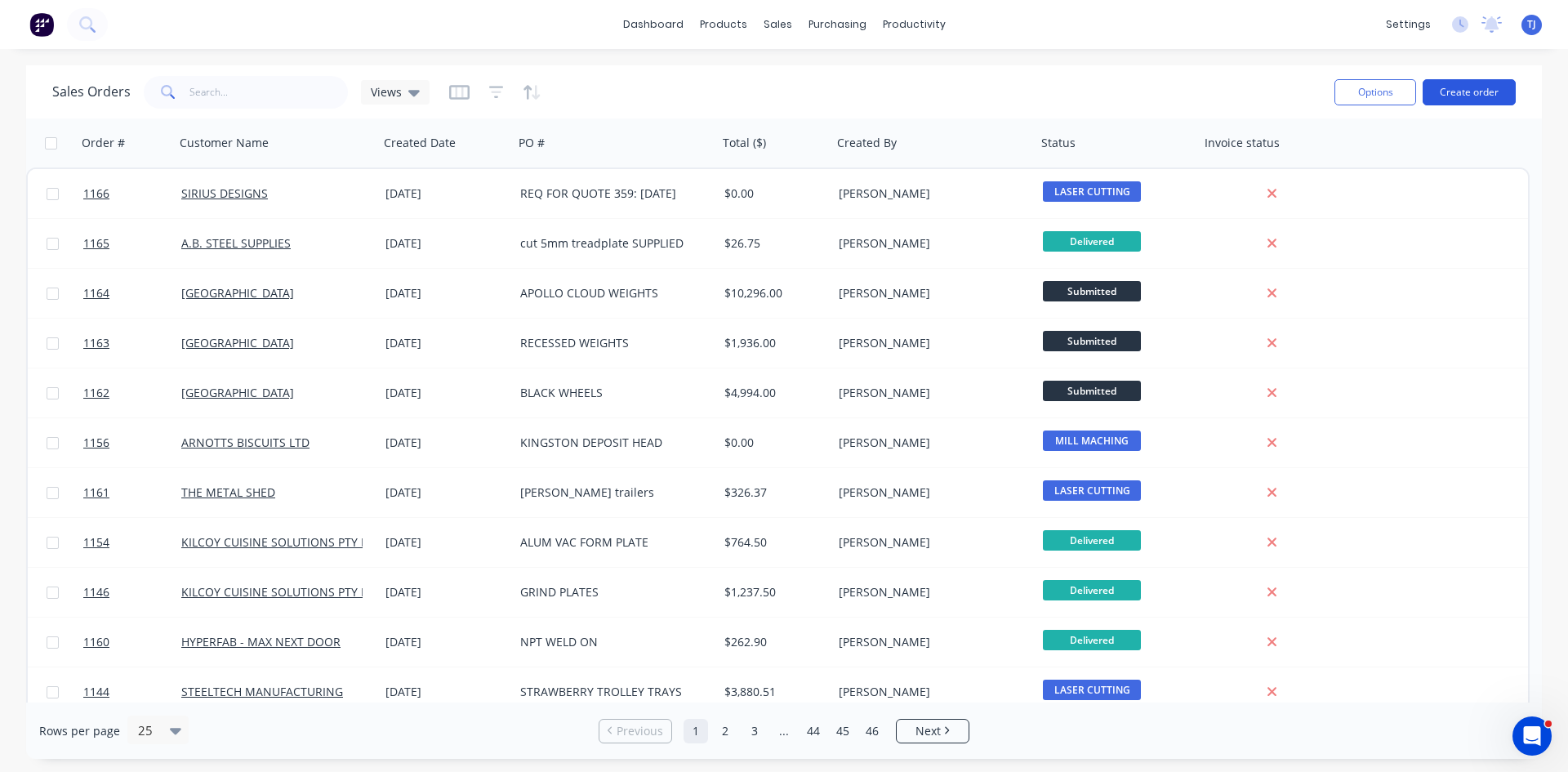
click at [1476, 88] on button "Create order" at bounding box center [1470, 92] width 93 height 26
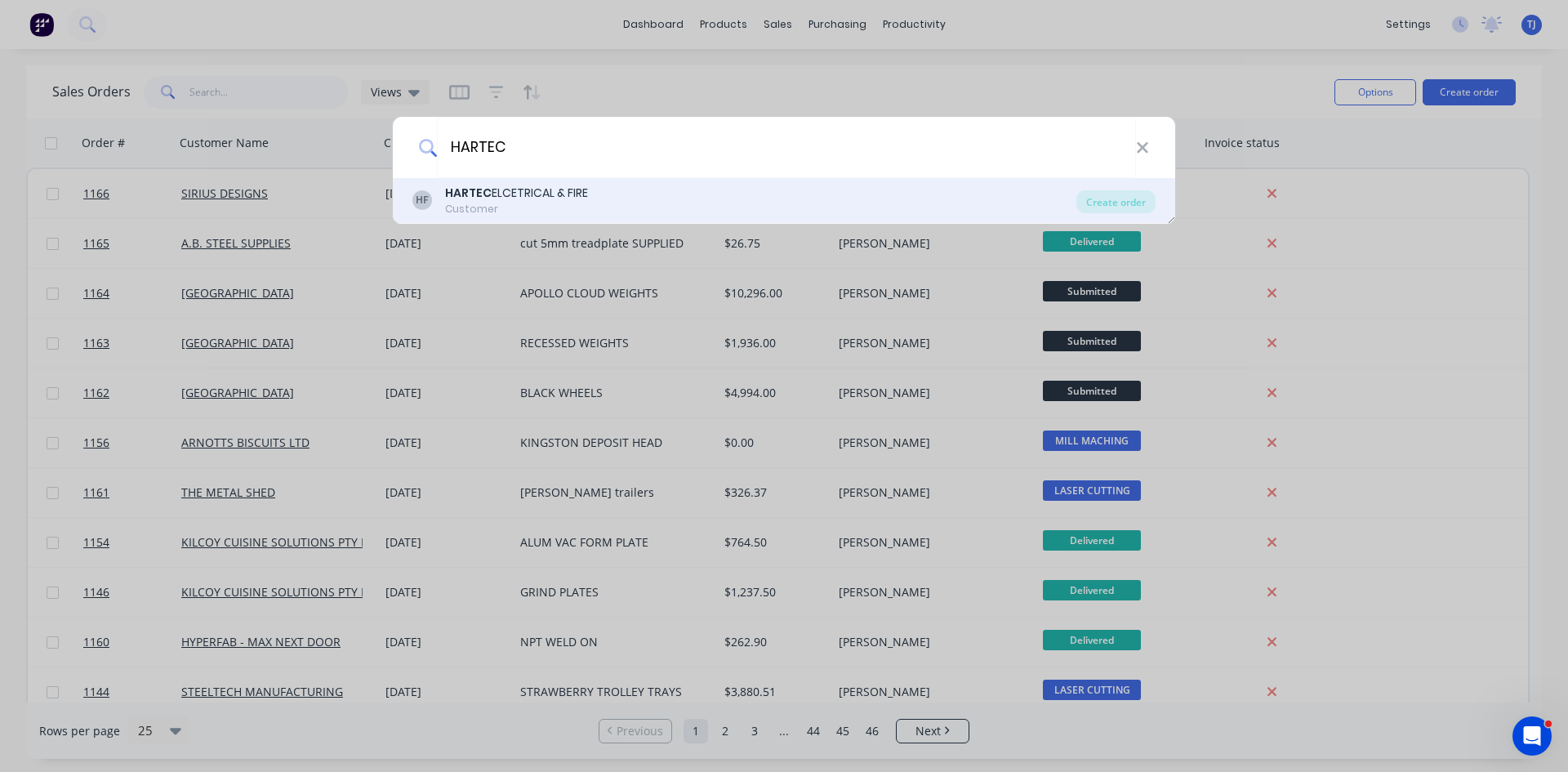
type input "HARTEC"
click at [532, 195] on div "HARTEC ELCETRICAL & FIRE" at bounding box center [517, 193] width 143 height 17
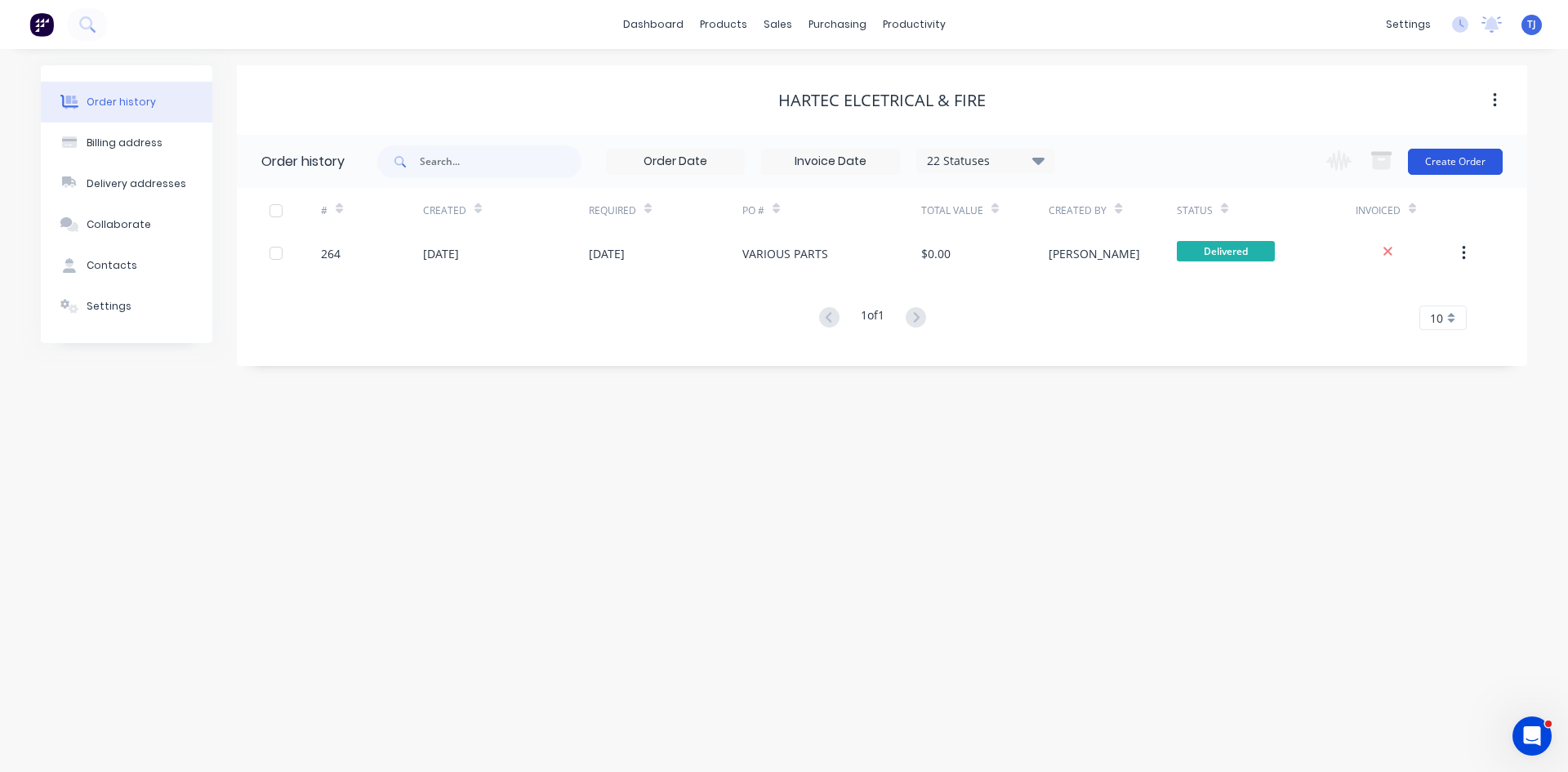
click at [1461, 167] on button "Create Order" at bounding box center [1456, 162] width 95 height 26
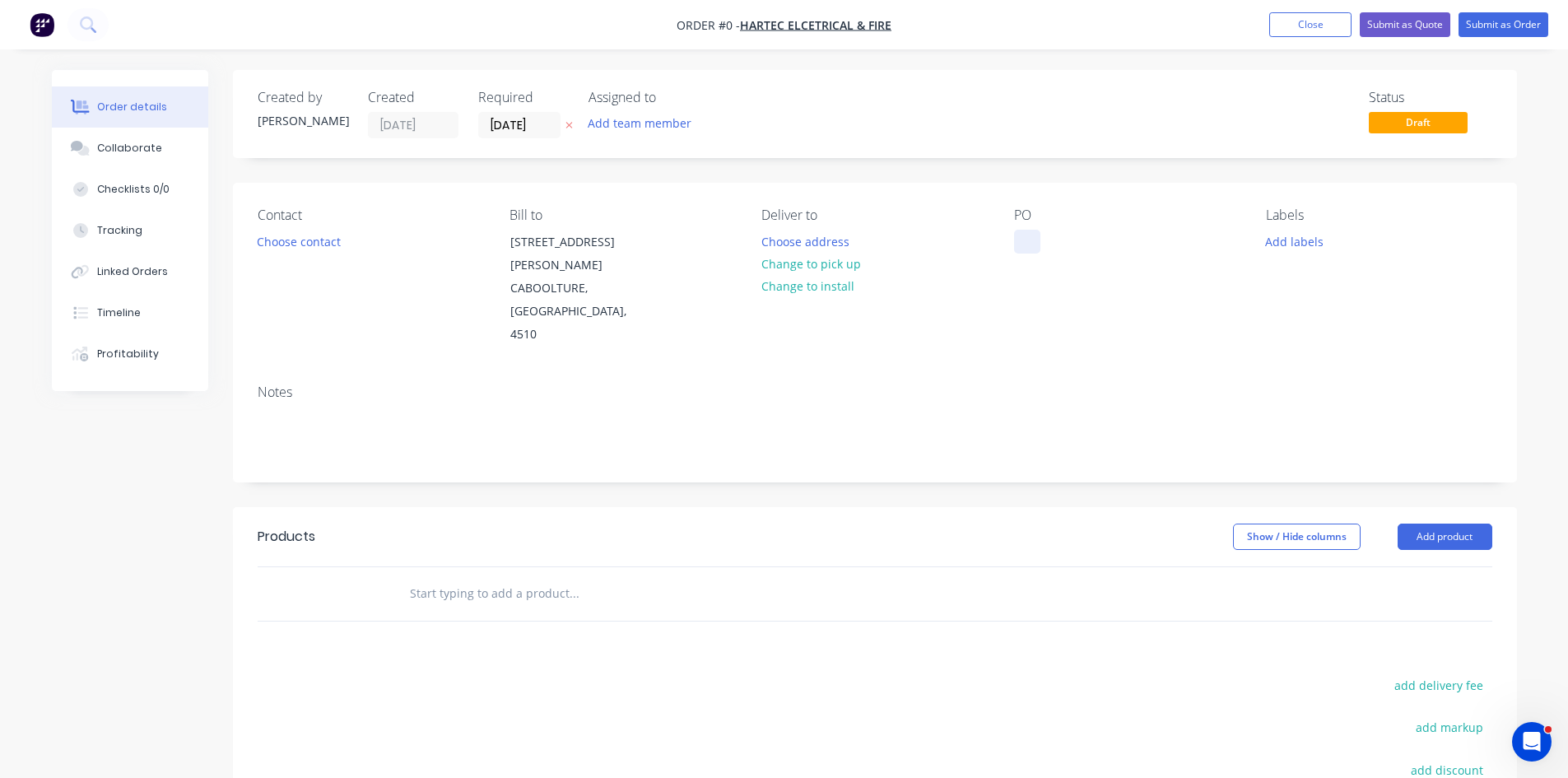
click at [1033, 246] on div at bounding box center [1027, 242] width 26 height 24
click at [1422, 494] on div "Order details Collaborate Checklists 0/0 Tracking Linked Orders Timeline Profit…" at bounding box center [784, 556] width 1498 height 972
click at [1422, 524] on button "Add product" at bounding box center [1444, 537] width 95 height 26
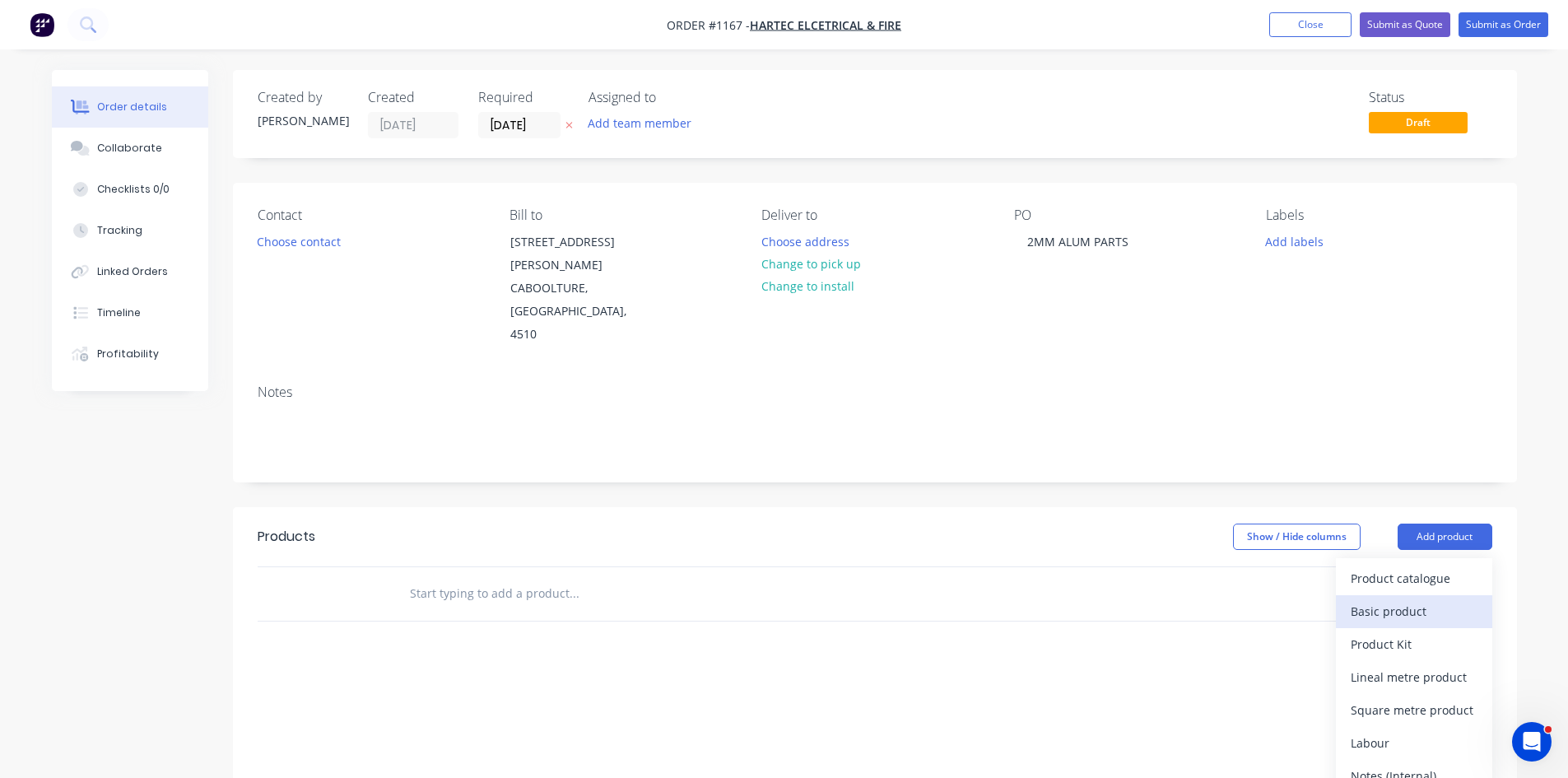
click at [1406, 595] on button "Basic product" at bounding box center [1414, 611] width 156 height 33
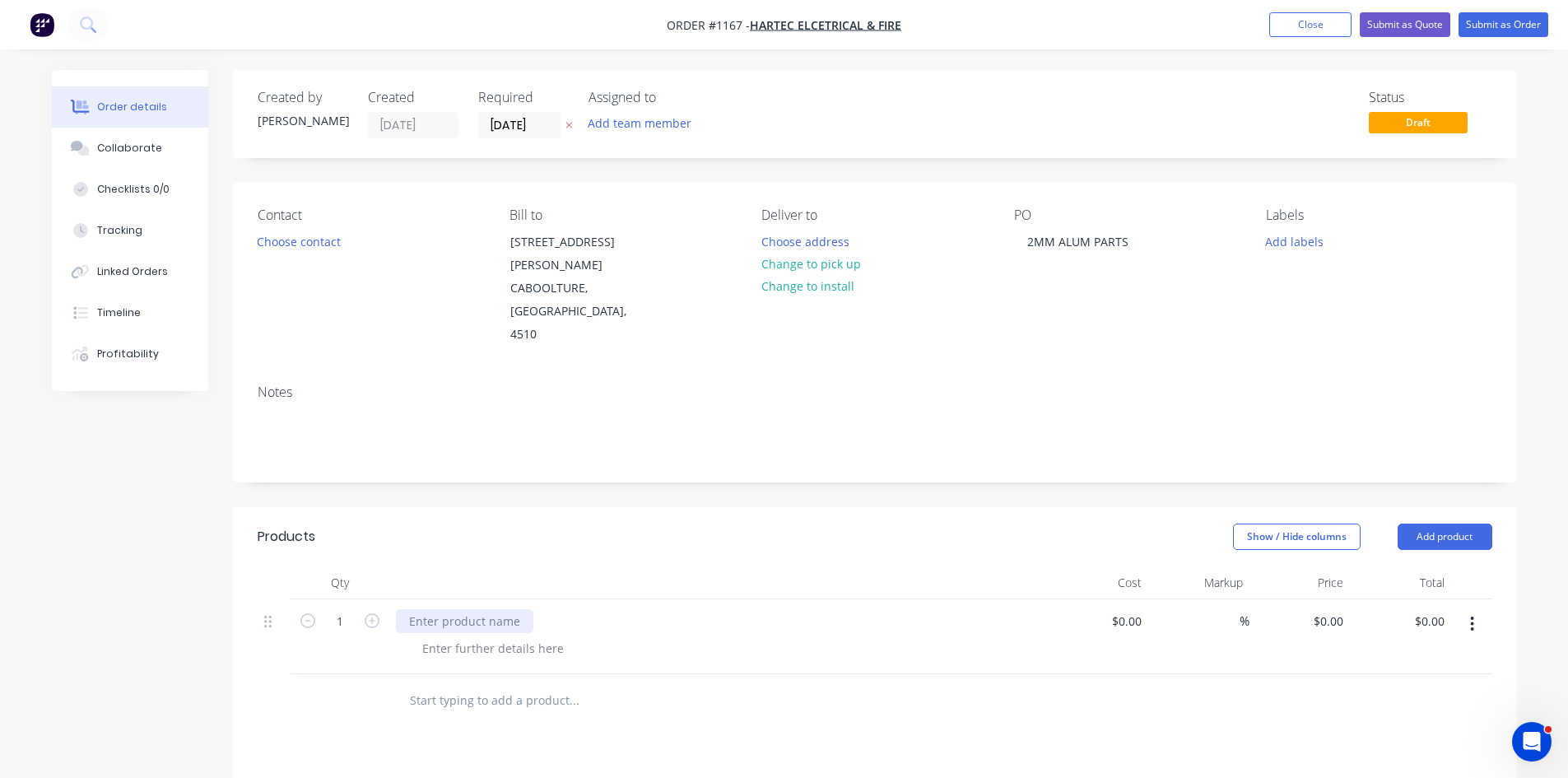
click at [422, 609] on div at bounding box center [465, 621] width 138 height 24
click at [1519, 25] on button "Submit as Order" at bounding box center [1503, 24] width 90 height 25
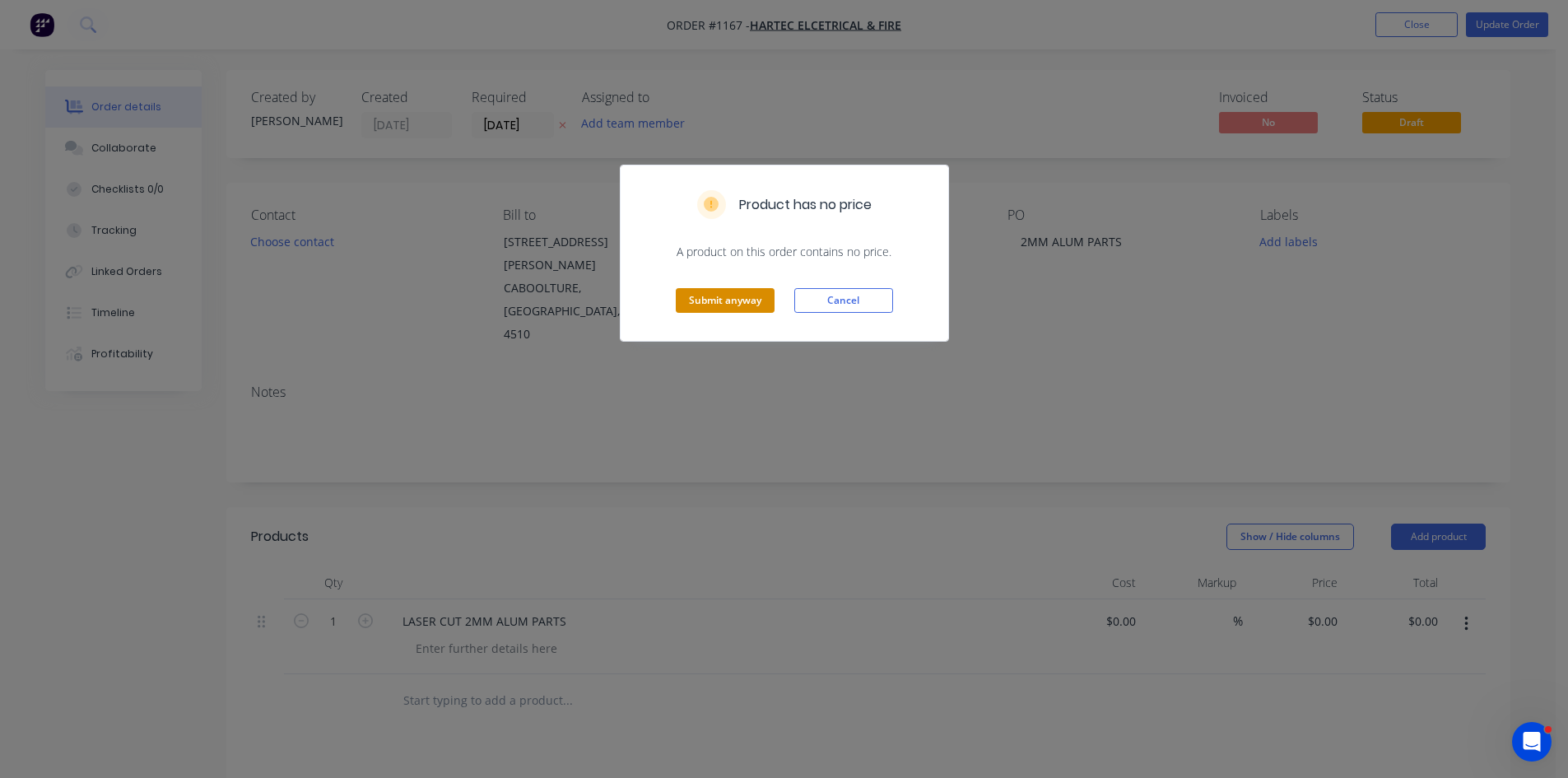
click at [725, 301] on button "Submit anyway" at bounding box center [725, 300] width 99 height 25
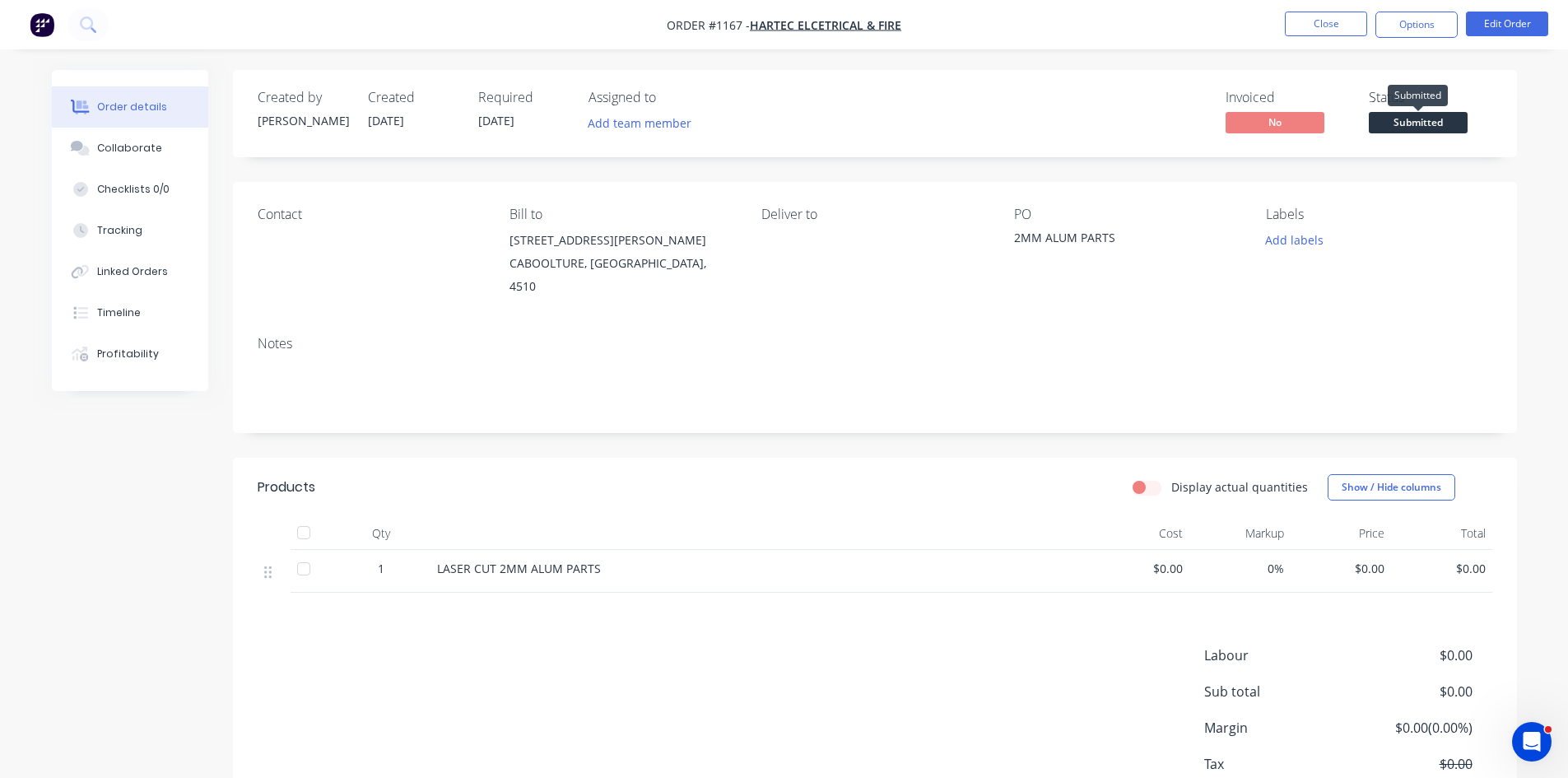
click at [1421, 129] on span "Submitted" at bounding box center [1418, 122] width 99 height 21
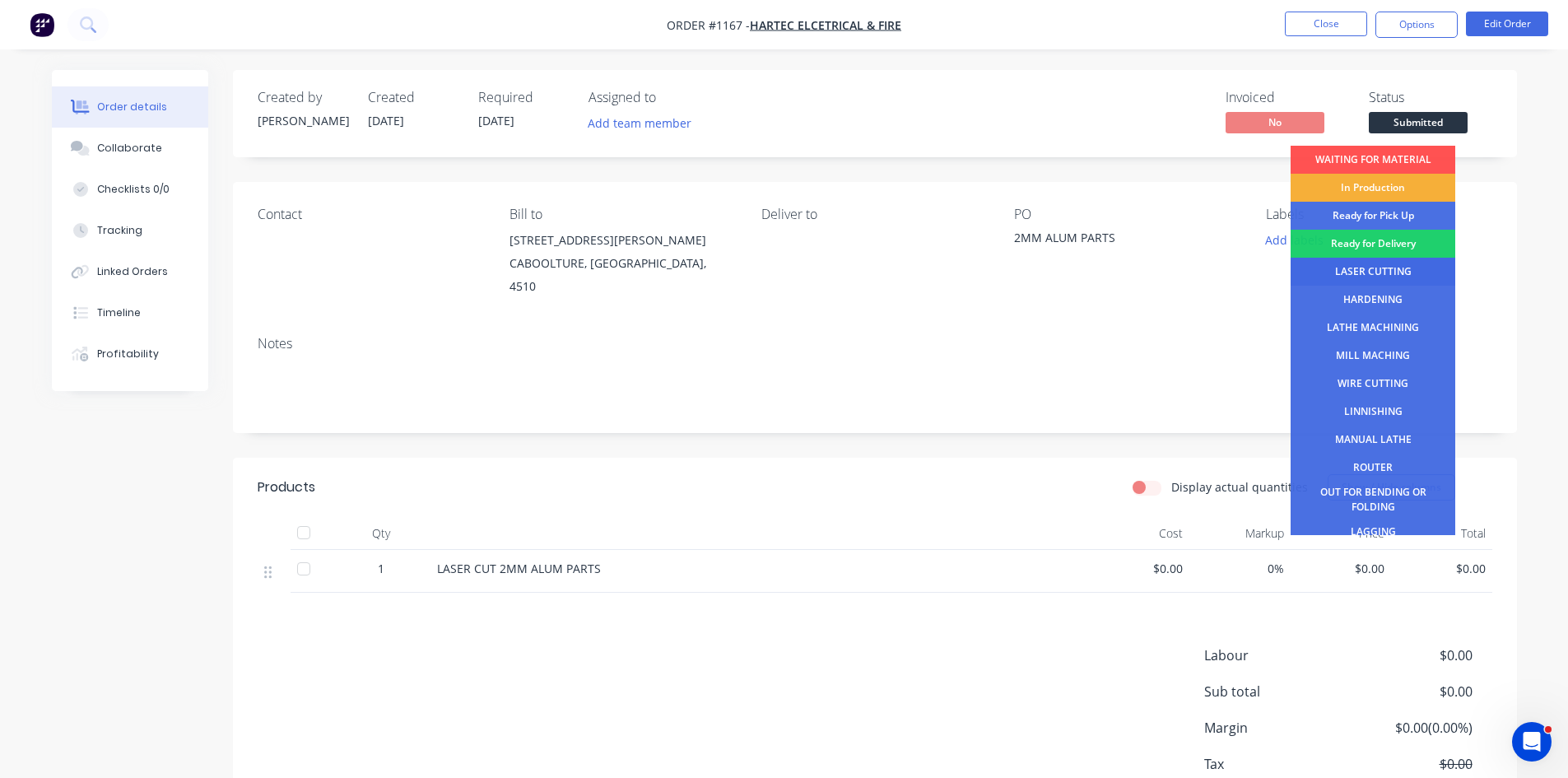
click at [1393, 270] on div "LASER CUTTING" at bounding box center [1372, 272] width 165 height 28
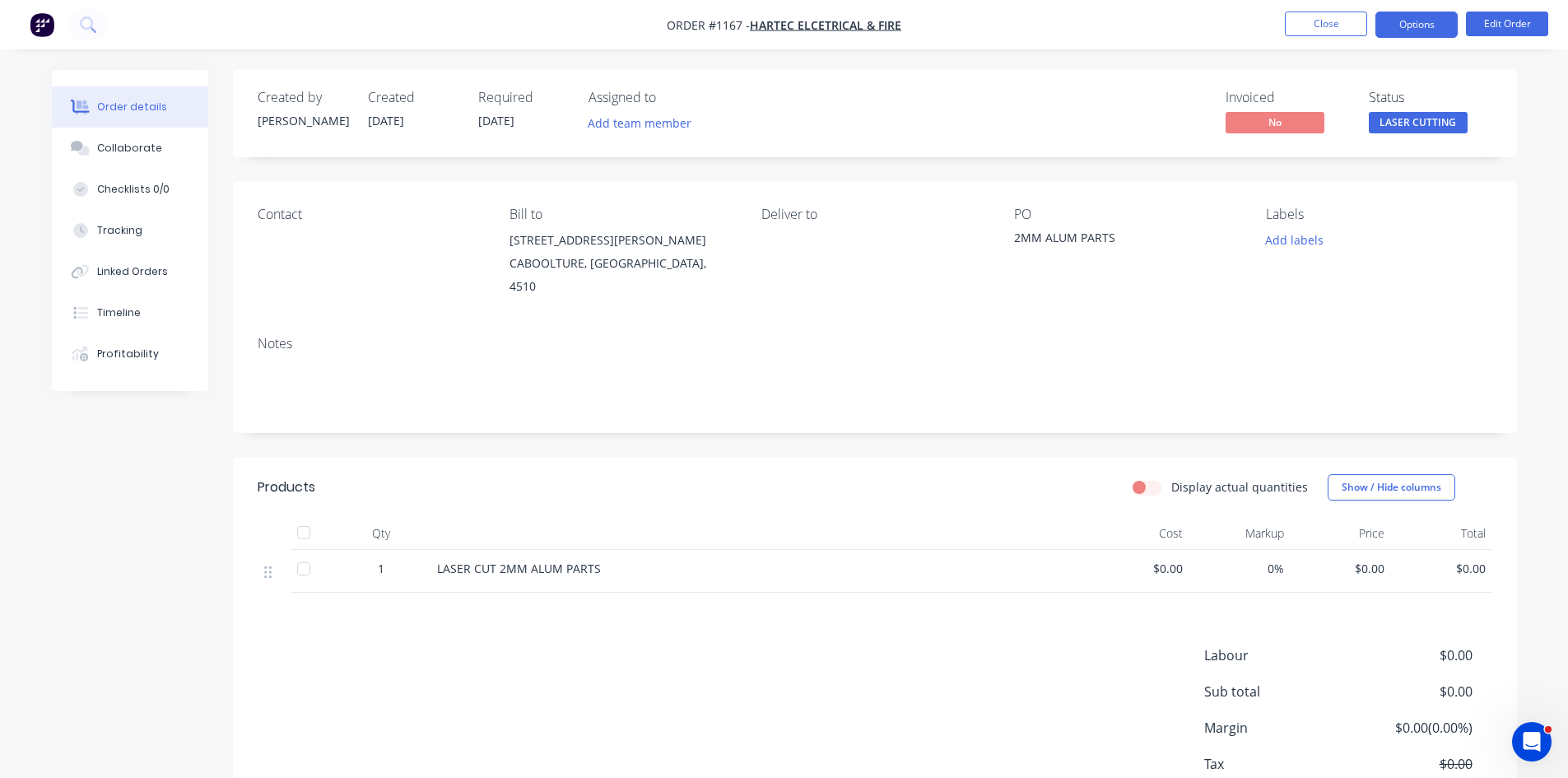
click at [1439, 25] on button "Options" at bounding box center [1416, 25] width 82 height 26
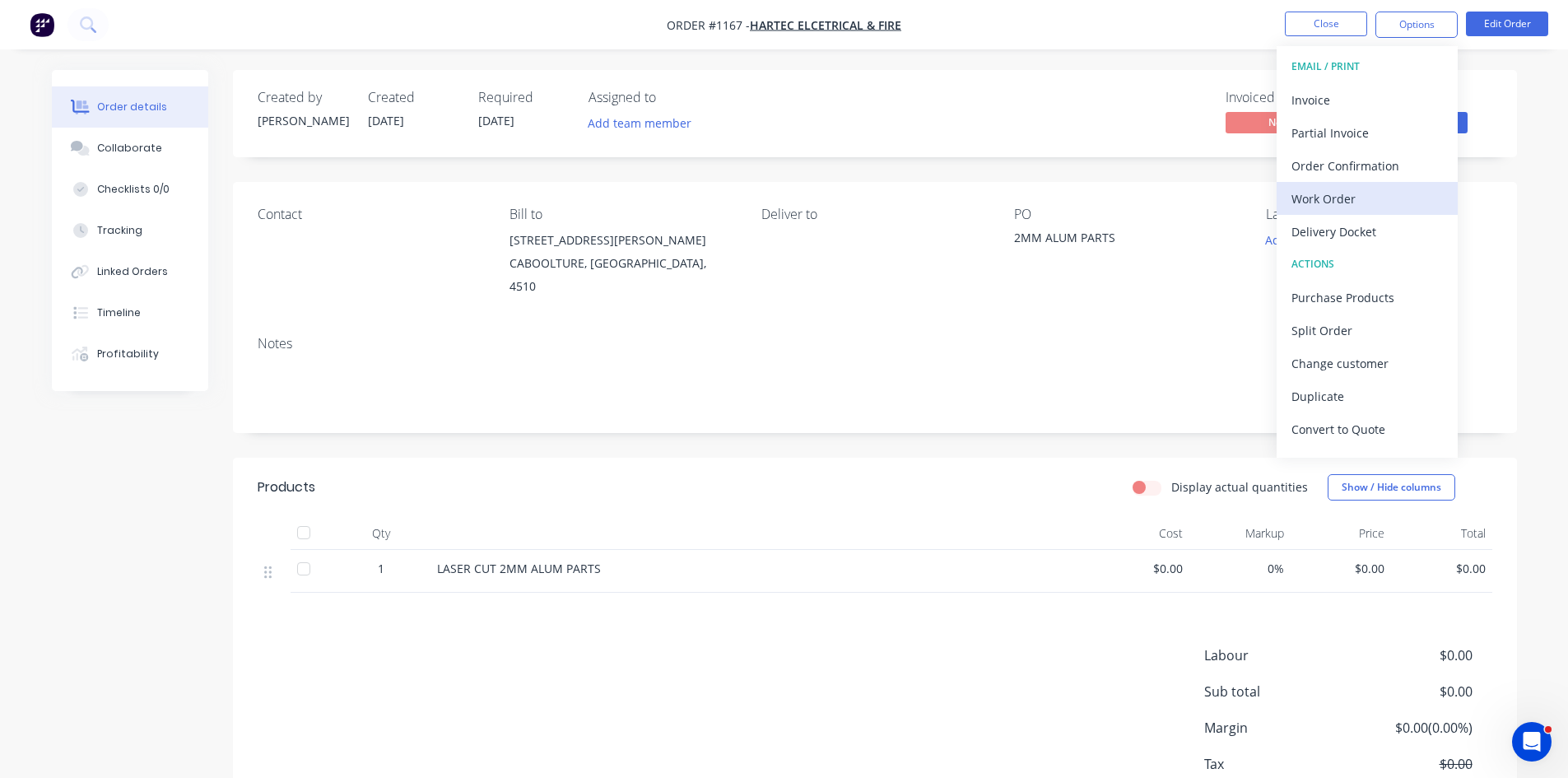
click at [1370, 196] on div "Work Order" at bounding box center [1367, 199] width 152 height 24
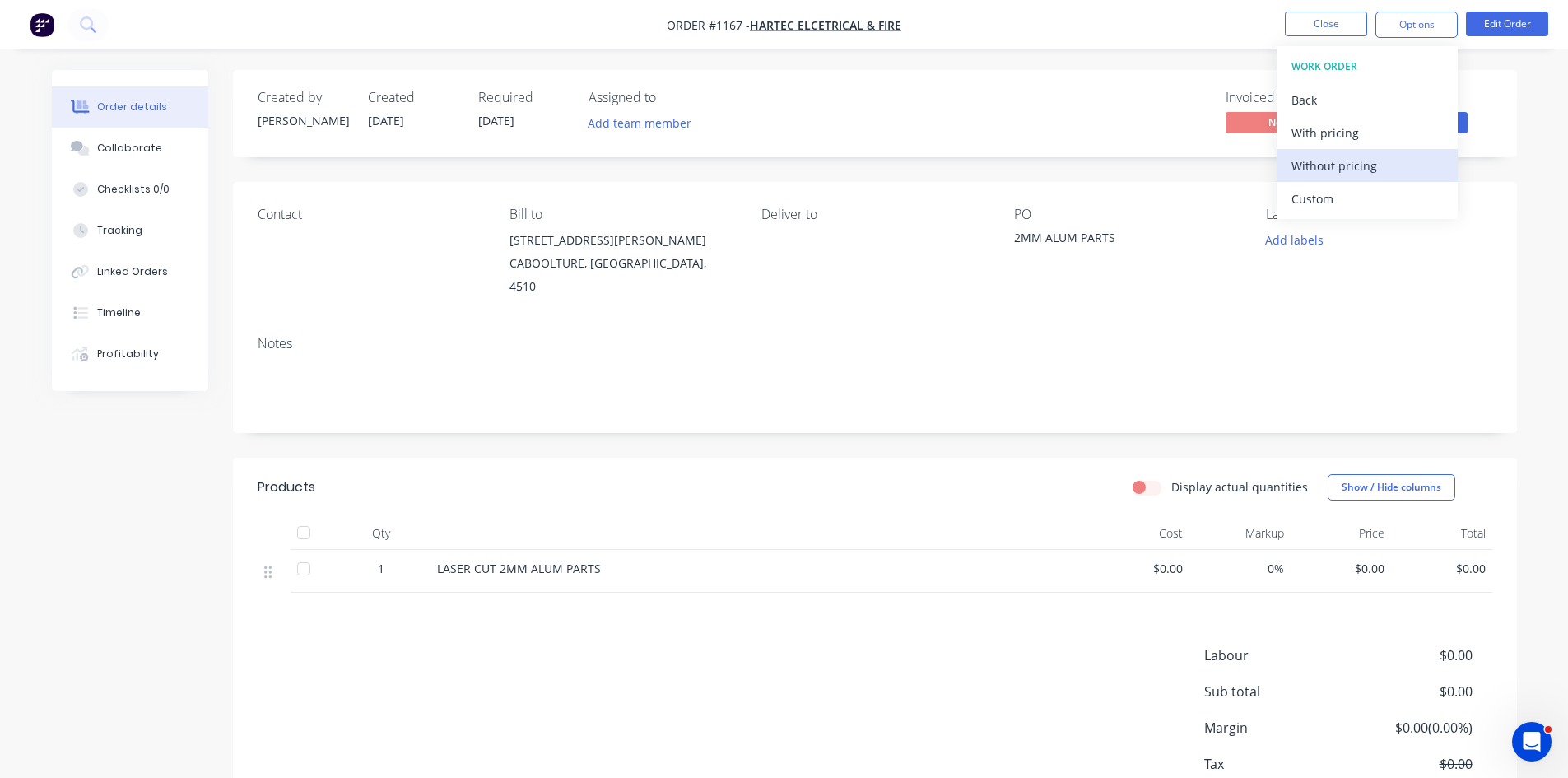
click at [1356, 163] on div "Without pricing" at bounding box center [1367, 166] width 152 height 24
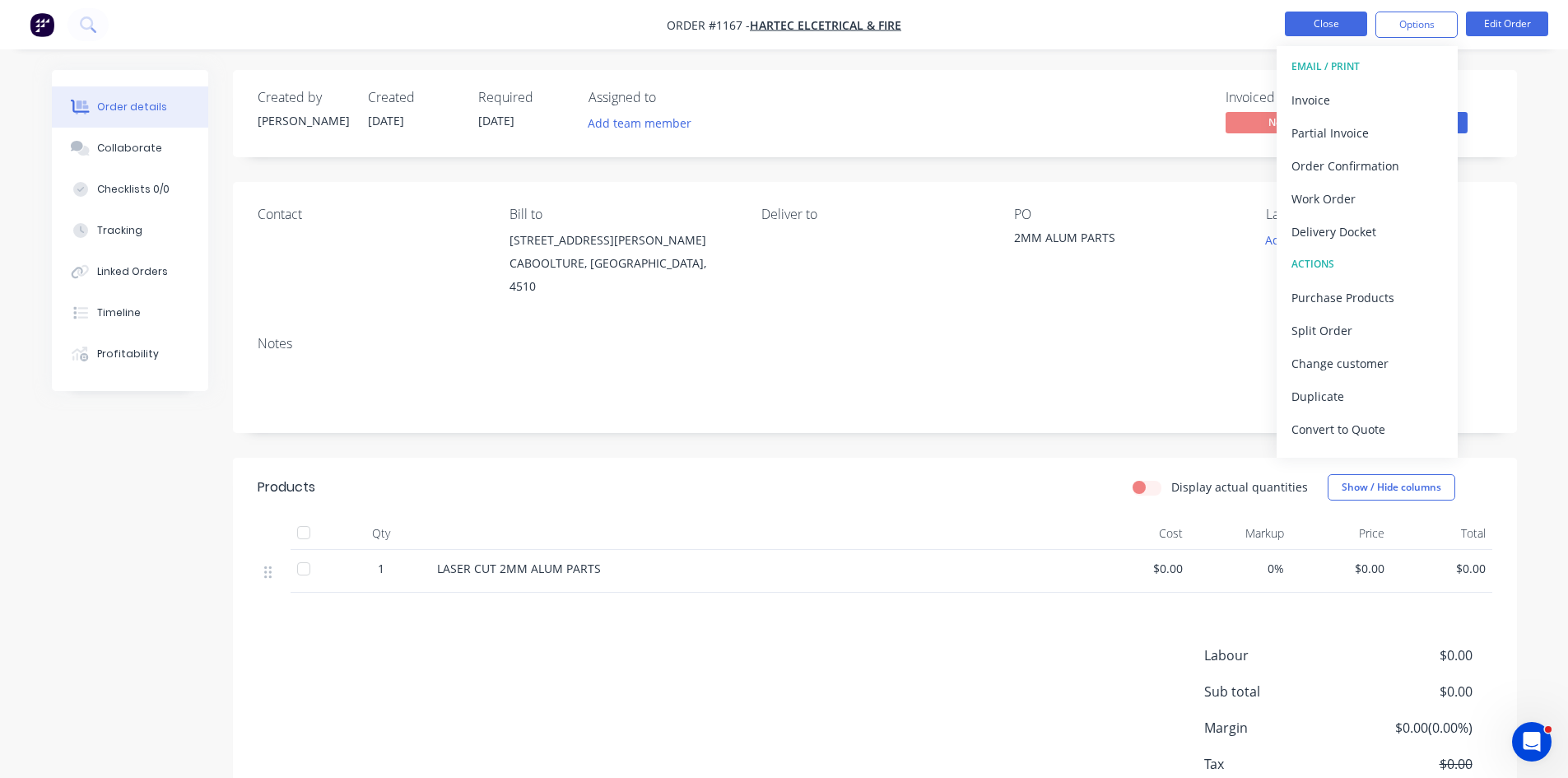
click at [1340, 17] on button "Close" at bounding box center [1326, 24] width 82 height 25
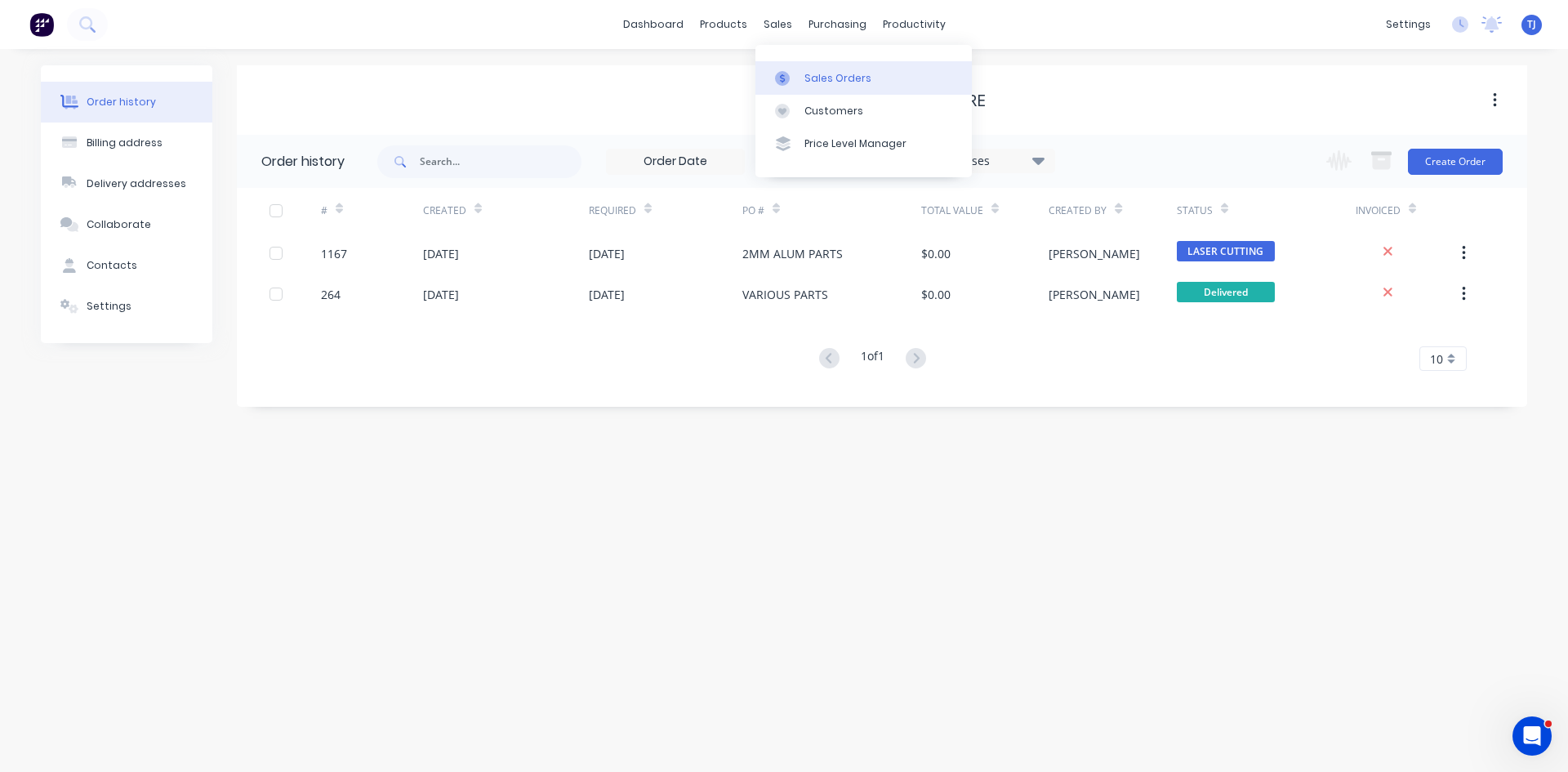
click at [826, 74] on div "Sales Orders" at bounding box center [838, 78] width 67 height 15
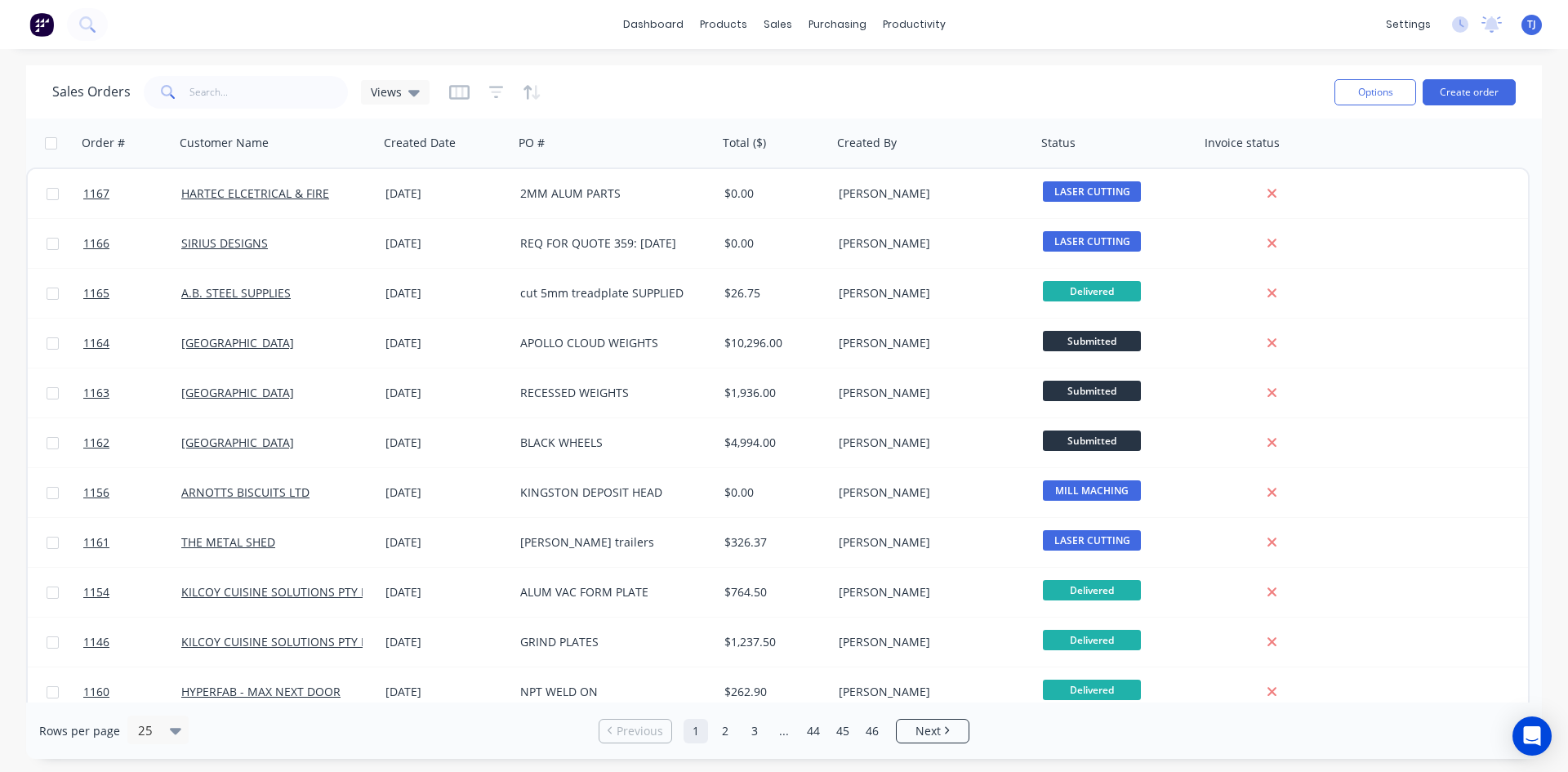
click at [1475, 106] on div "Options Create order" at bounding box center [1421, 91] width 187 height 40
click at [1470, 97] on button "Create order" at bounding box center [1470, 92] width 93 height 26
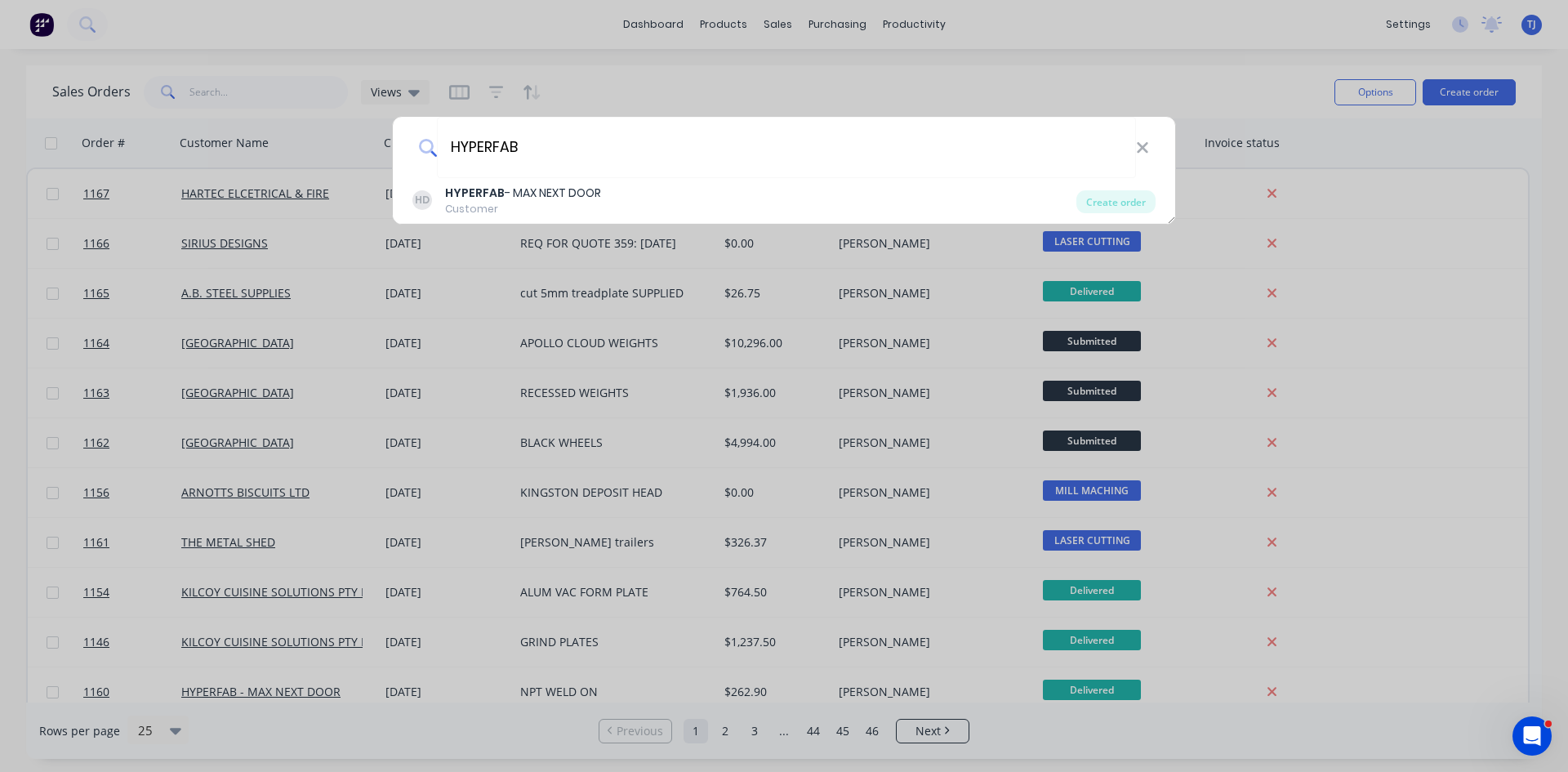
type input "HYPERFAB"
click at [475, 227] on div "HYPERFAB HD HYPERFAB - MAX NEXT DOOR Customer Create order" at bounding box center [784, 386] width 1568 height 772
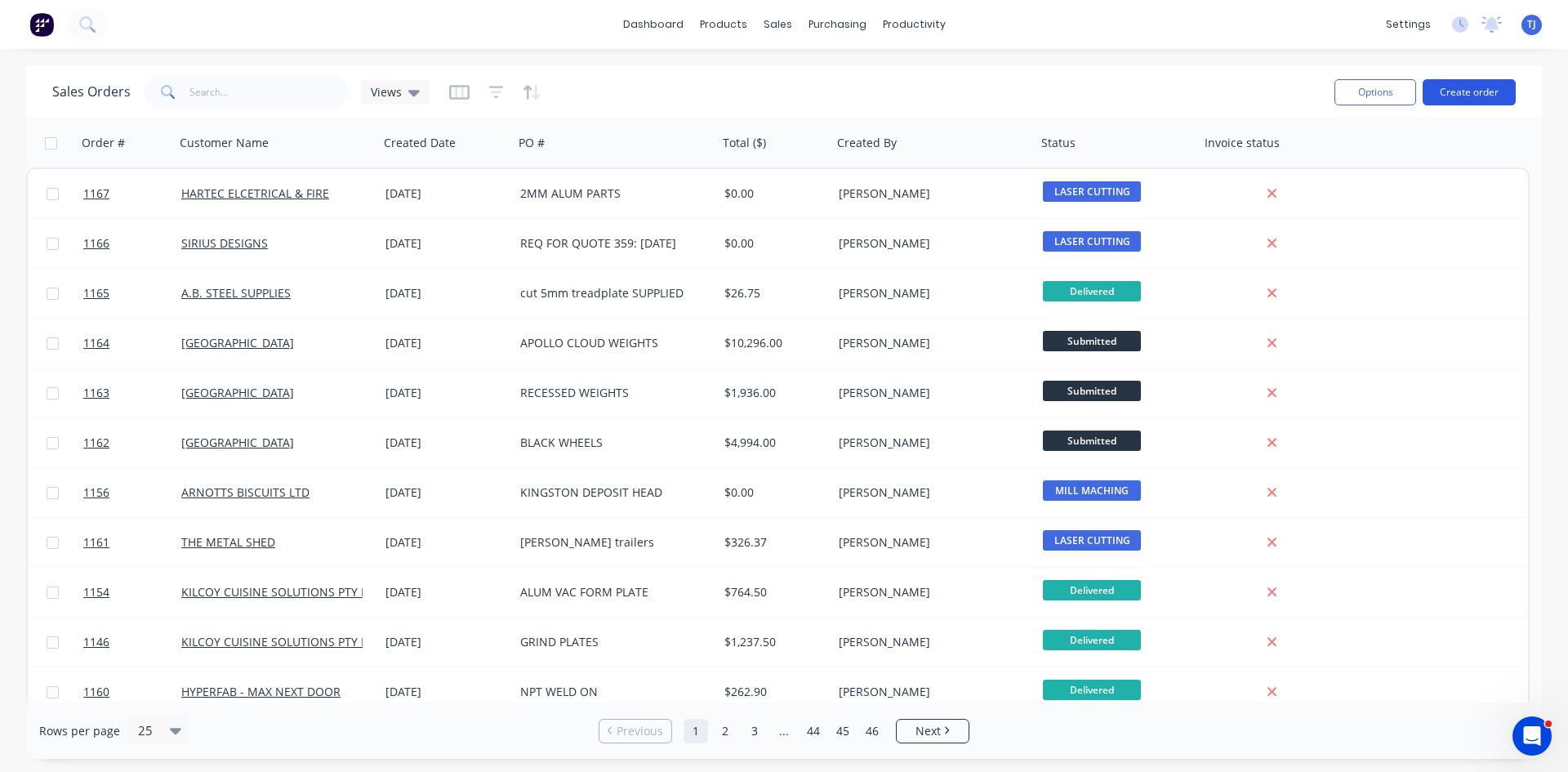
click at [1475, 82] on button "Create order" at bounding box center [1470, 92] width 93 height 26
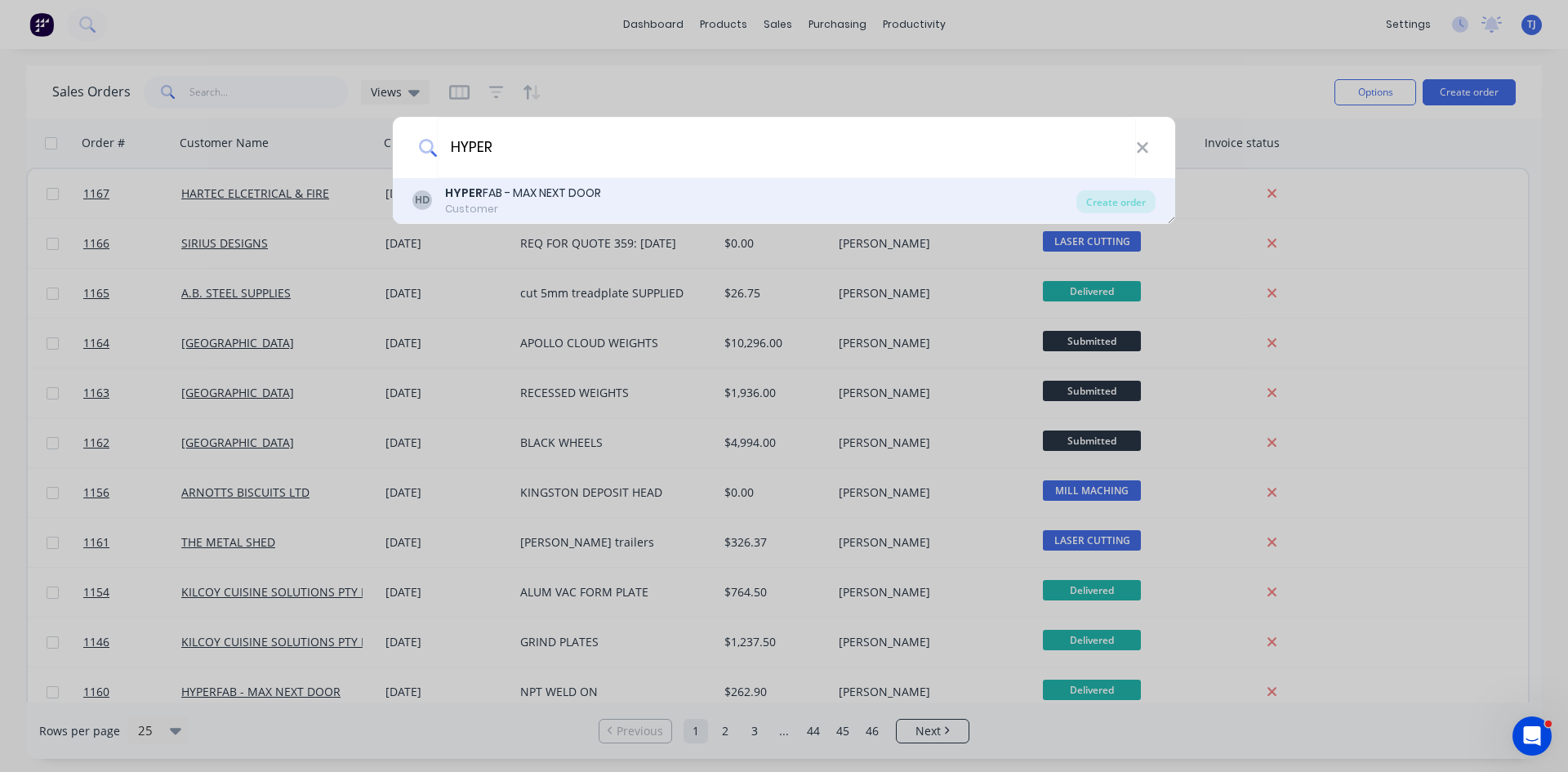
type input "HYPER"
click at [493, 193] on div "HYPER FAB - MAX NEXT DOOR" at bounding box center [523, 193] width 156 height 17
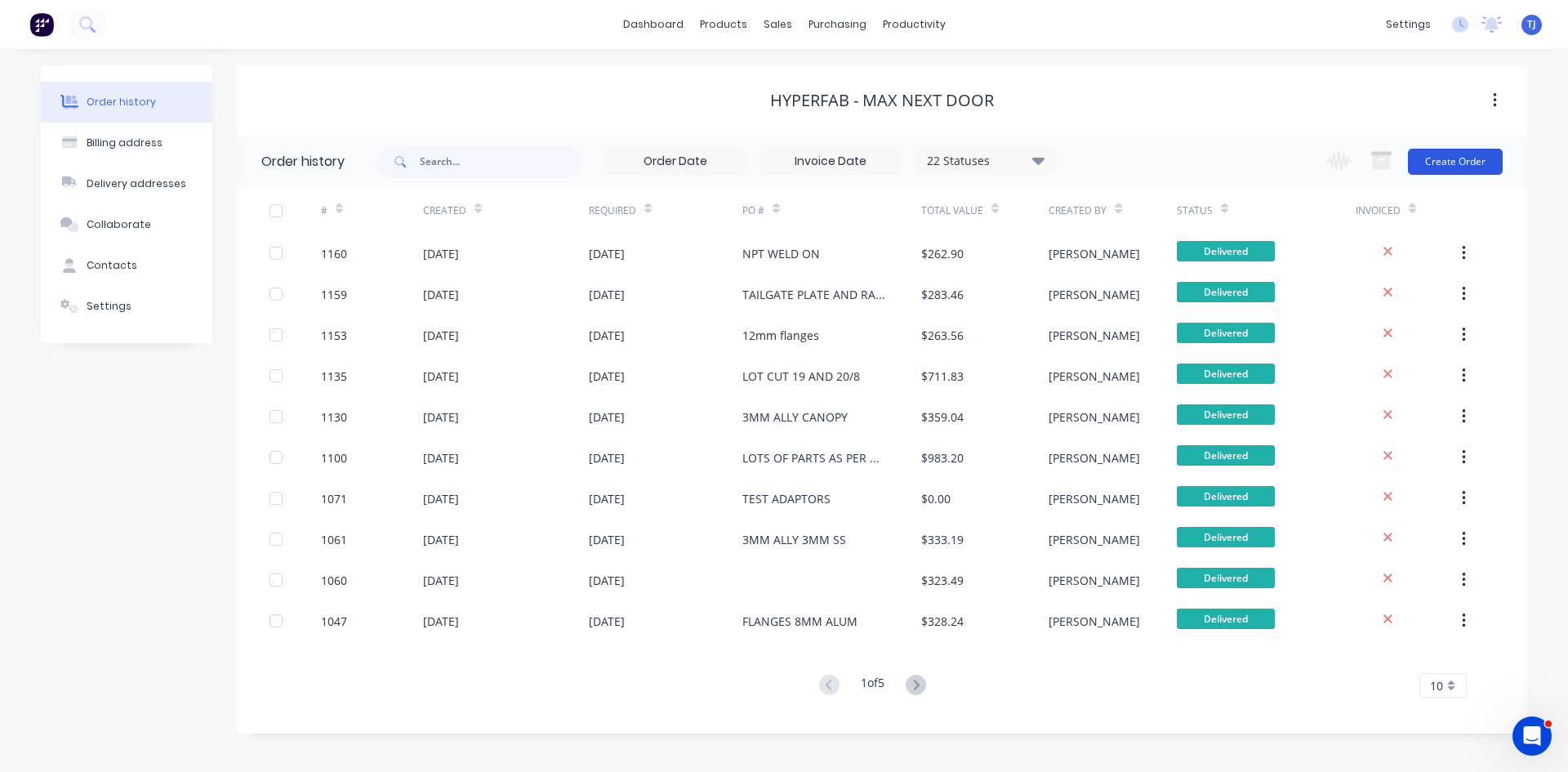
click at [1439, 155] on button "Create Order" at bounding box center [1456, 162] width 95 height 26
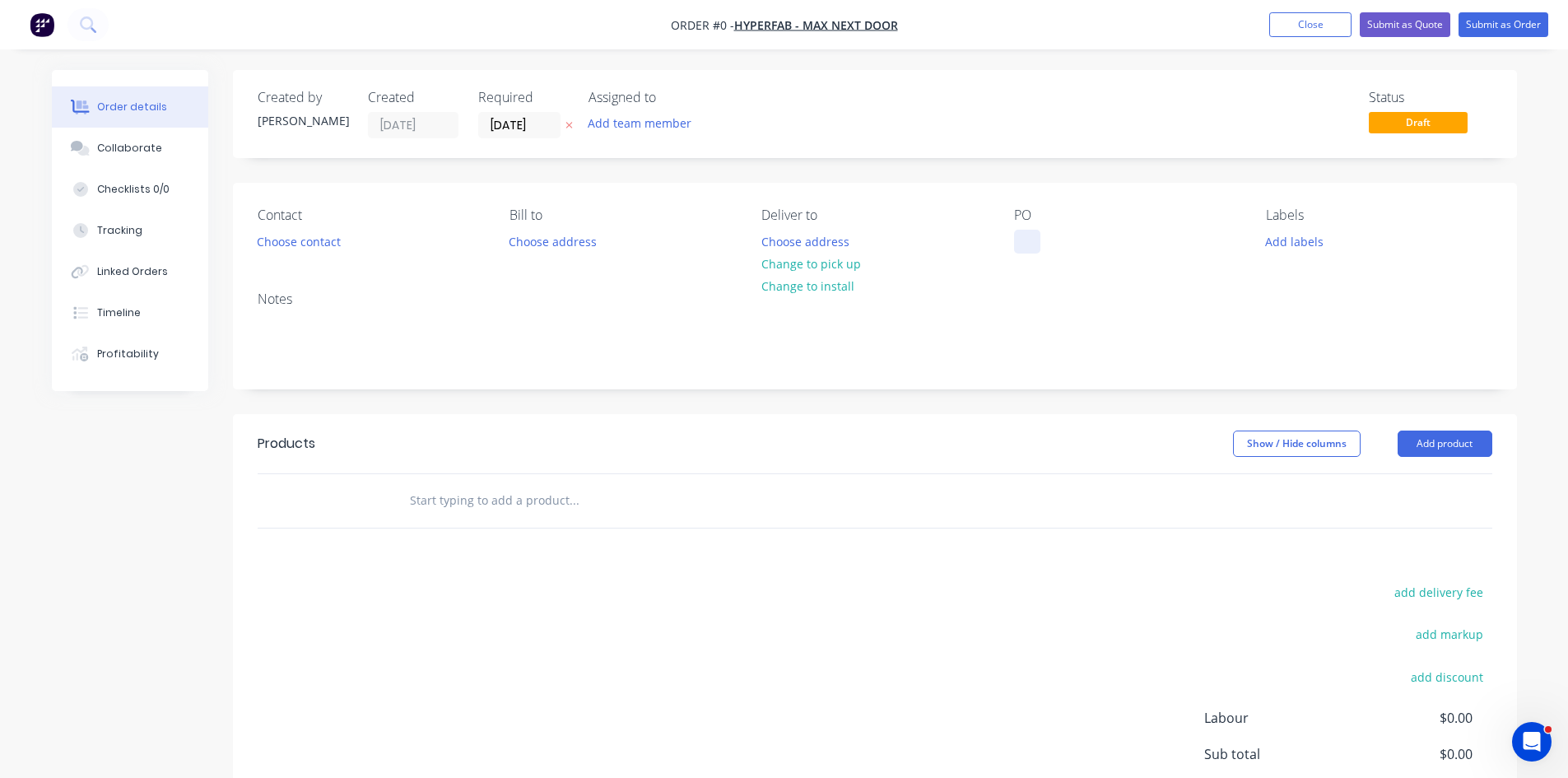
click at [1033, 241] on div at bounding box center [1027, 242] width 26 height 24
click at [1411, 446] on div "Order details Collaborate Checklists 0/0 Tracking Linked Orders Timeline Profit…" at bounding box center [784, 509] width 1498 height 879
click at [1411, 446] on button "Add product" at bounding box center [1444, 444] width 95 height 26
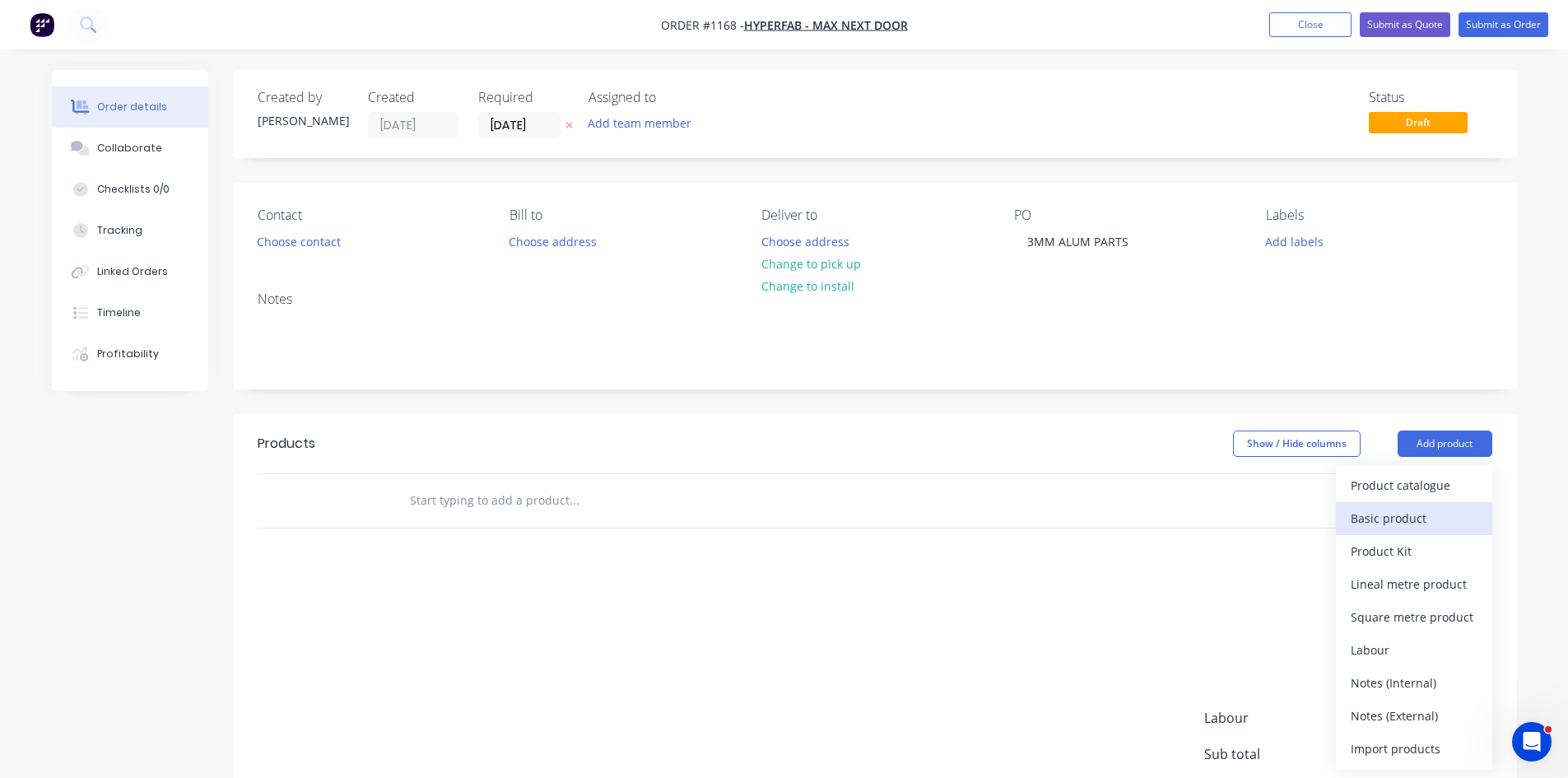
click at [1394, 524] on div "Basic product" at bounding box center [1413, 518] width 127 height 24
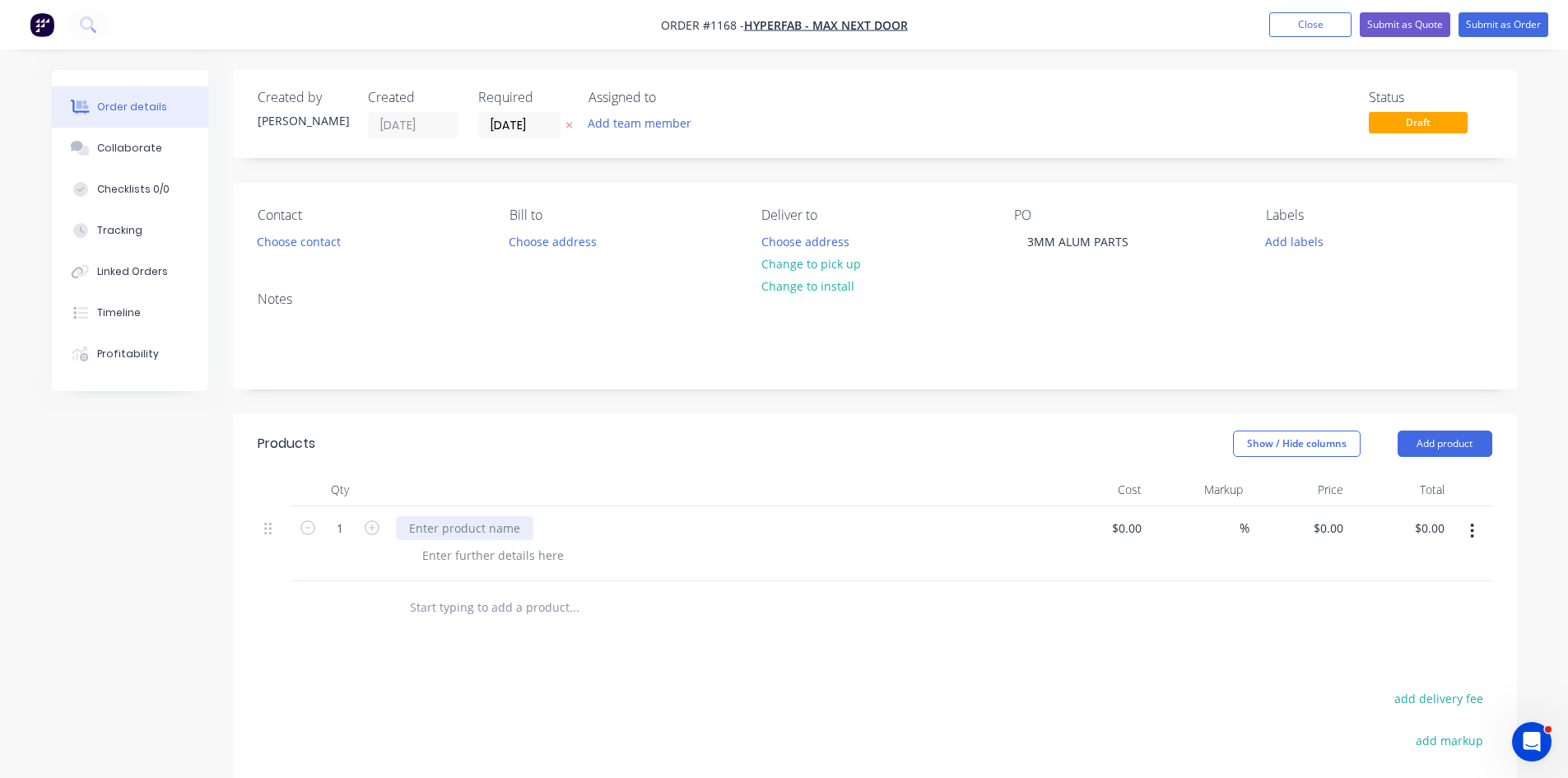
click at [435, 530] on div at bounding box center [465, 528] width 138 height 24
click at [1526, 26] on button "Submit as Order" at bounding box center [1503, 24] width 90 height 25
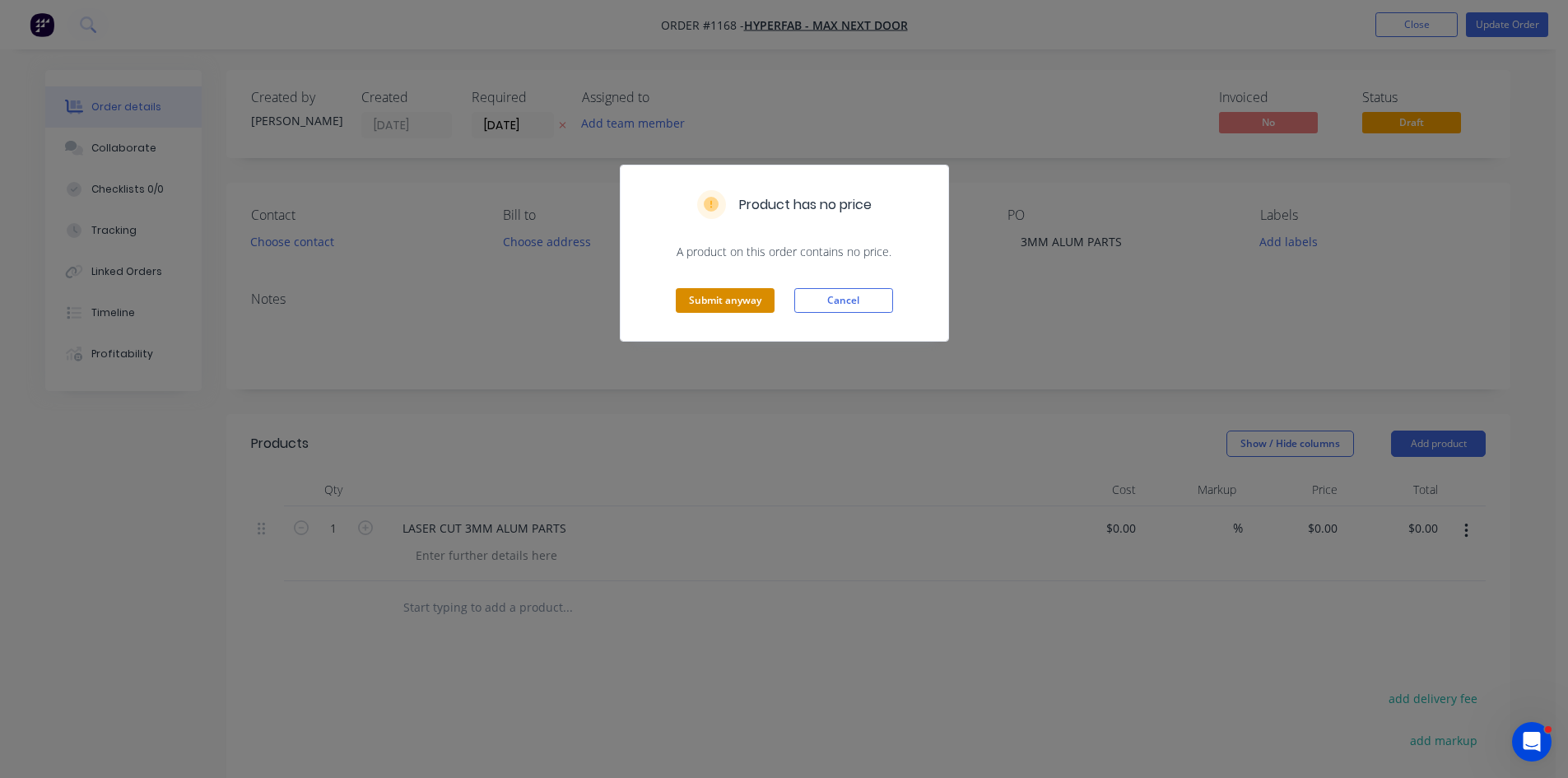
click at [724, 299] on button "Submit anyway" at bounding box center [725, 300] width 99 height 25
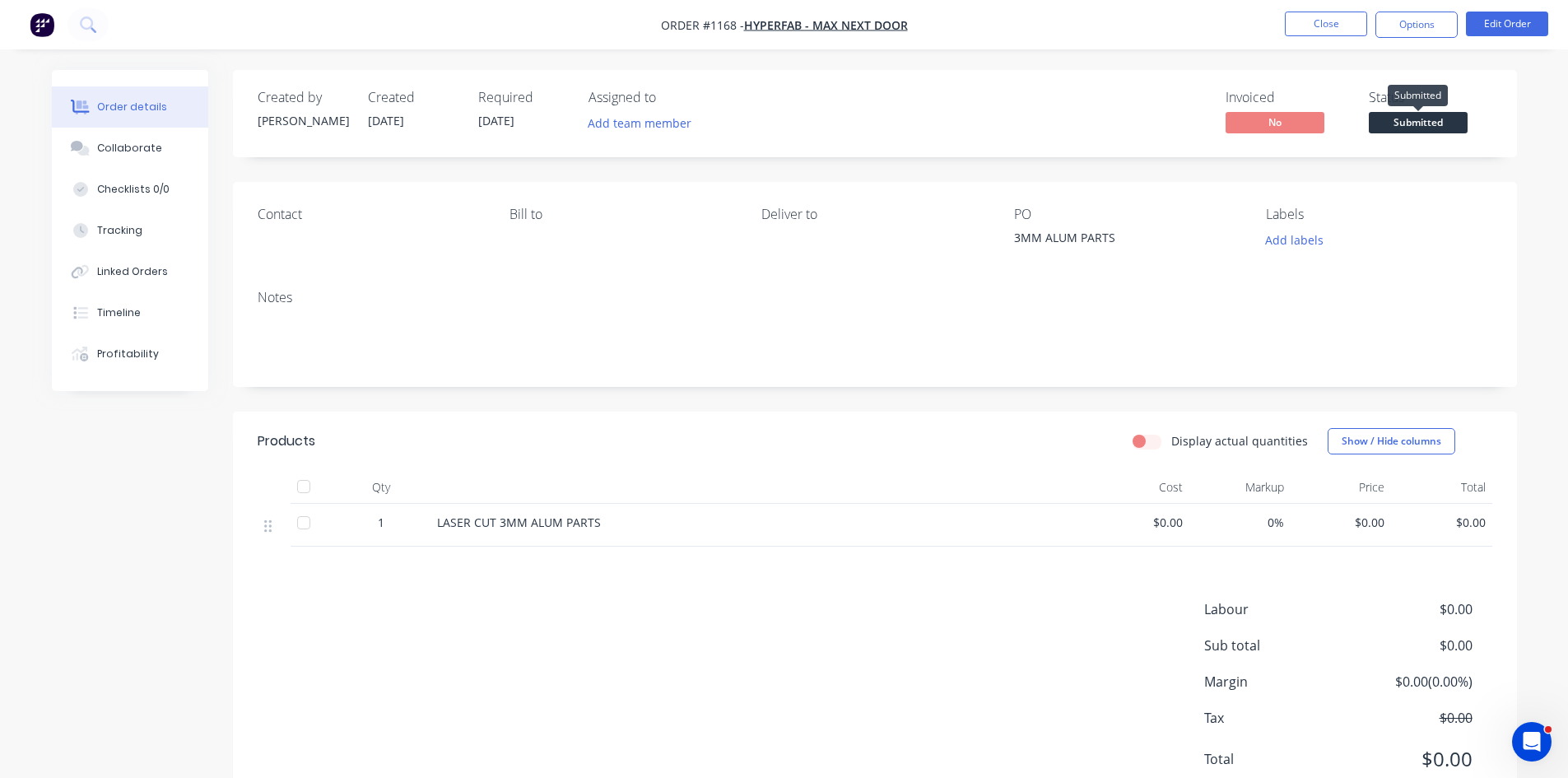
click at [1440, 128] on span "Submitted" at bounding box center [1418, 122] width 99 height 21
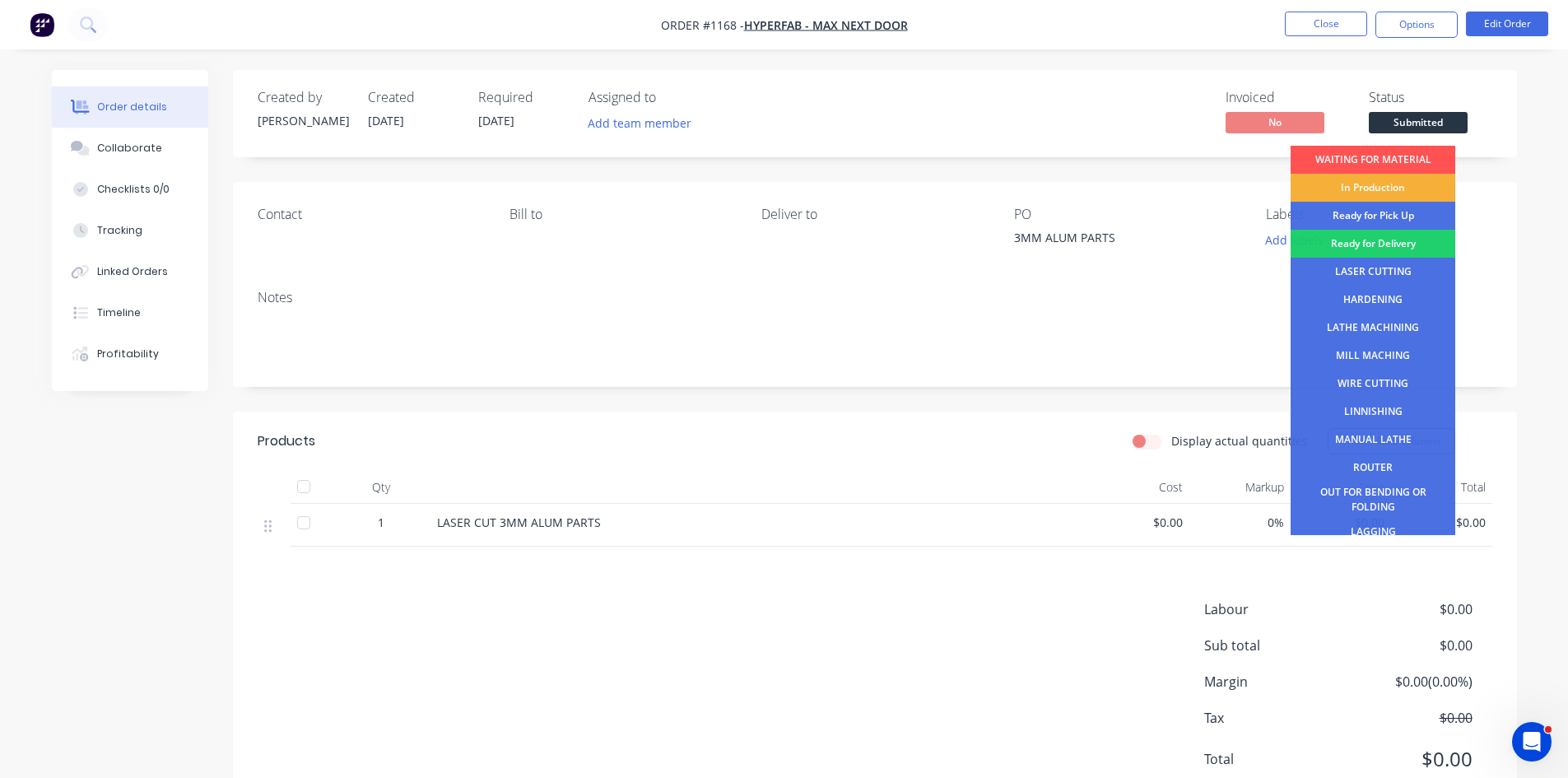
drag, startPoint x: 1357, startPoint y: 269, endPoint x: 1358, endPoint y: 242, distance: 27.0
click at [1357, 268] on div "LASER CUTTING" at bounding box center [1372, 272] width 165 height 28
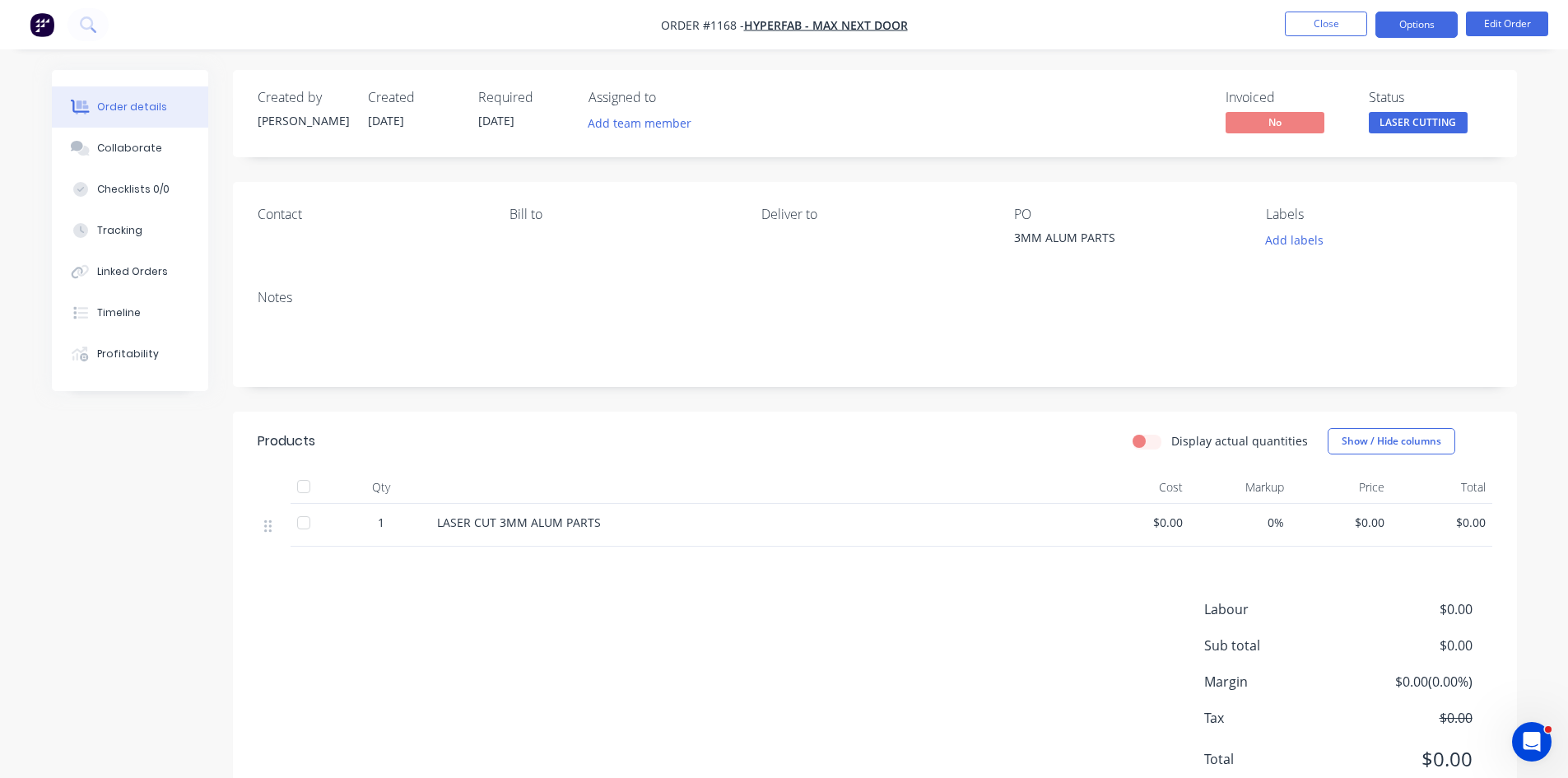
click at [1400, 28] on button "Options" at bounding box center [1416, 25] width 82 height 26
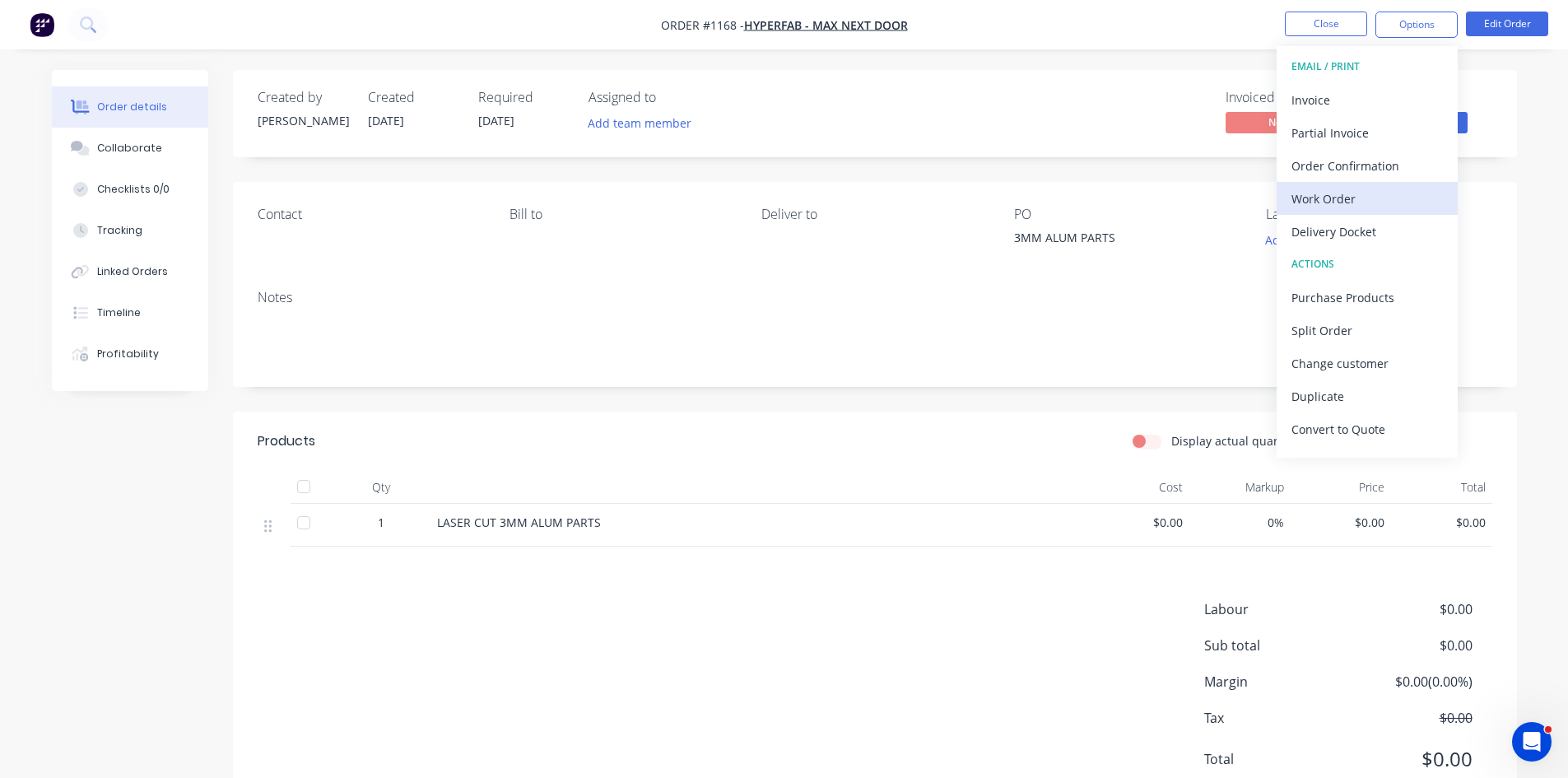
click at [1346, 201] on div "Work Order" at bounding box center [1367, 199] width 152 height 24
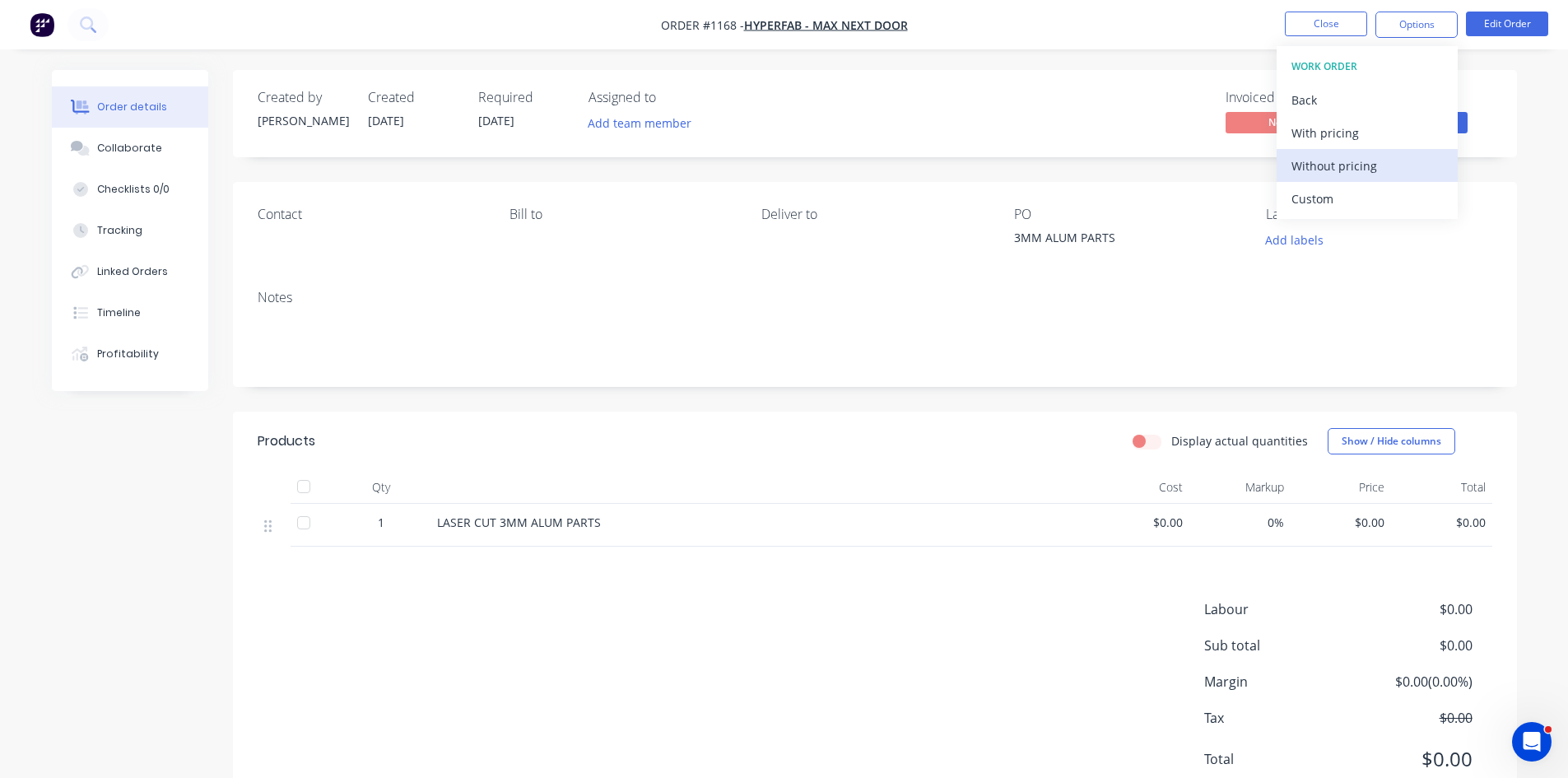
click at [1342, 171] on div "Without pricing" at bounding box center [1367, 166] width 152 height 24
